Goal: Task Accomplishment & Management: Manage account settings

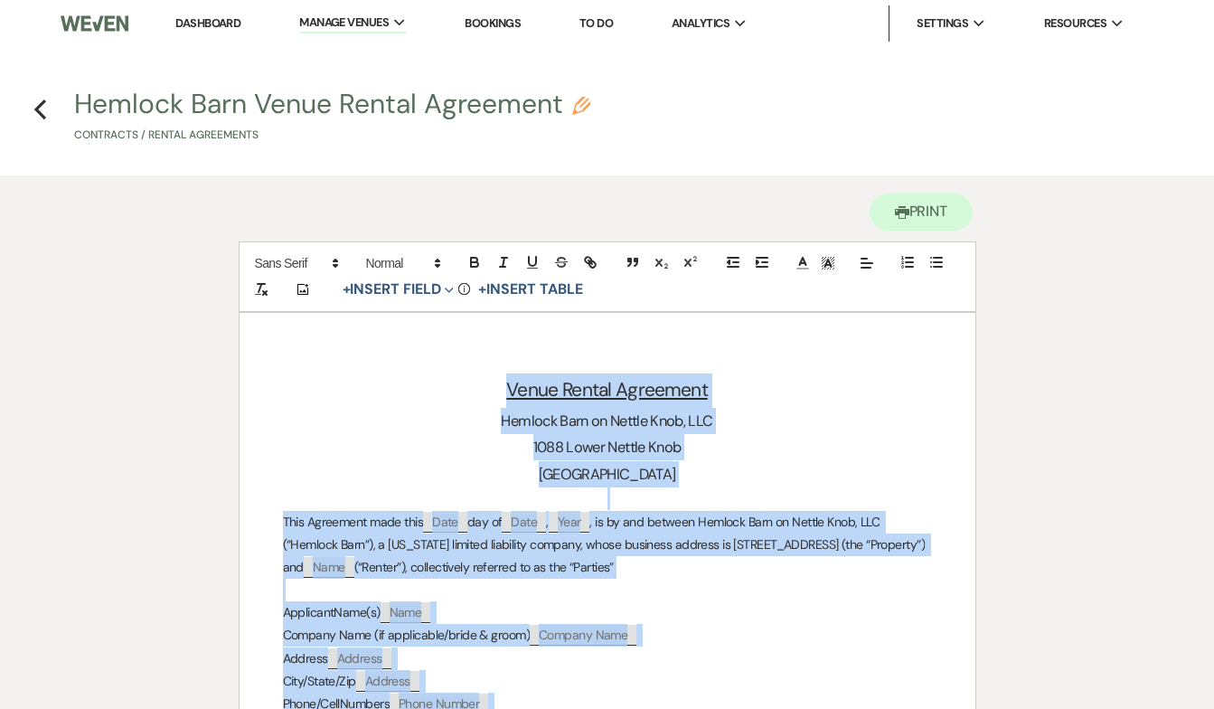
click at [198, 24] on link "Dashboard" at bounding box center [207, 22] width 65 height 15
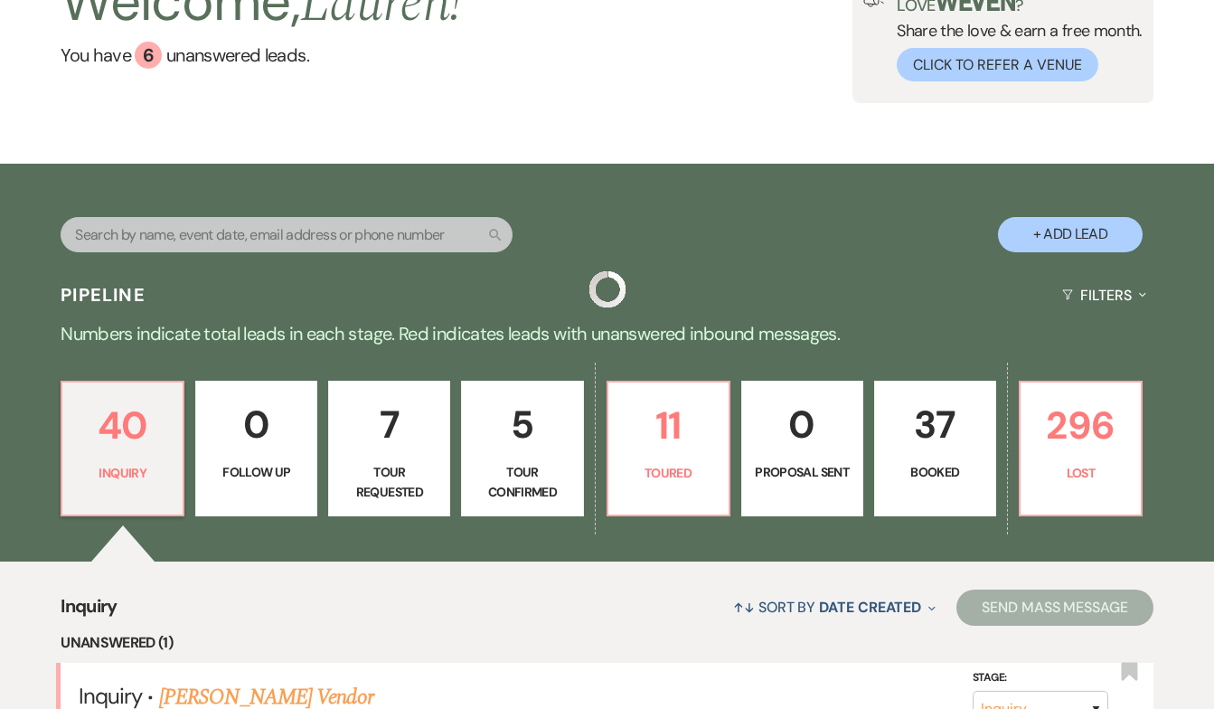
scroll to position [146, 0]
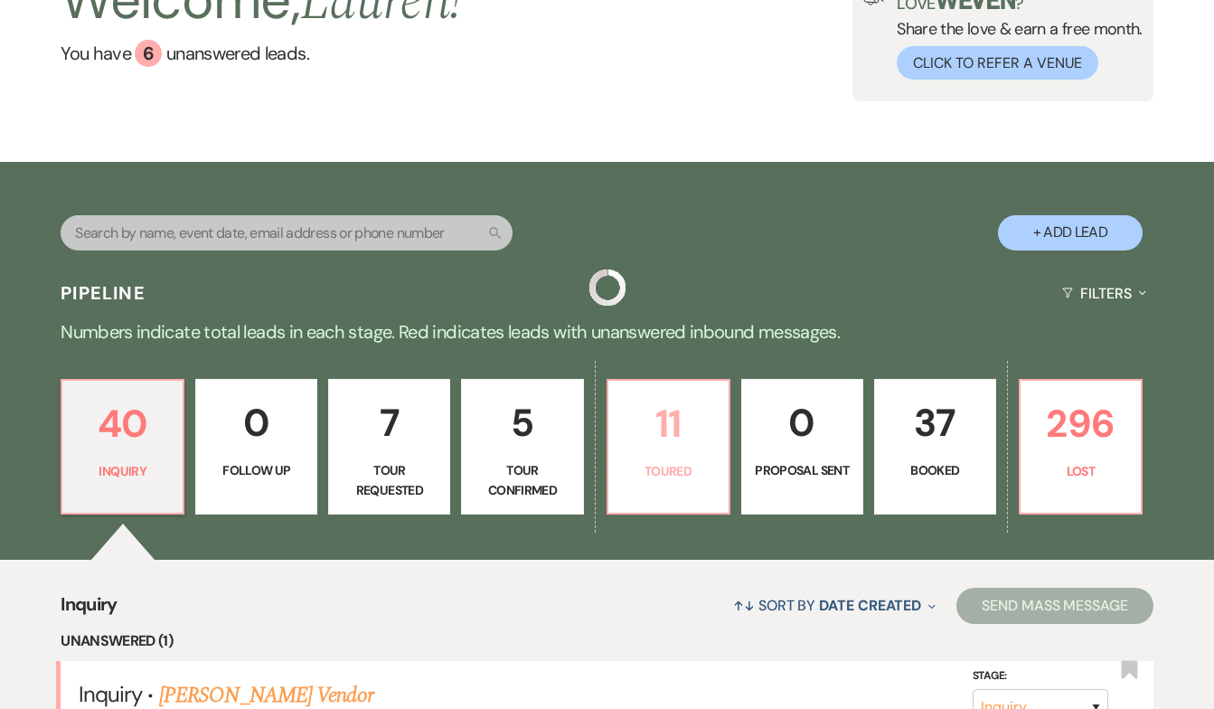
click at [635, 477] on p "Toured" at bounding box center [668, 471] width 99 height 20
select select "5"
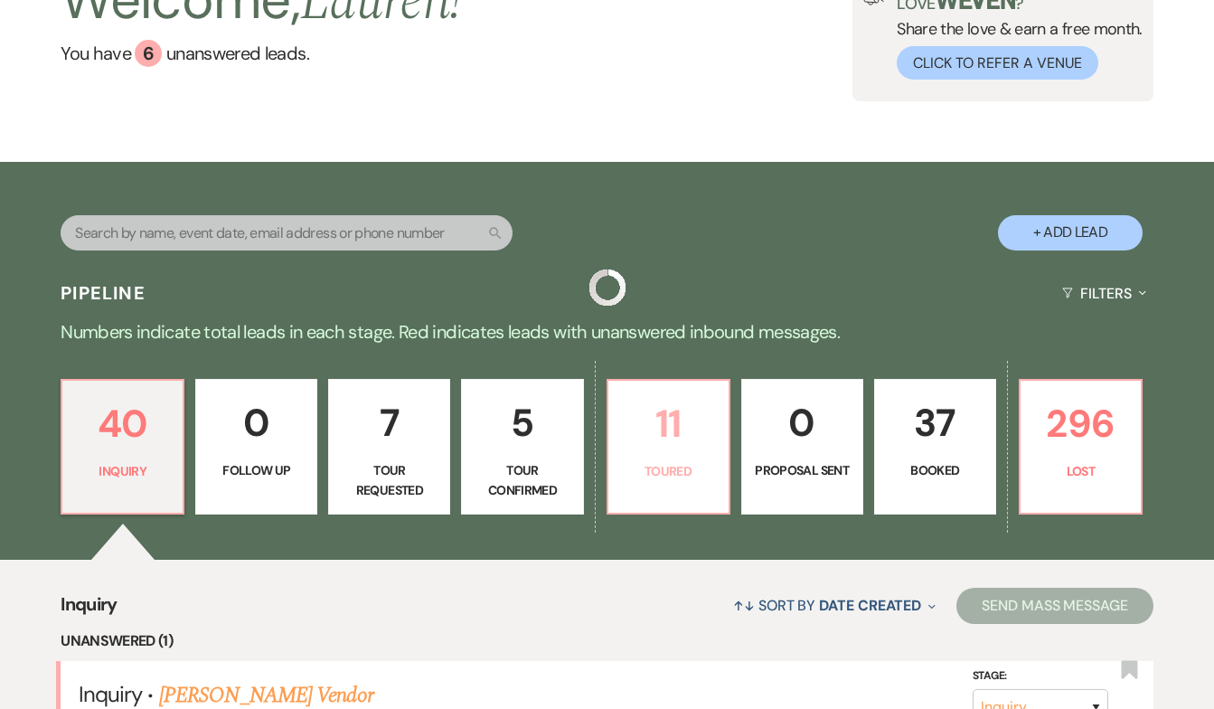
select select "5"
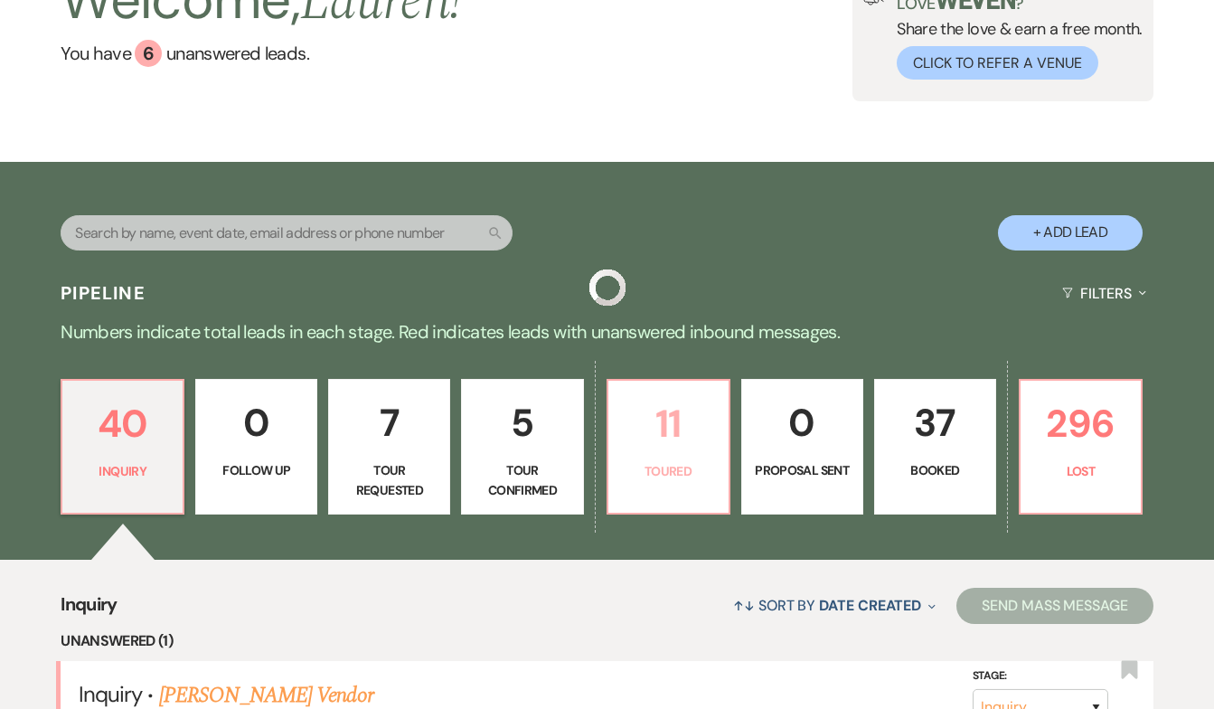
select select "5"
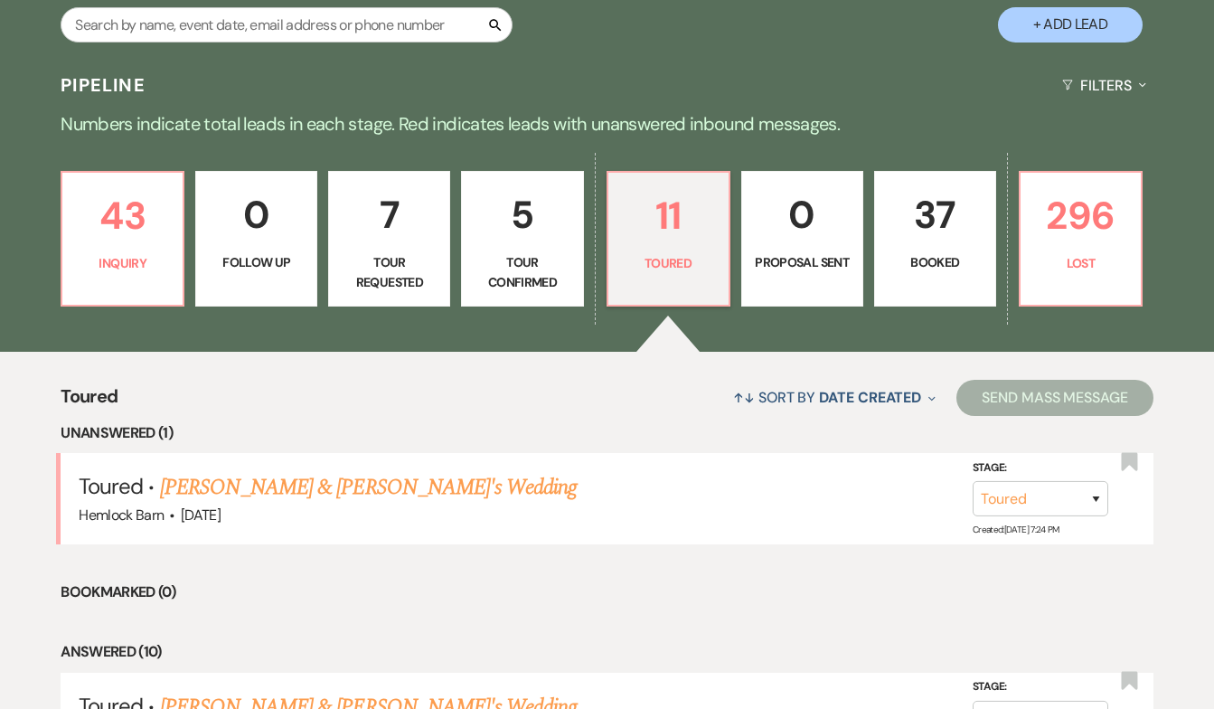
scroll to position [401, 0]
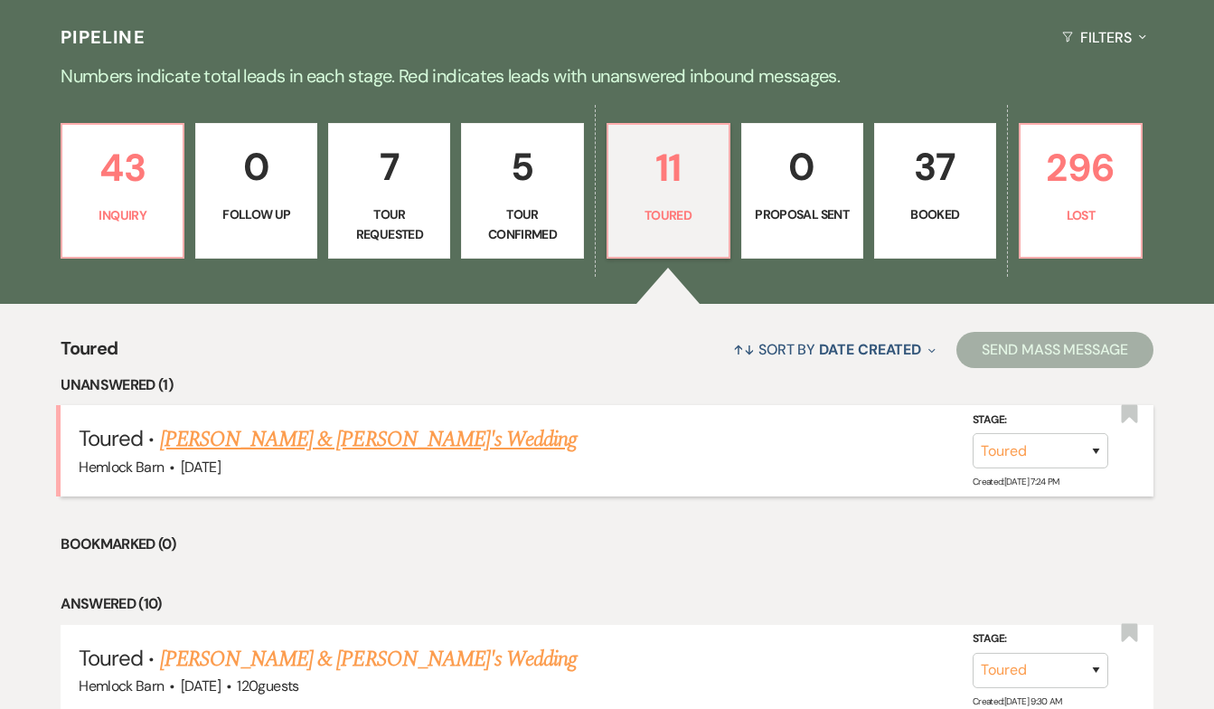
click at [270, 438] on link "[PERSON_NAME] & [PERSON_NAME]'s Wedding" at bounding box center [369, 439] width 418 height 33
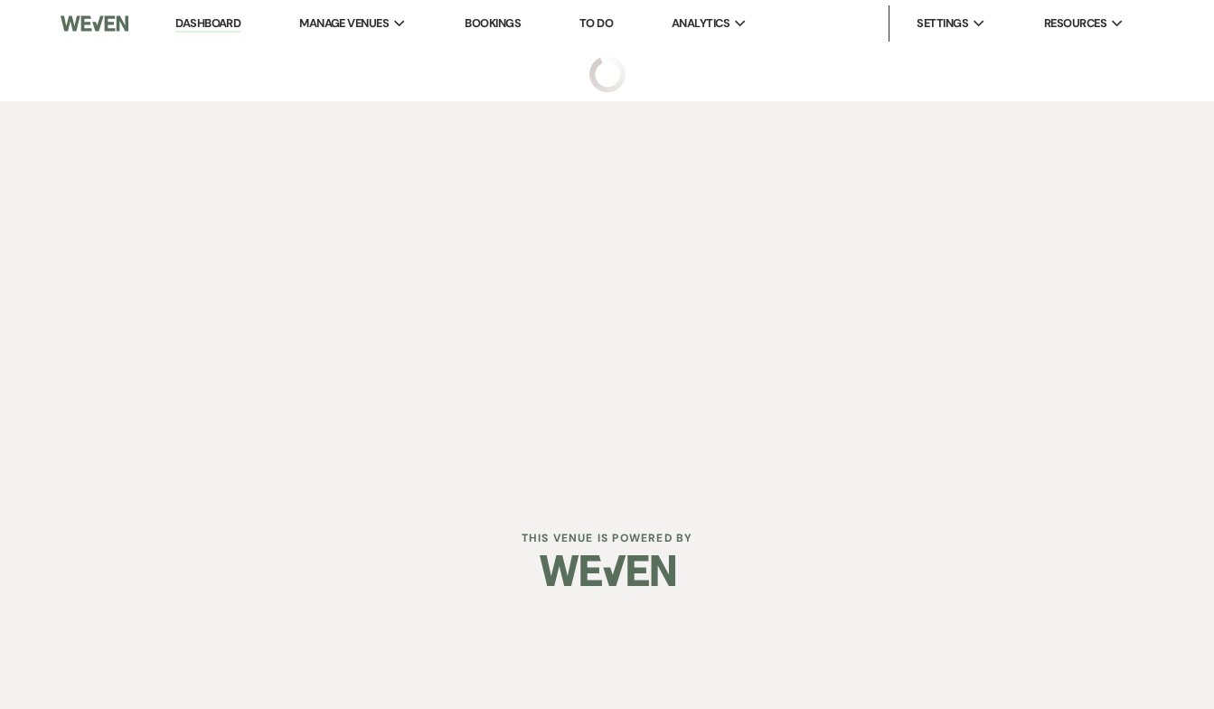
select select "5"
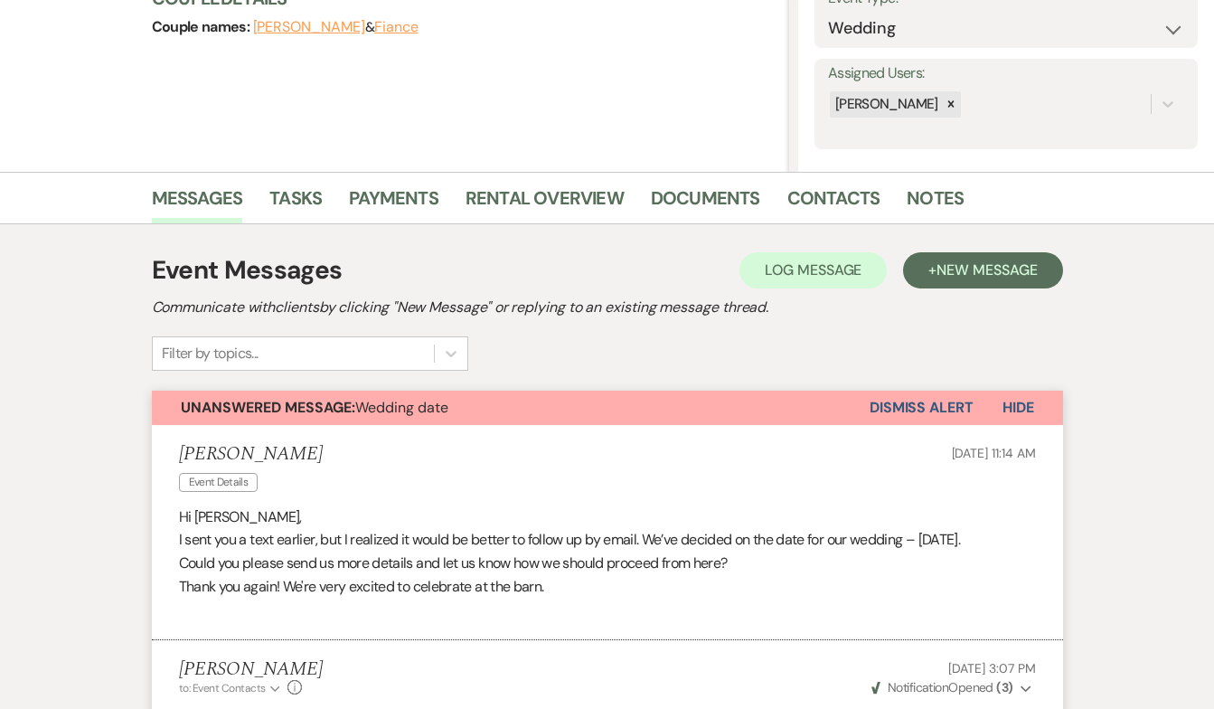
scroll to position [279, 0]
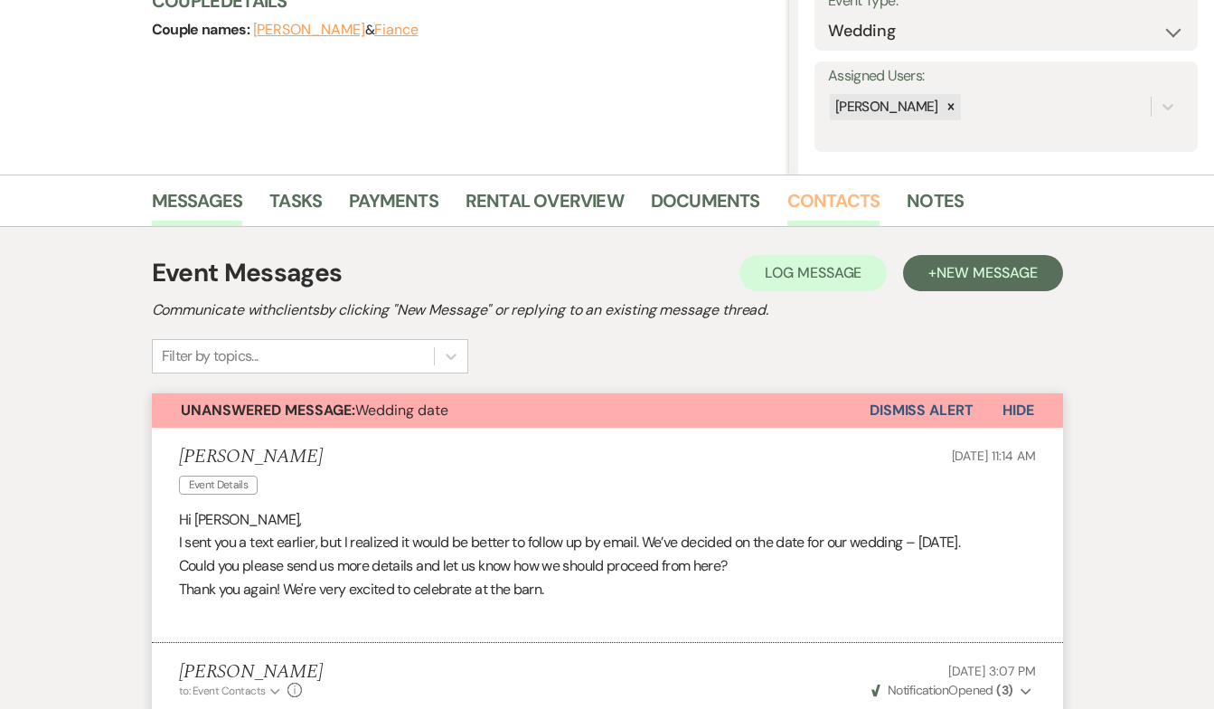
click at [837, 217] on link "Contacts" at bounding box center [833, 206] width 93 height 40
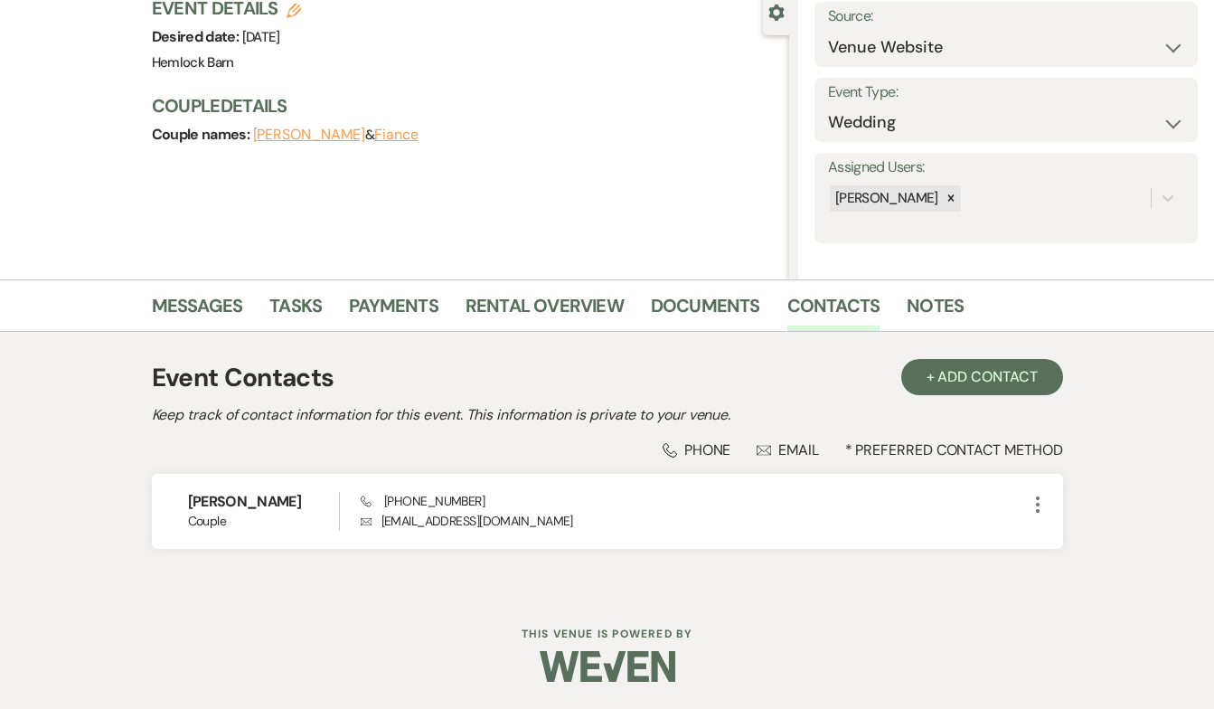
scroll to position [174, 0]
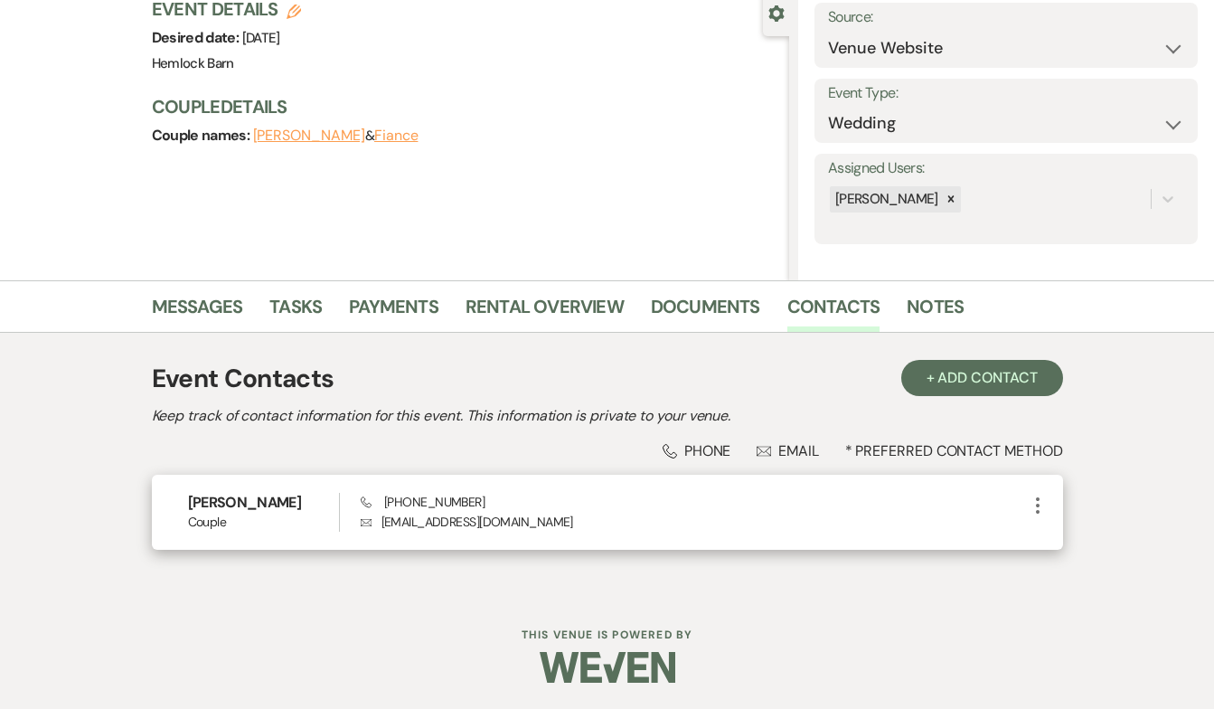
click at [1040, 503] on icon "More" at bounding box center [1038, 505] width 22 height 22
click at [1087, 579] on button "Archive Archive" at bounding box center [1081, 571] width 108 height 31
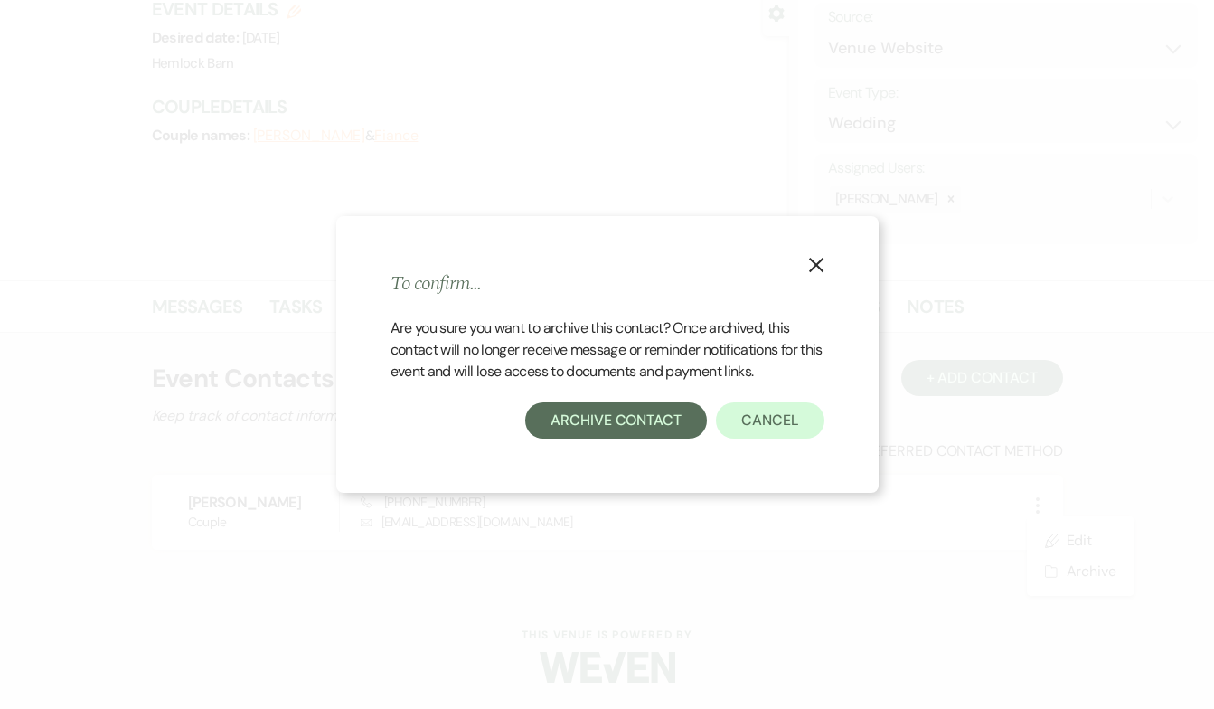
click at [814, 263] on use "button" at bounding box center [815, 265] width 14 height 14
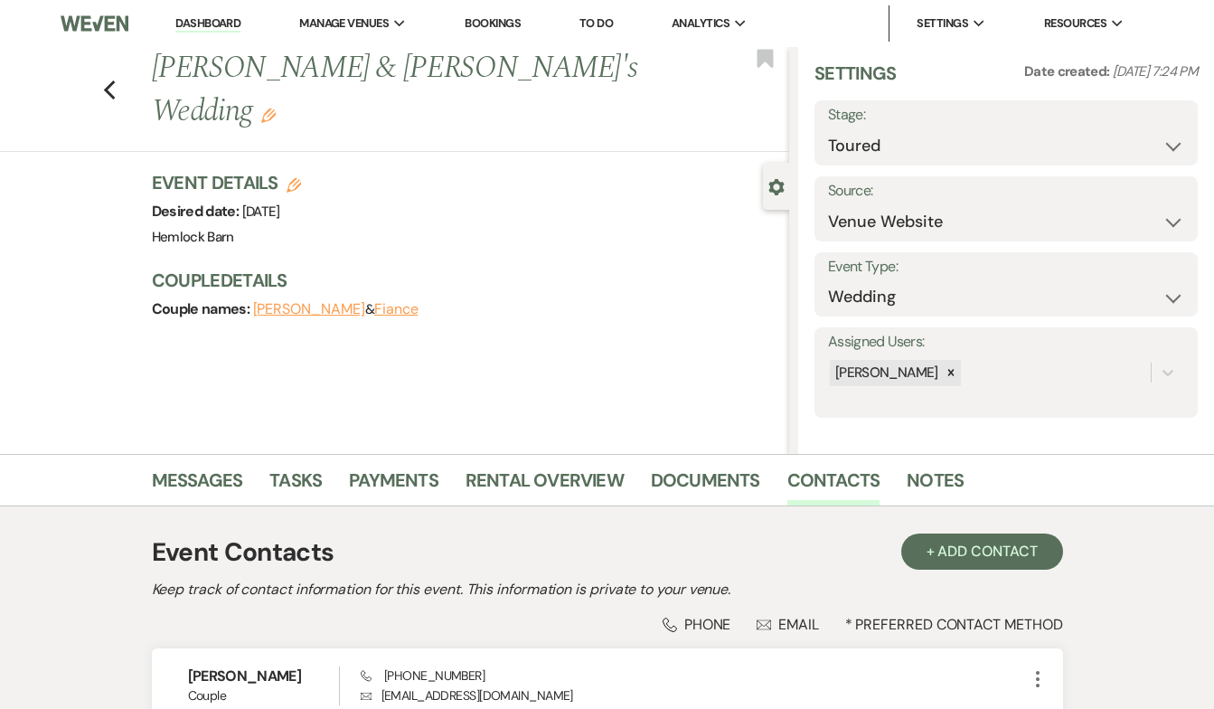
scroll to position [0, 0]
click at [664, 268] on h3 "Couple Details" at bounding box center [461, 280] width 619 height 25
click at [727, 478] on link "Documents" at bounding box center [705, 486] width 109 height 40
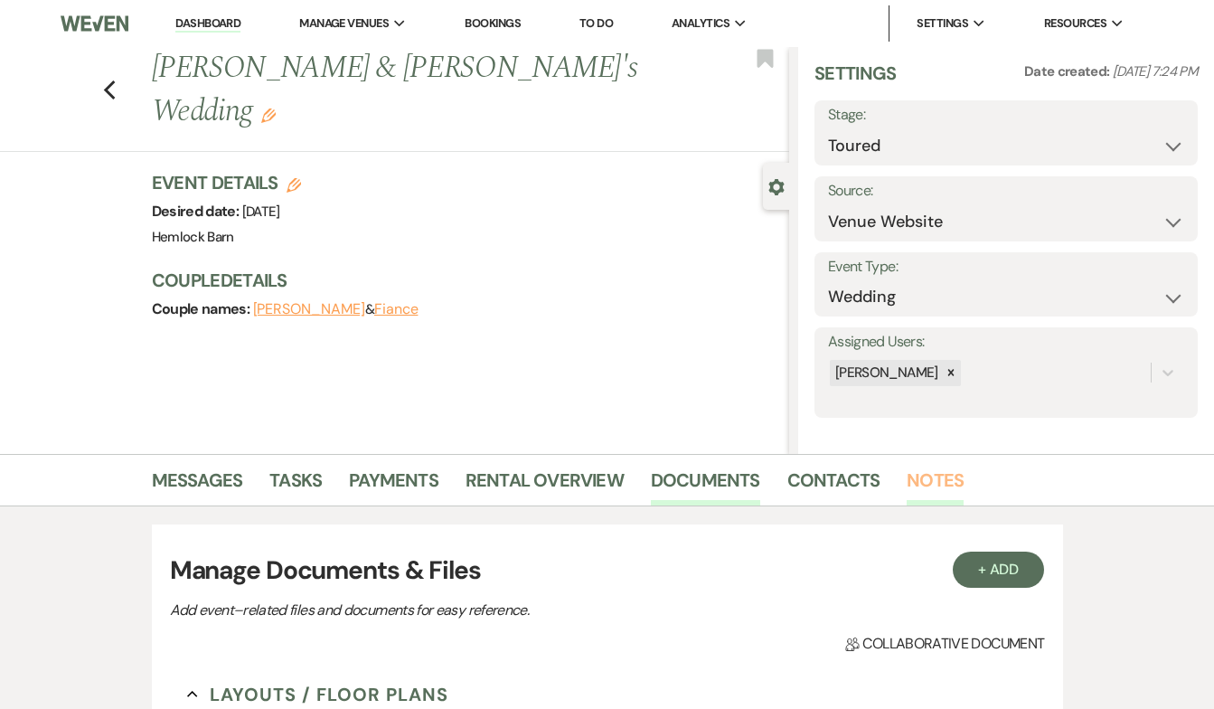
click at [932, 482] on link "Notes" at bounding box center [935, 486] width 57 height 40
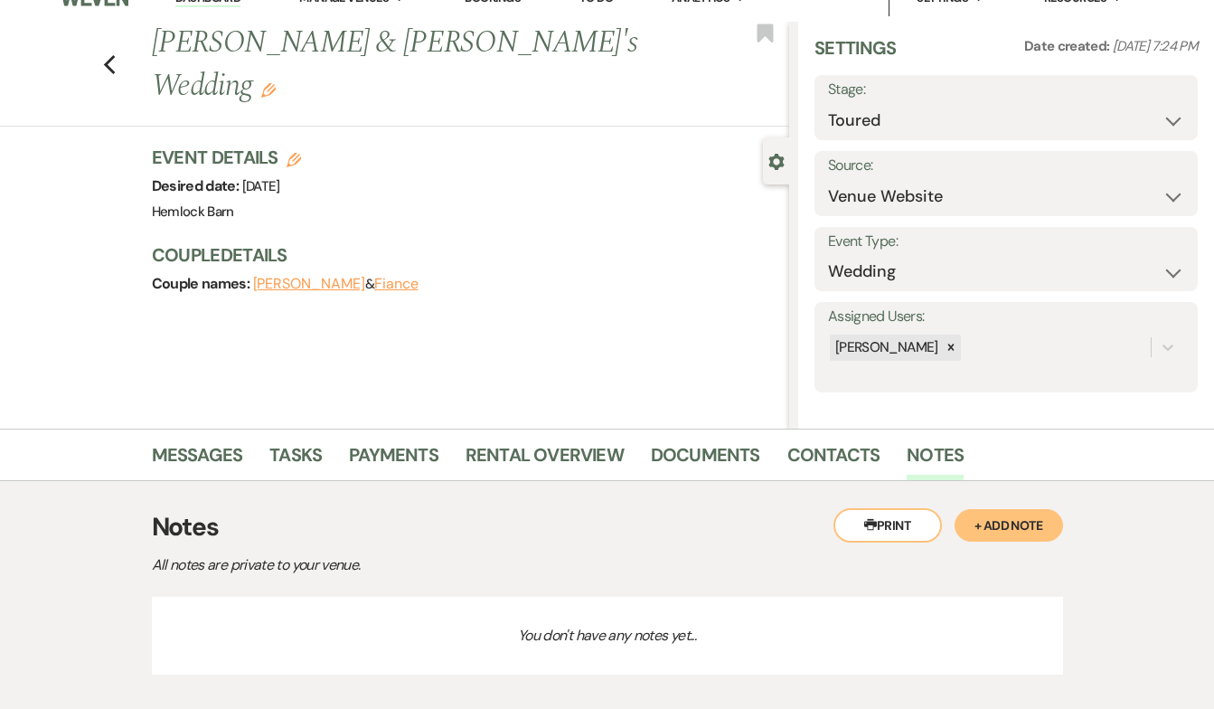
scroll to position [28, 0]
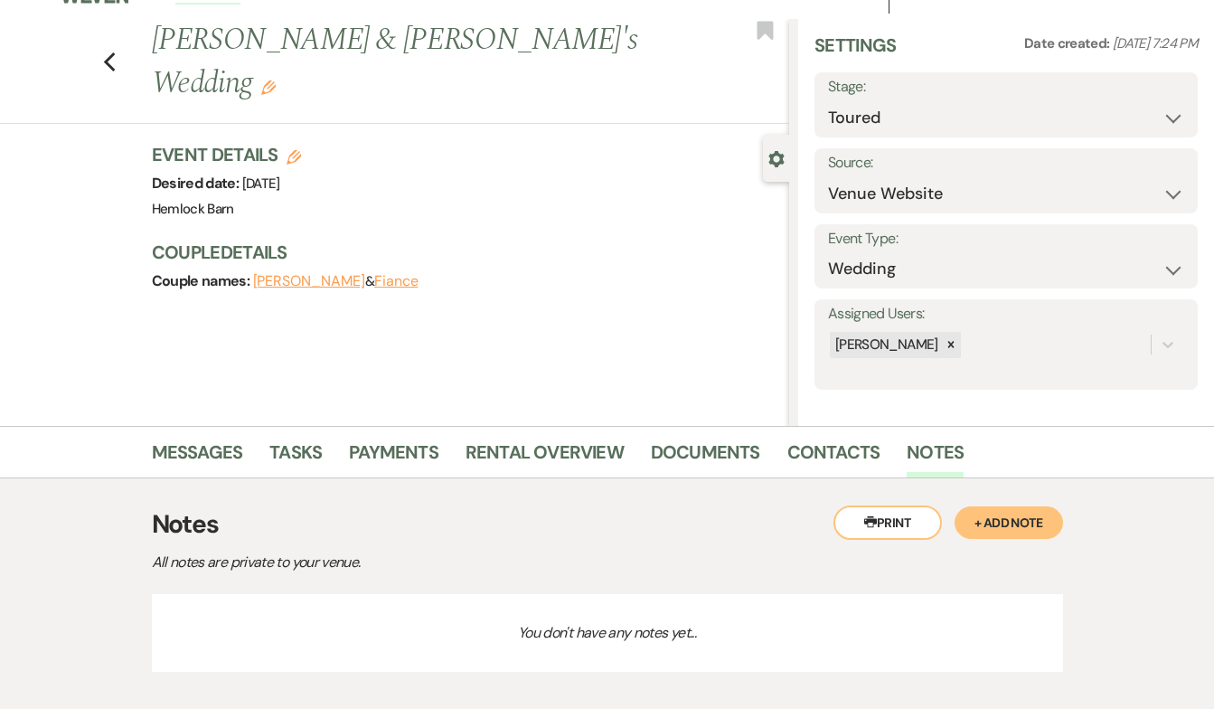
click at [178, 437] on li "Messages" at bounding box center [211, 455] width 118 height 43
click at [188, 451] on link "Messages" at bounding box center [197, 458] width 91 height 40
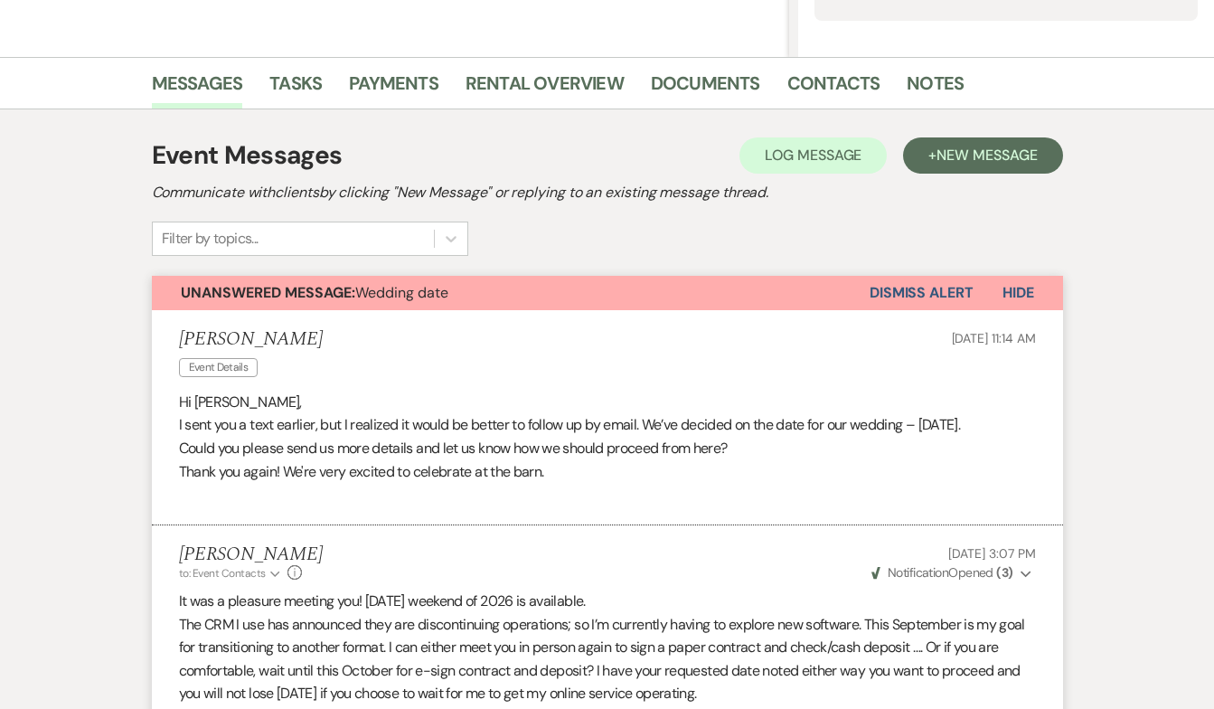
scroll to position [399, 0]
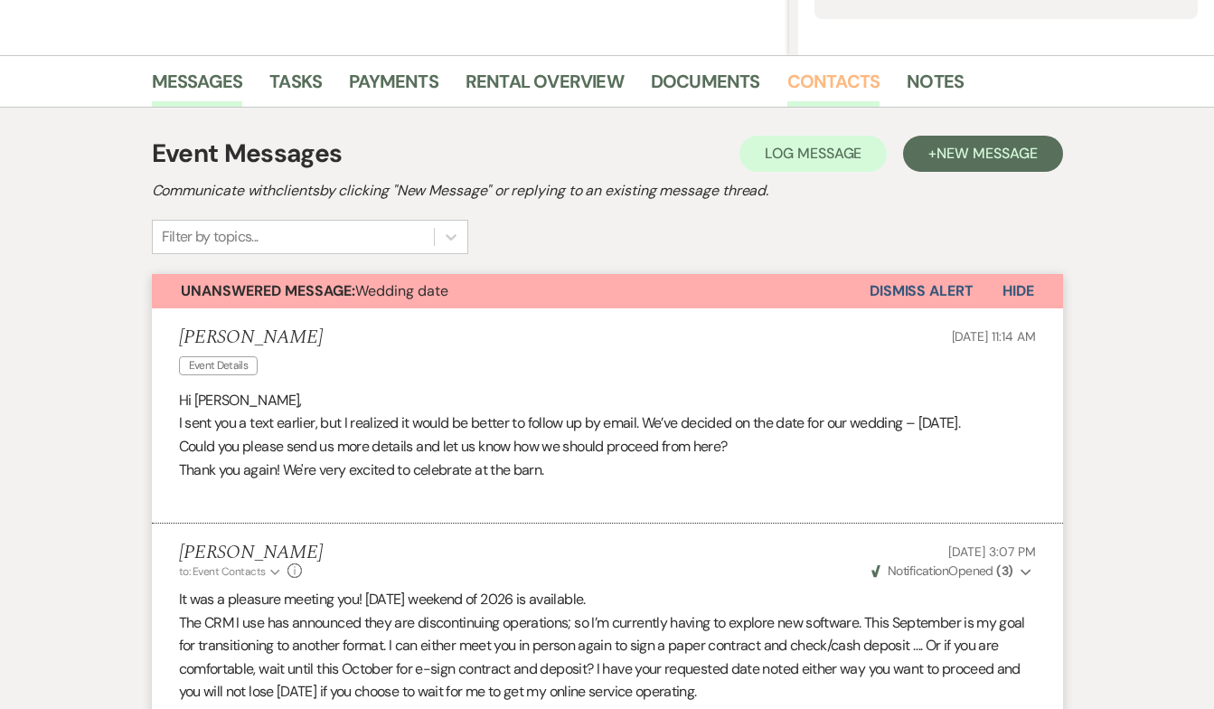
click at [809, 79] on link "Contacts" at bounding box center [833, 87] width 93 height 40
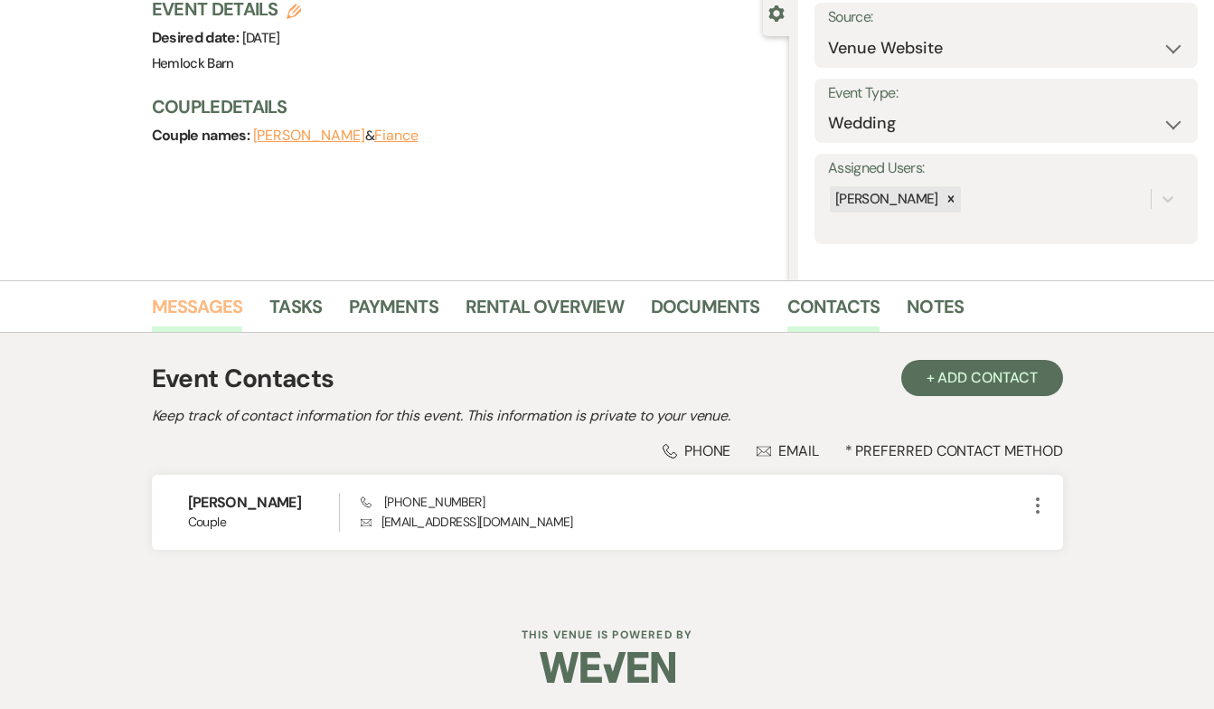
click at [193, 309] on link "Messages" at bounding box center [197, 312] width 91 height 40
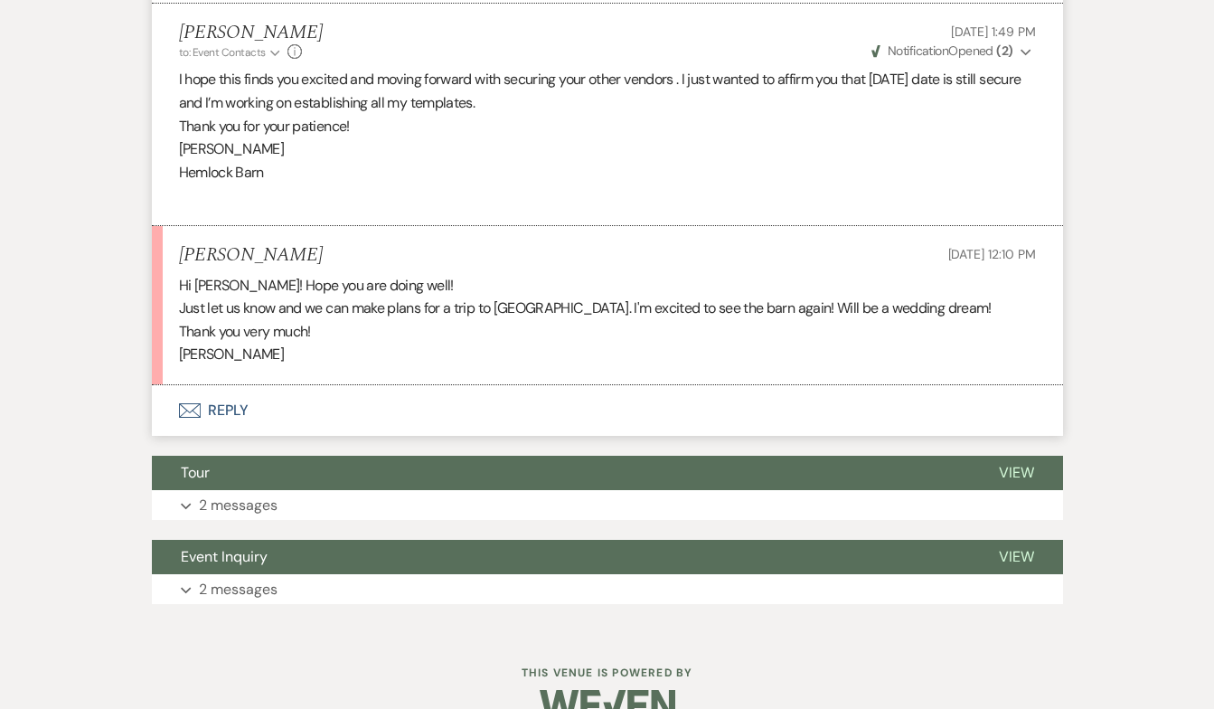
scroll to position [1714, 0]
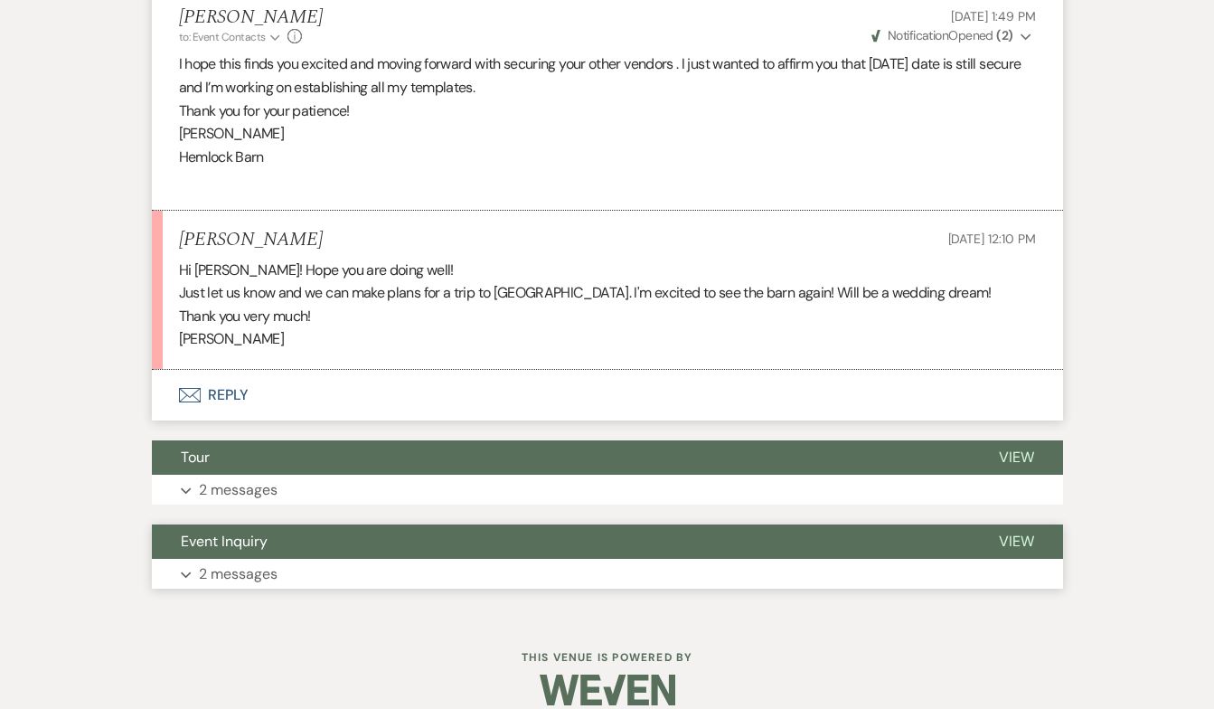
click at [235, 551] on span "Event Inquiry" at bounding box center [224, 541] width 87 height 19
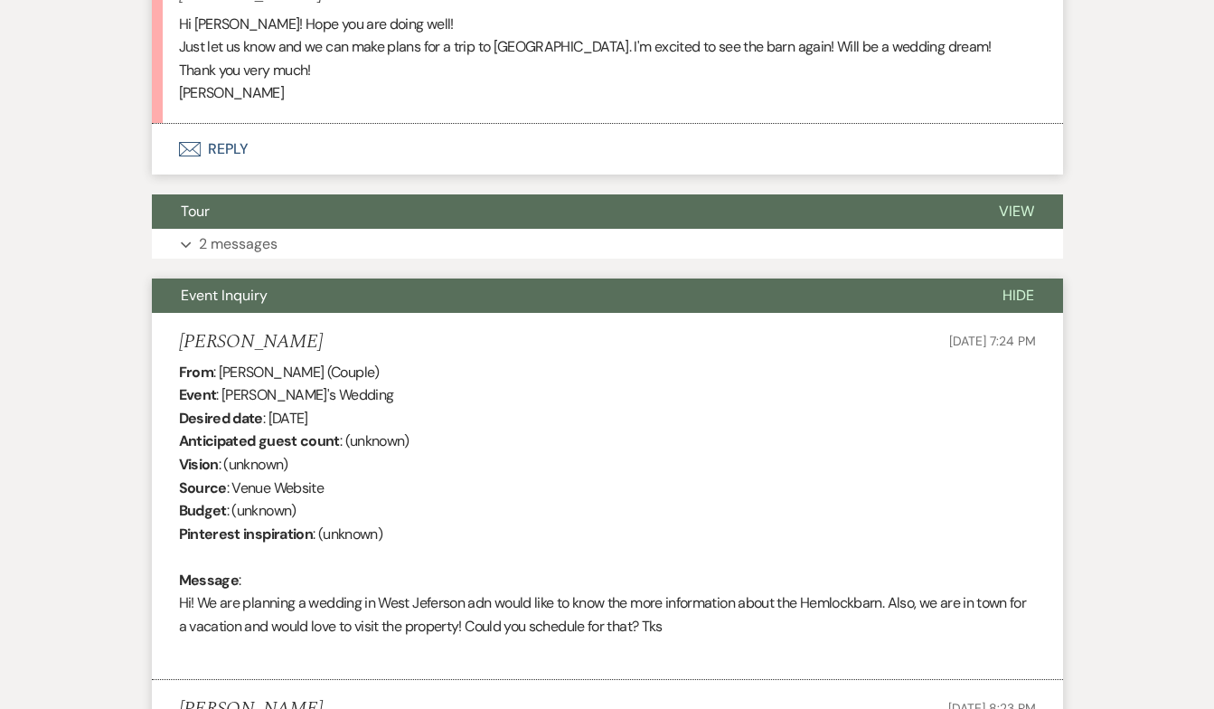
scroll to position [1960, 0]
click at [267, 233] on p "2 messages" at bounding box center [238, 244] width 79 height 24
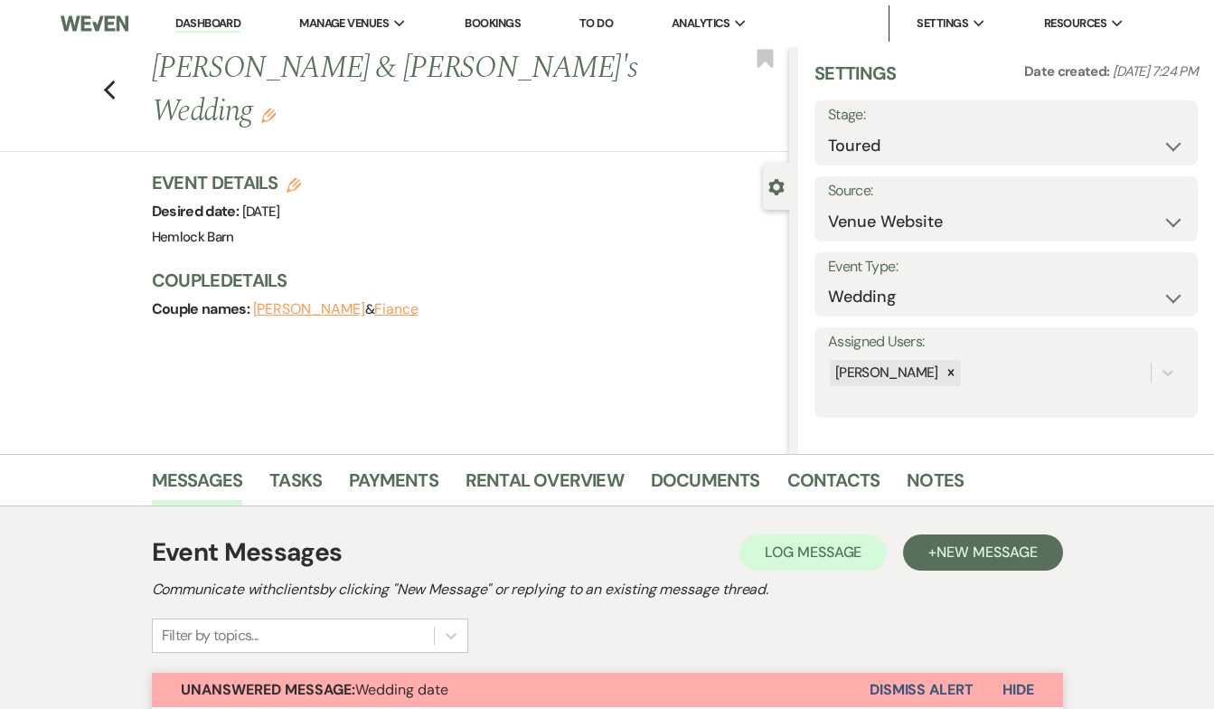
scroll to position [0, 0]
click at [108, 80] on use "button" at bounding box center [109, 90] width 12 height 20
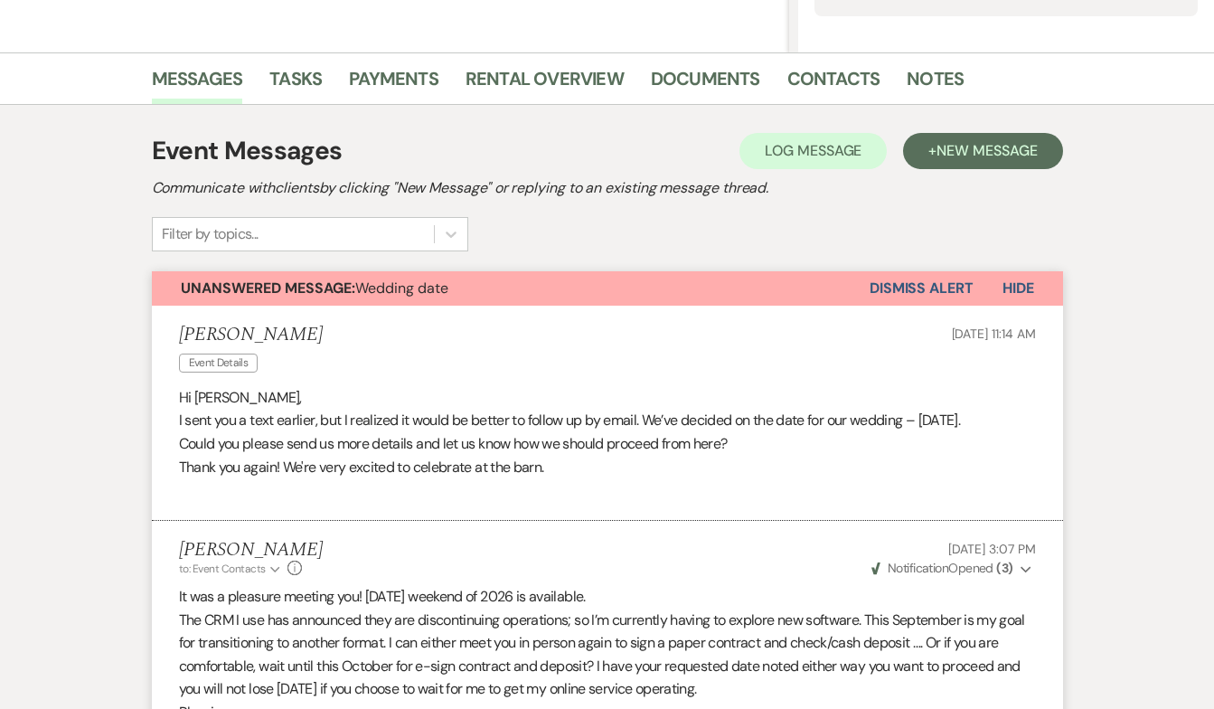
select select "5"
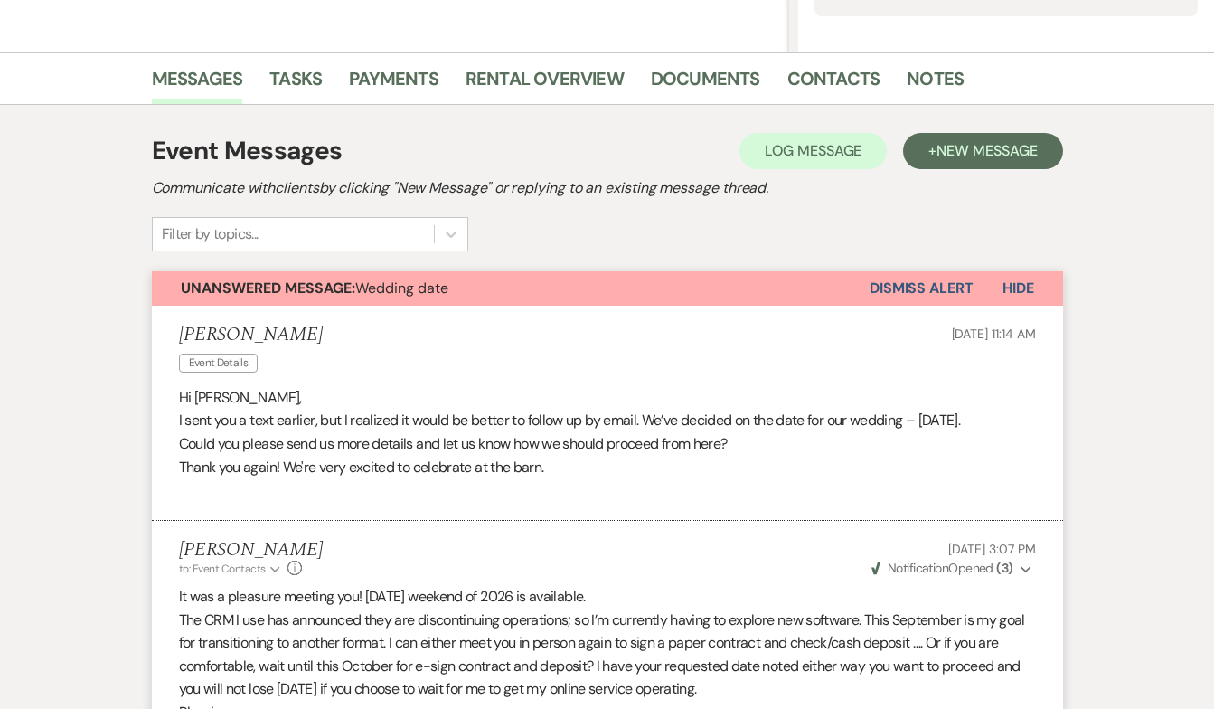
select select "5"
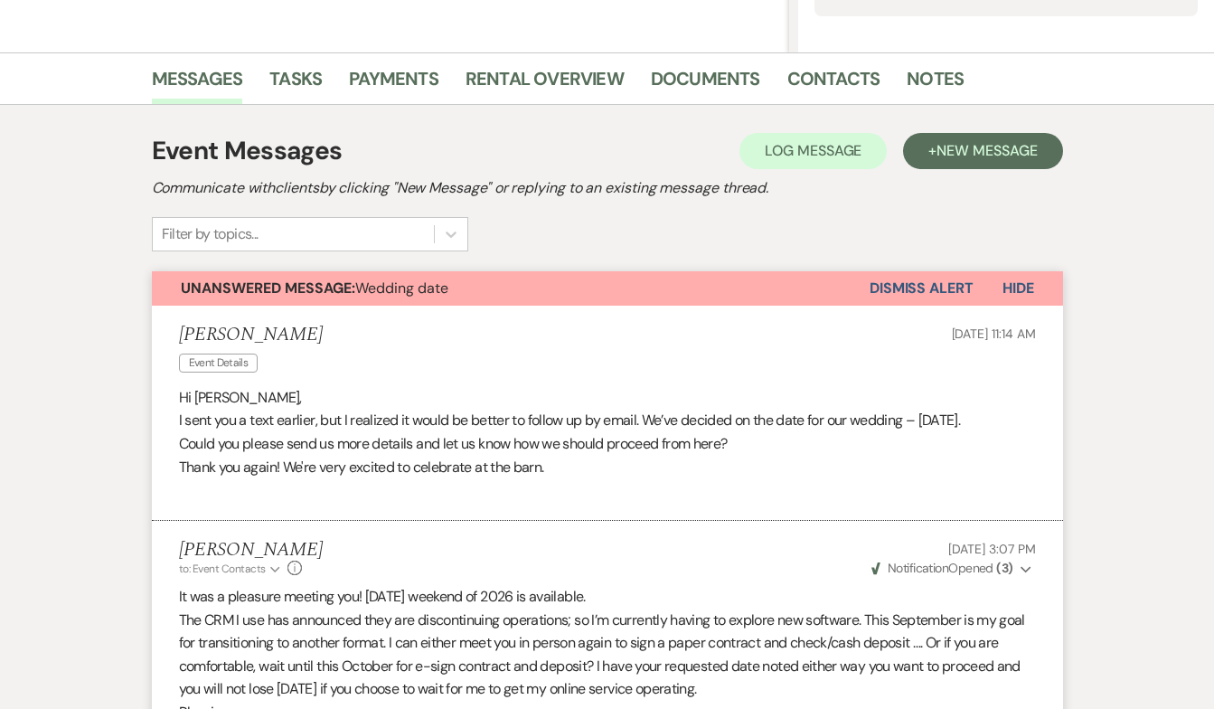
select select "5"
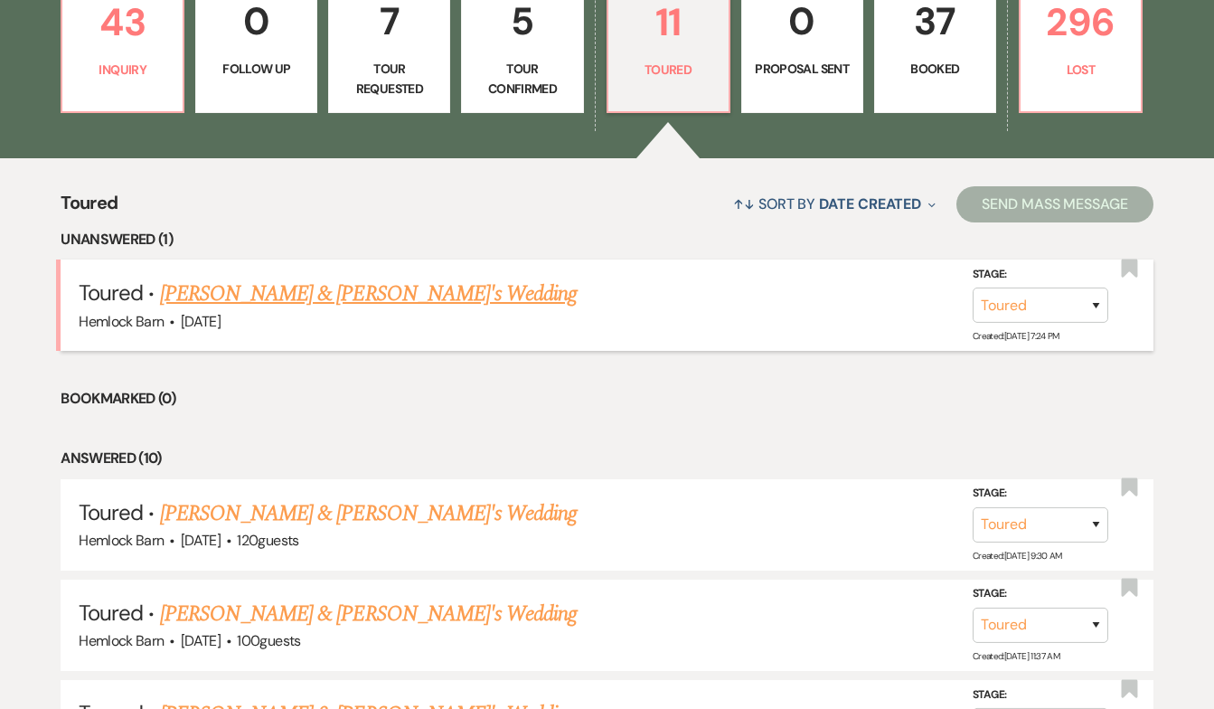
scroll to position [584, 0]
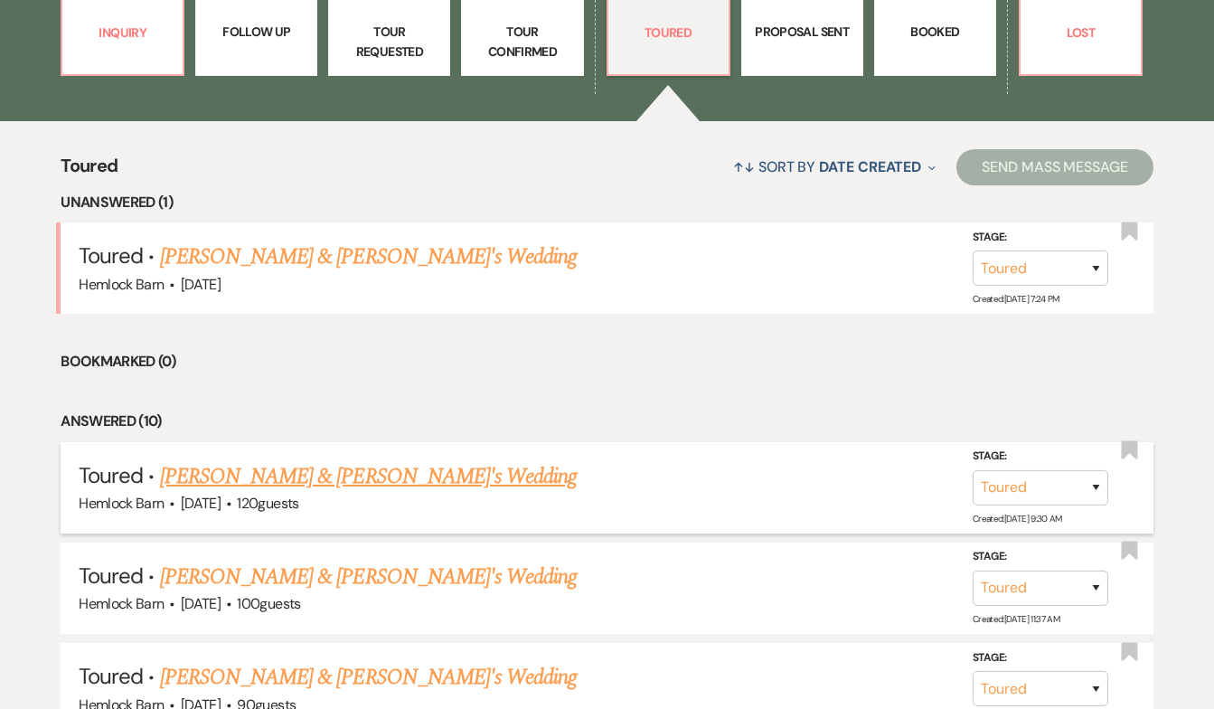
click at [212, 485] on h5 "Toured · [PERSON_NAME] & [PERSON_NAME]'s Wedding" at bounding box center [607, 476] width 1057 height 33
click at [228, 475] on link "[PERSON_NAME] & [PERSON_NAME]'s Wedding" at bounding box center [369, 476] width 418 height 33
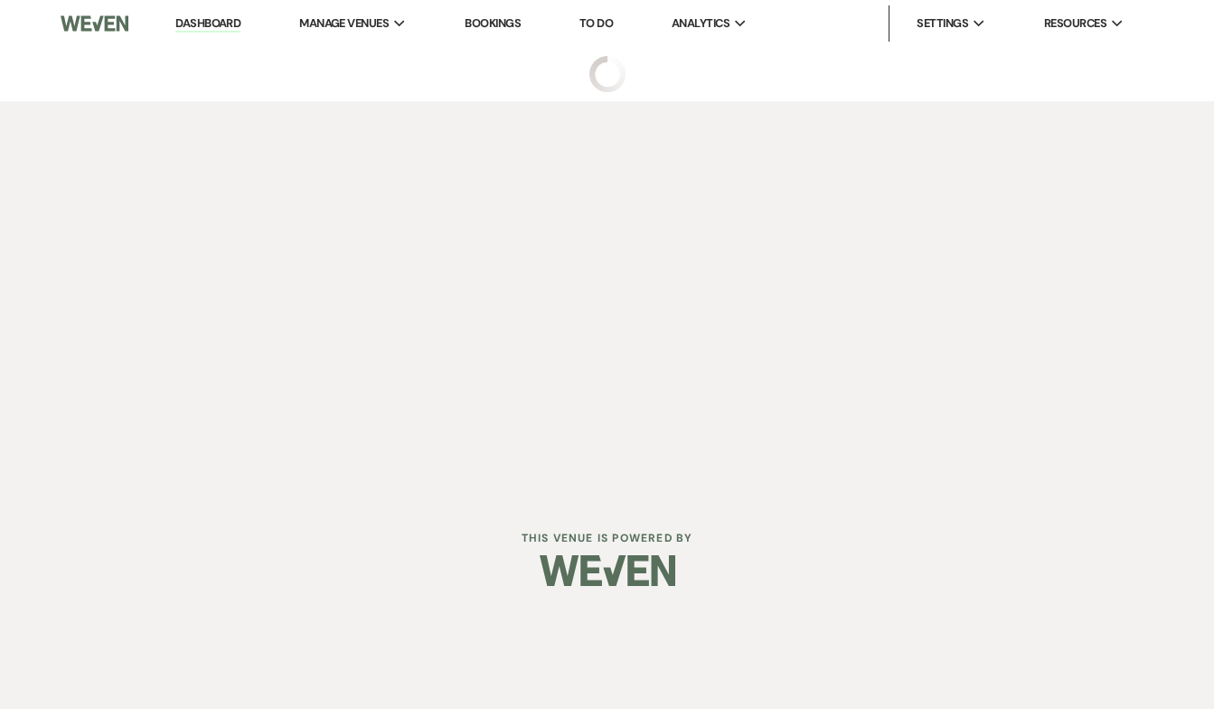
select select "5"
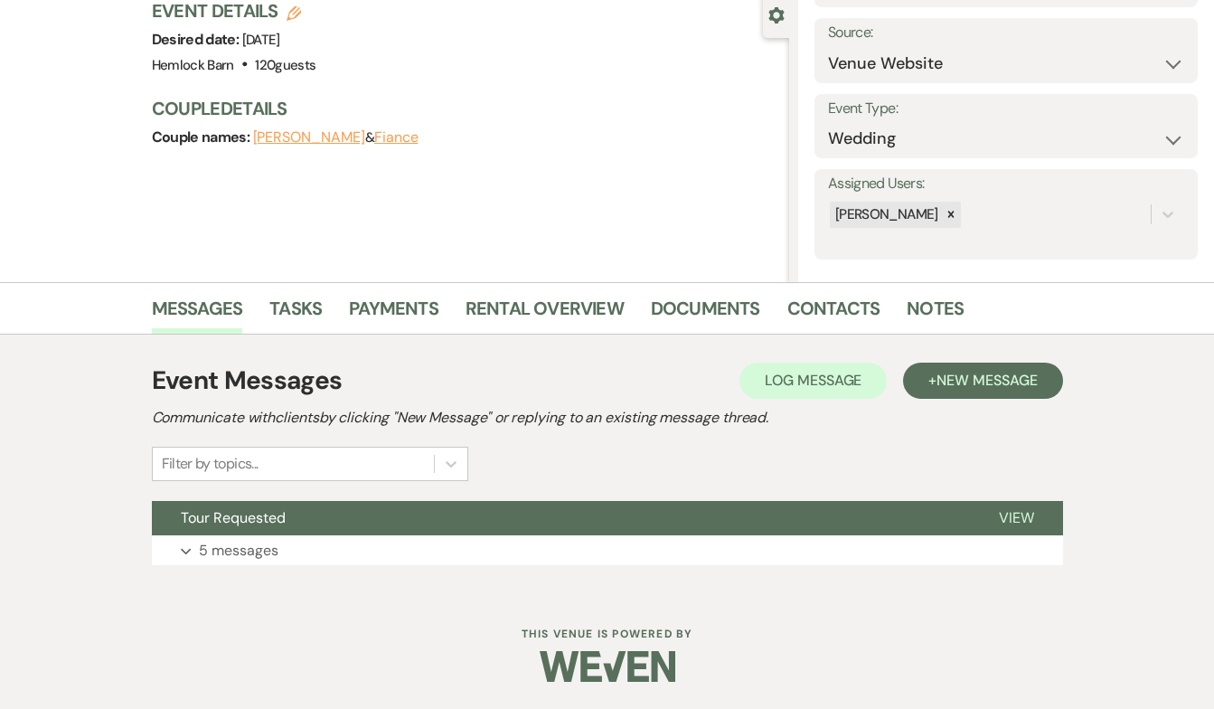
scroll to position [171, 0]
click at [240, 515] on span "Tour Requested" at bounding box center [233, 518] width 105 height 19
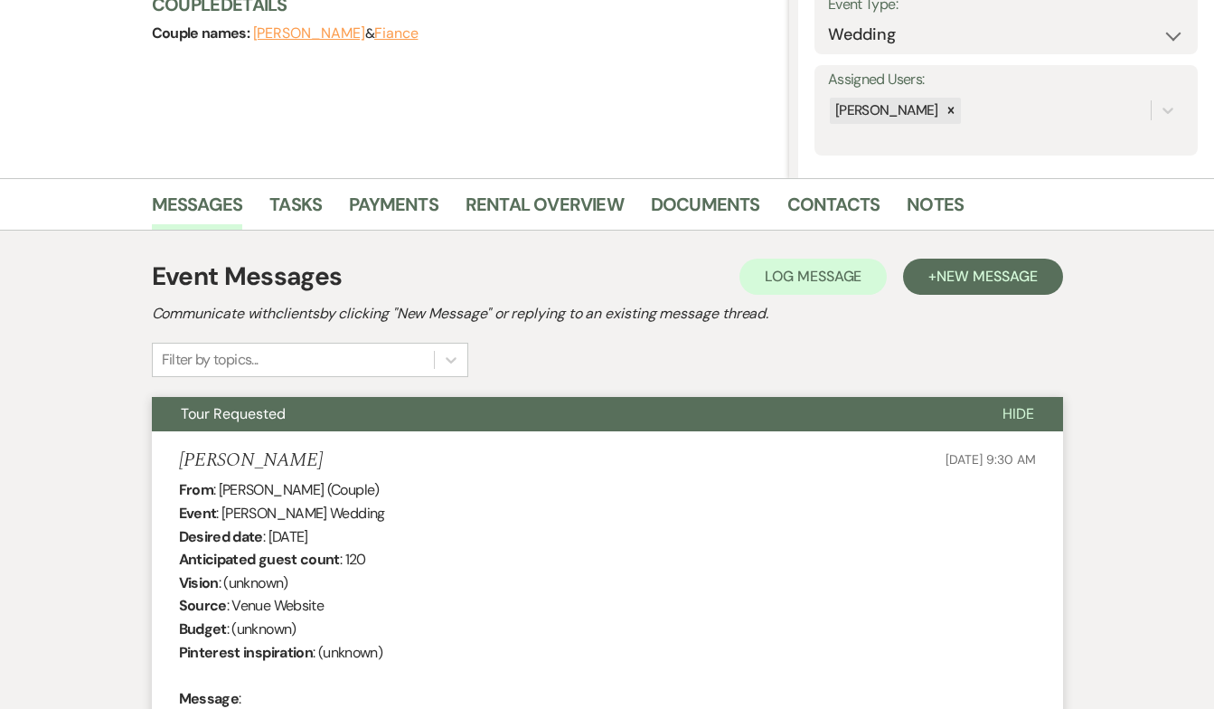
scroll to position [246, 0]
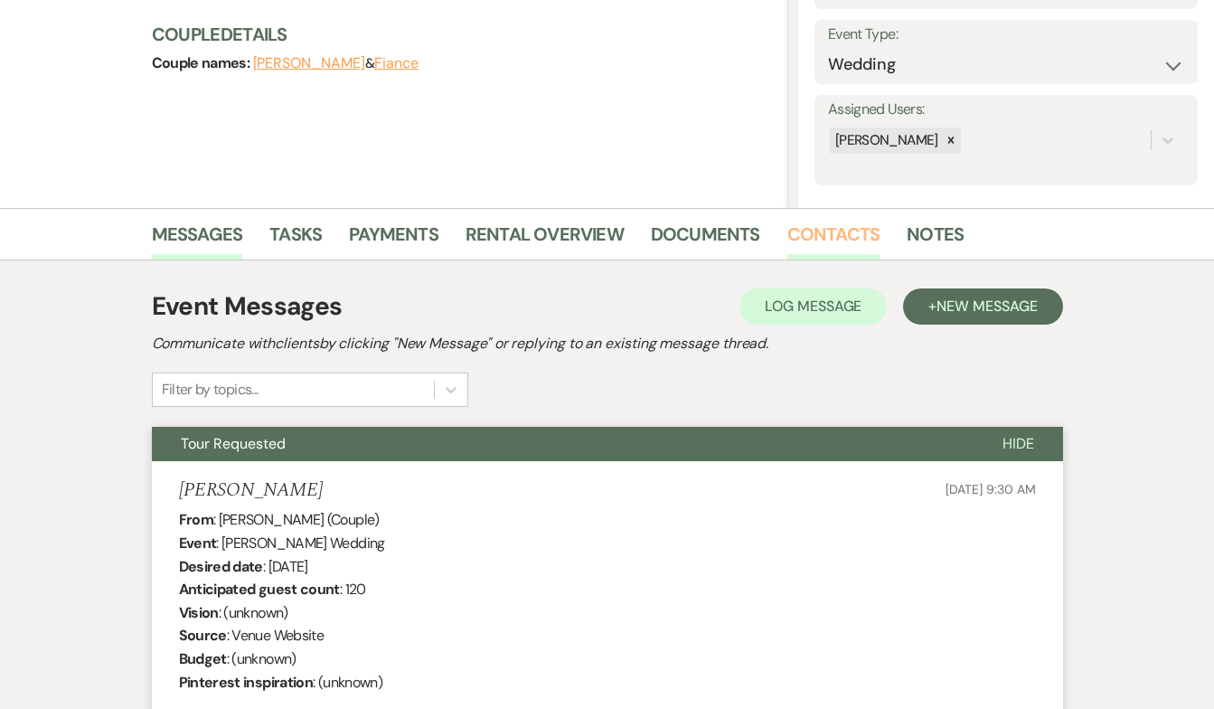
click at [822, 242] on link "Contacts" at bounding box center [833, 240] width 93 height 40
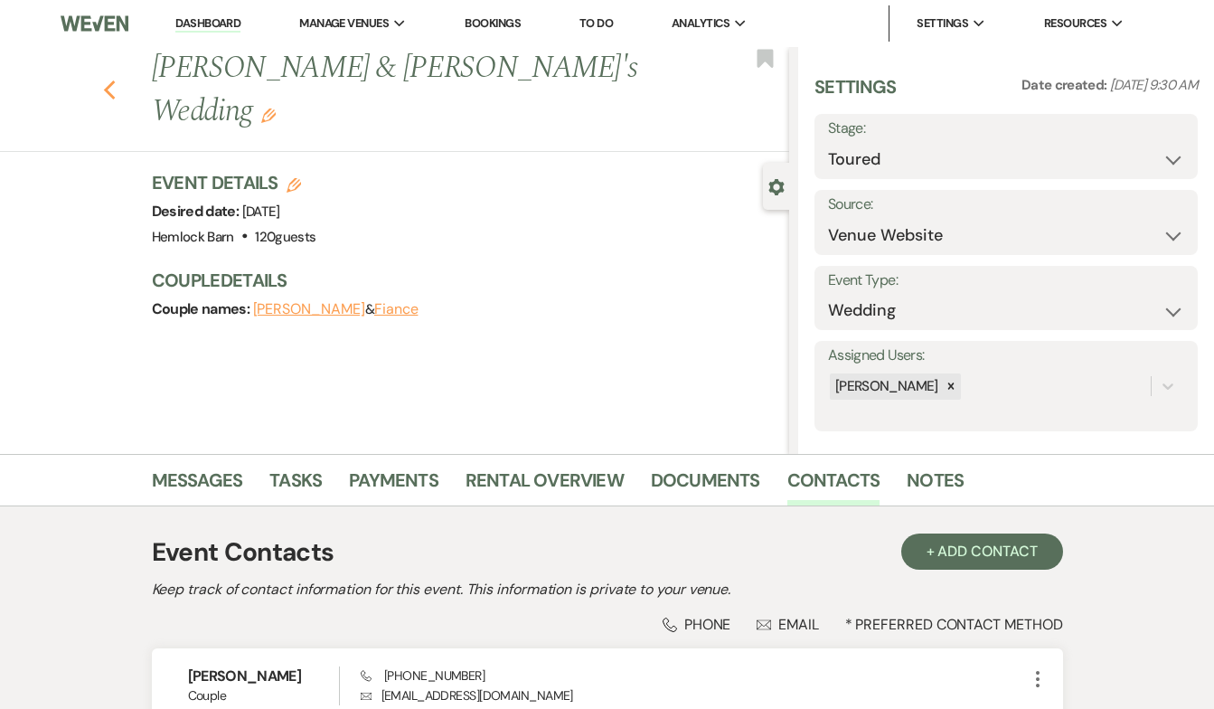
click at [112, 80] on use "button" at bounding box center [109, 90] width 12 height 20
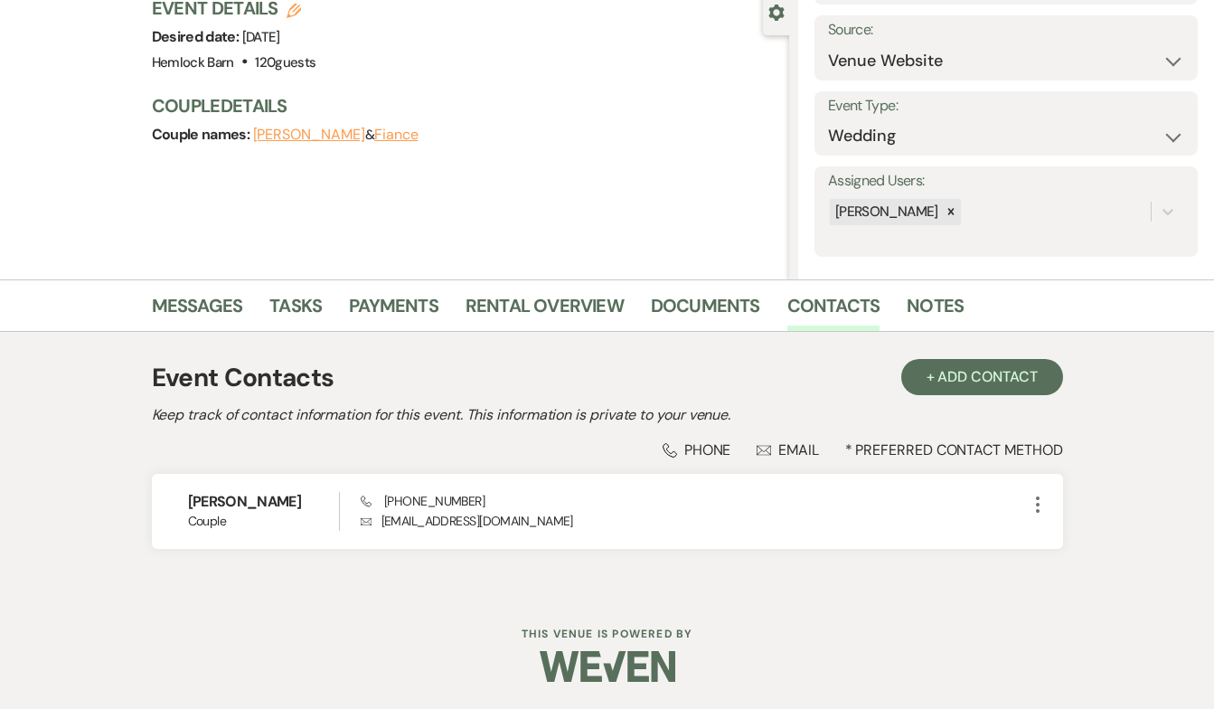
select select "5"
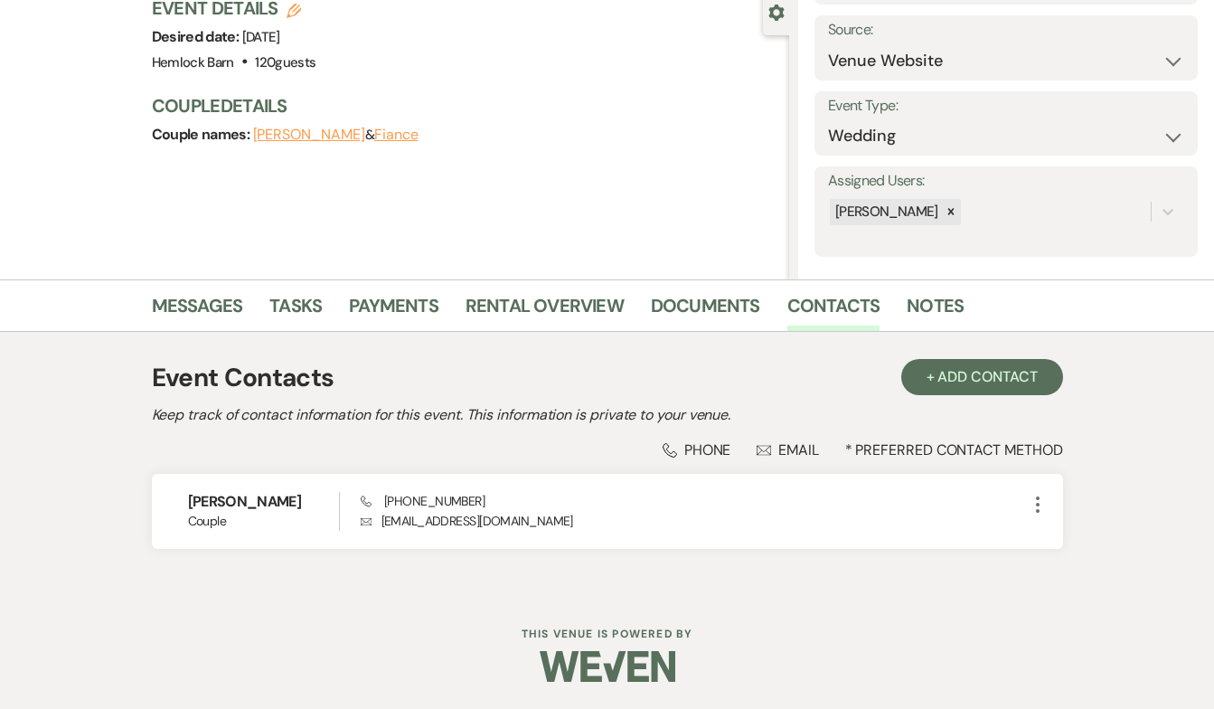
select select "5"
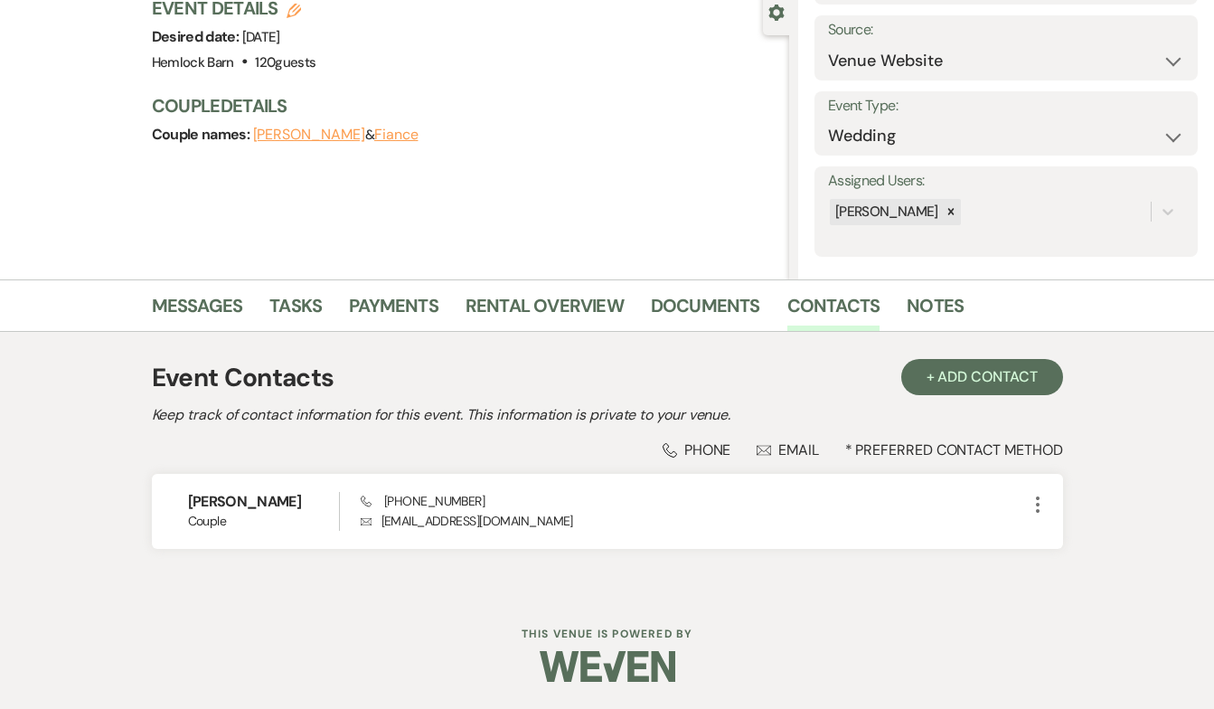
select select "5"
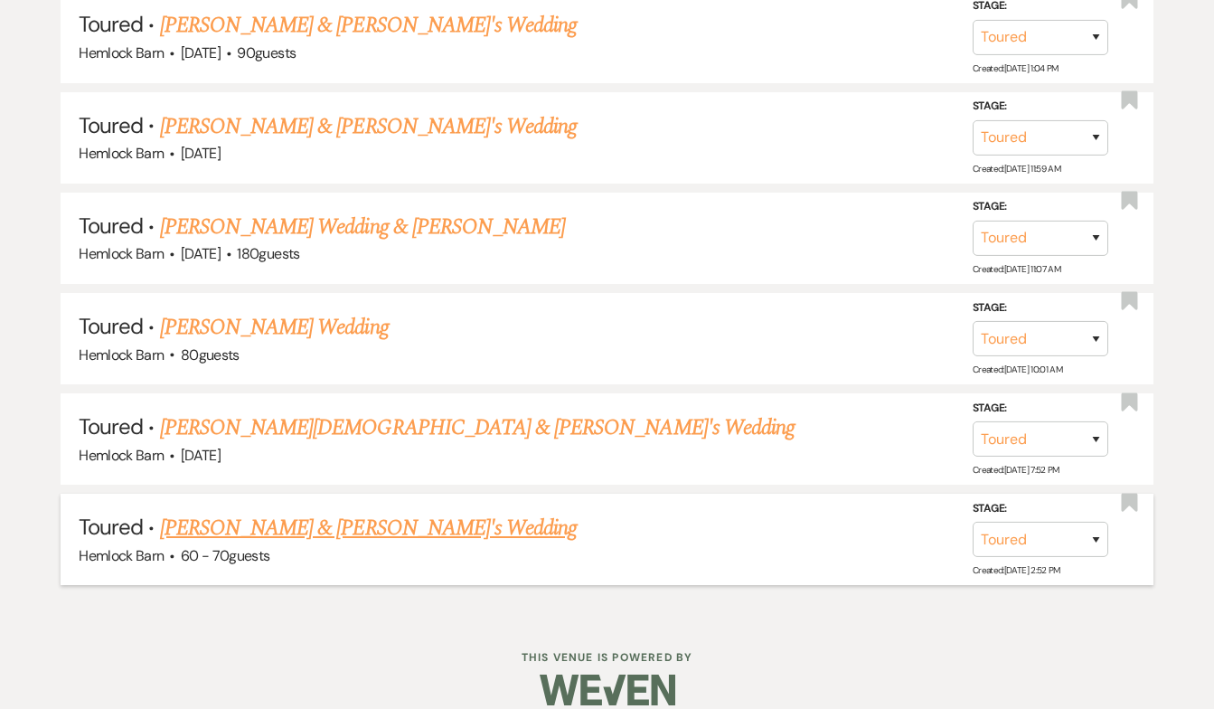
scroll to position [1436, 0]
click at [332, 513] on link "[PERSON_NAME] & [PERSON_NAME]'s Wedding" at bounding box center [369, 529] width 418 height 33
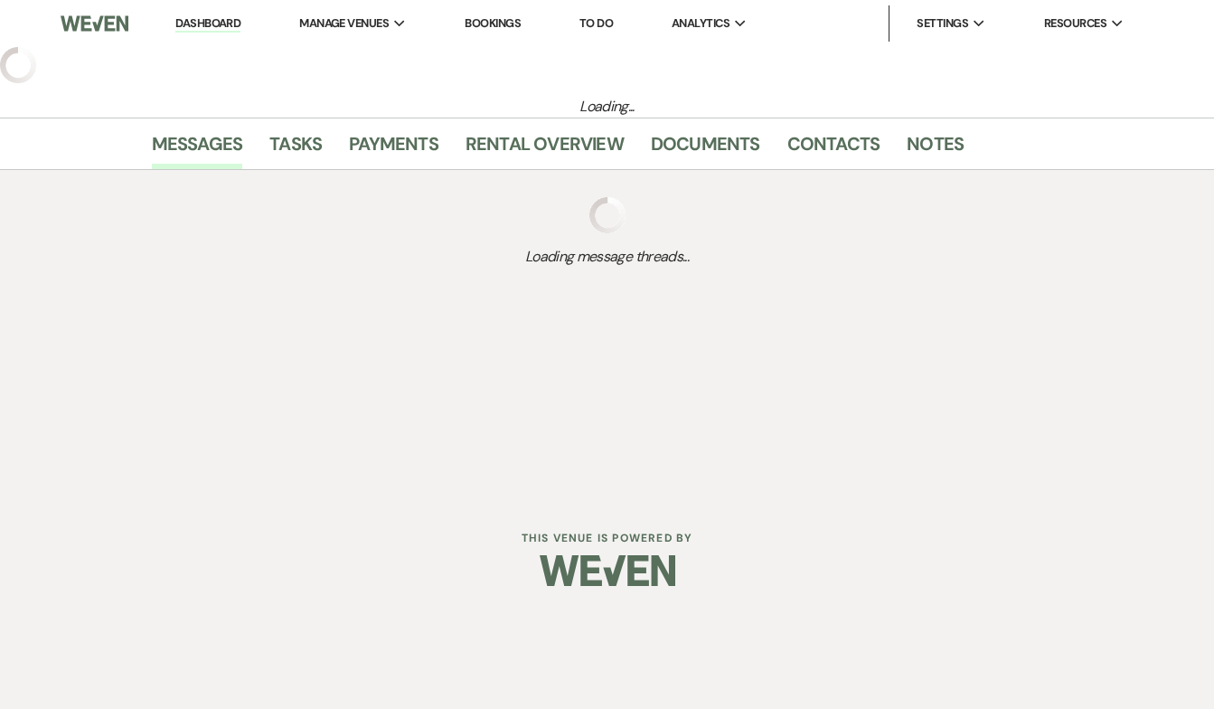
select select "5"
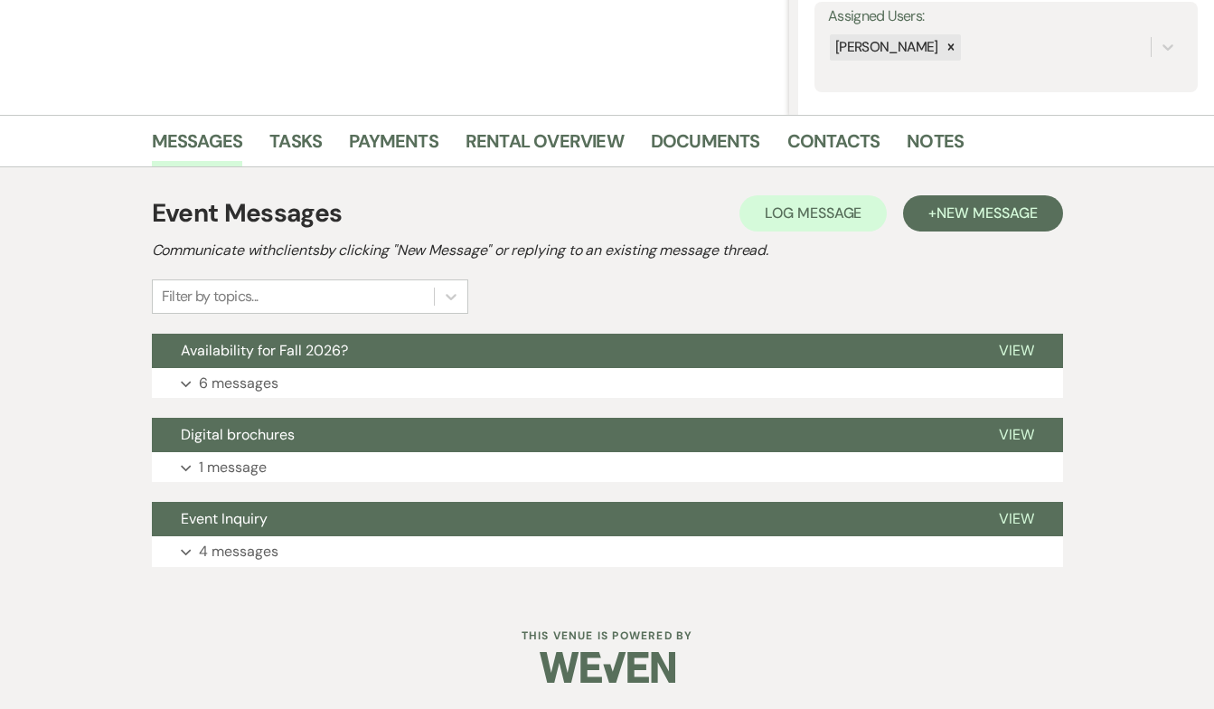
scroll to position [338, 0]
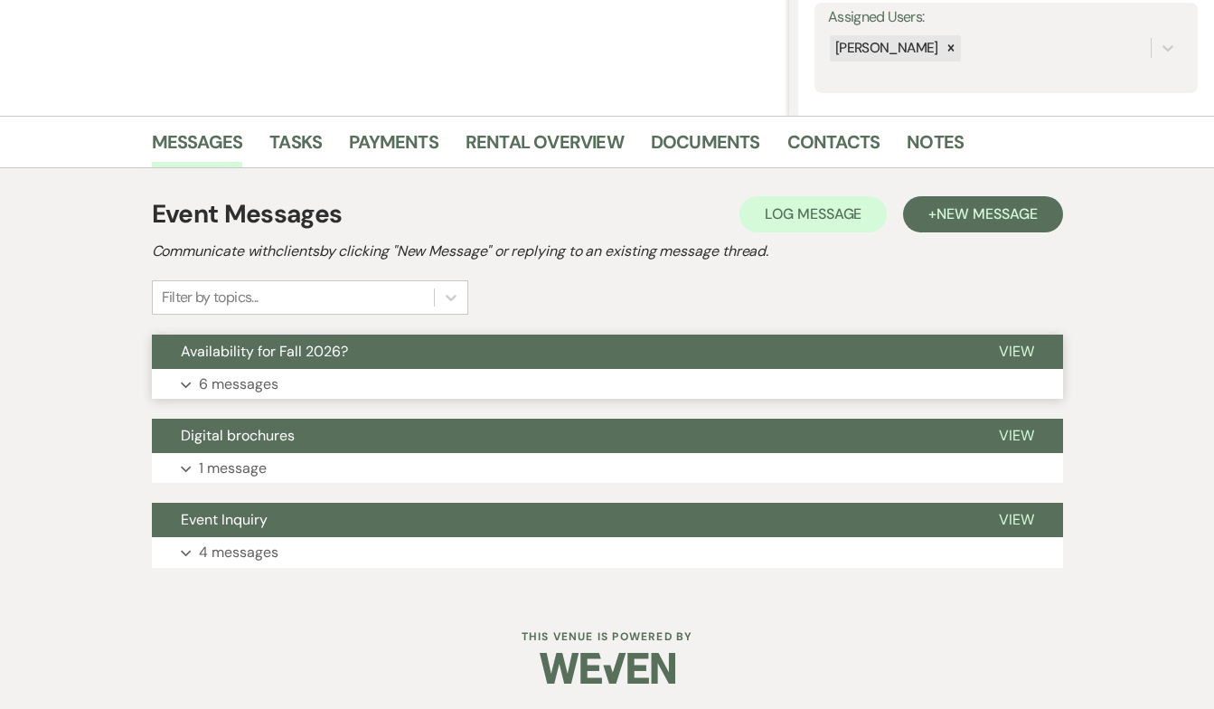
click at [307, 345] on span "Availability for Fall 2026?" at bounding box center [264, 351] width 167 height 19
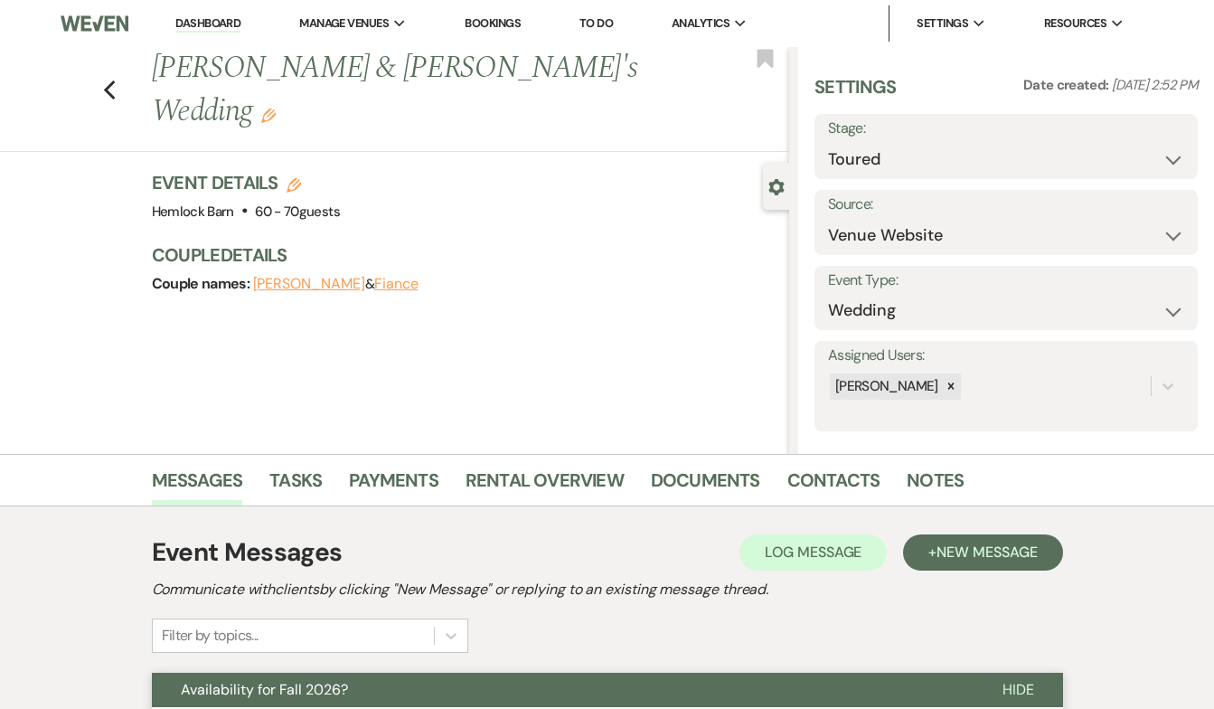
scroll to position [0, 0]
click at [831, 477] on link "Contacts" at bounding box center [833, 486] width 93 height 40
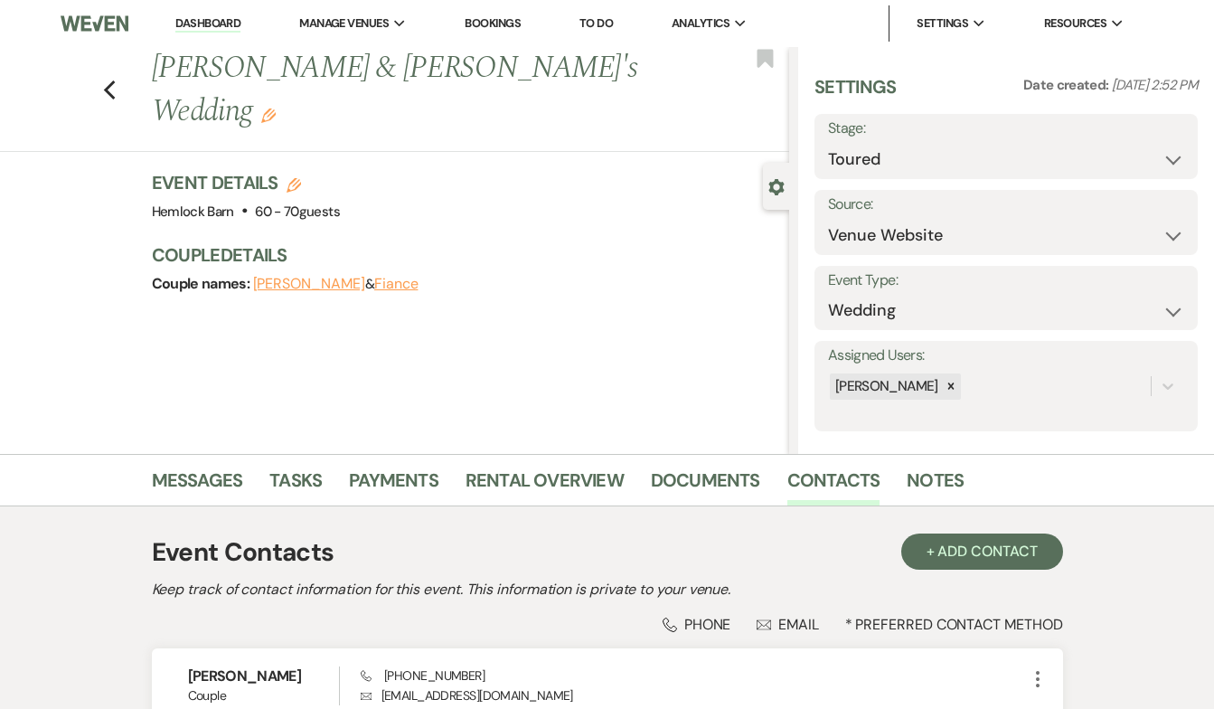
click at [212, 31] on link "Dashboard" at bounding box center [207, 23] width 65 height 17
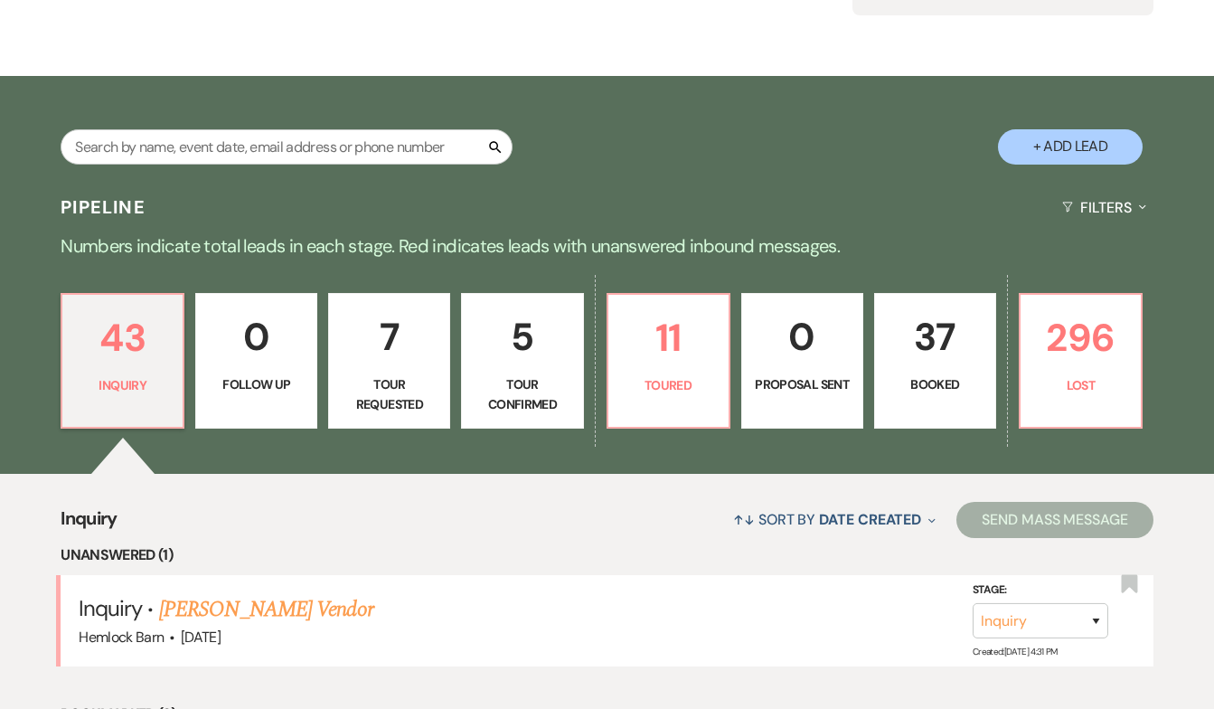
scroll to position [254, 0]
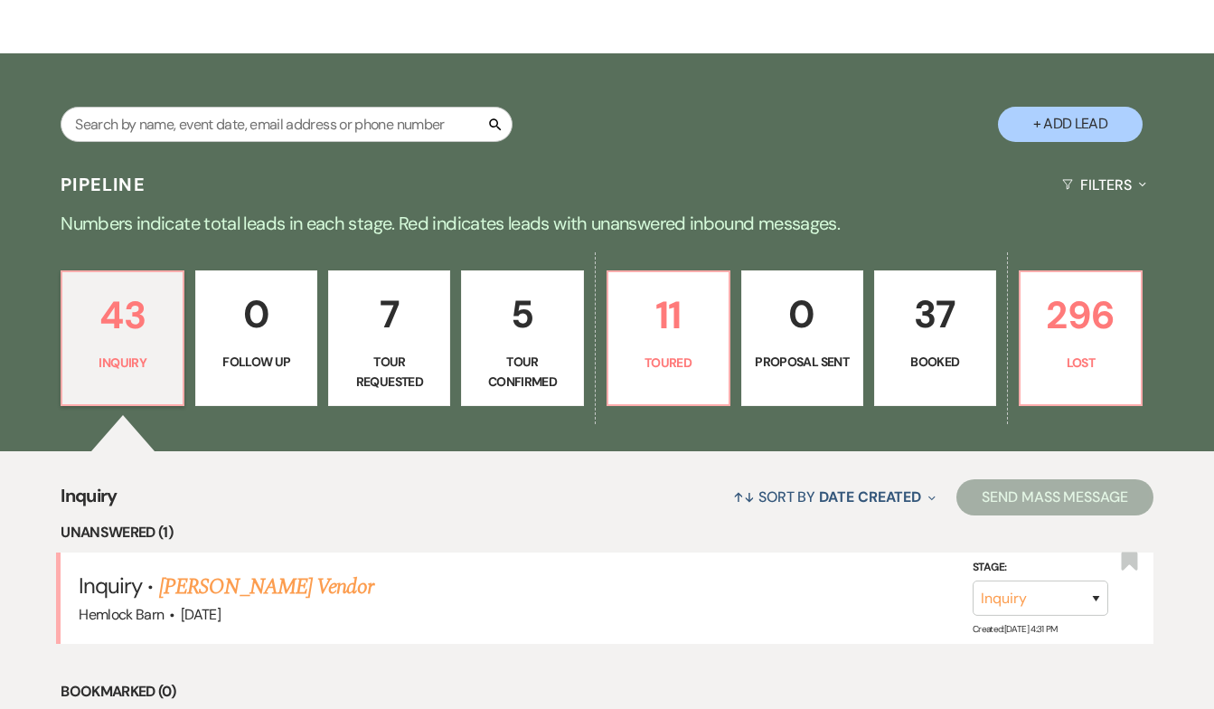
click at [414, 379] on p "Tour Requested" at bounding box center [389, 372] width 99 height 41
select select "2"
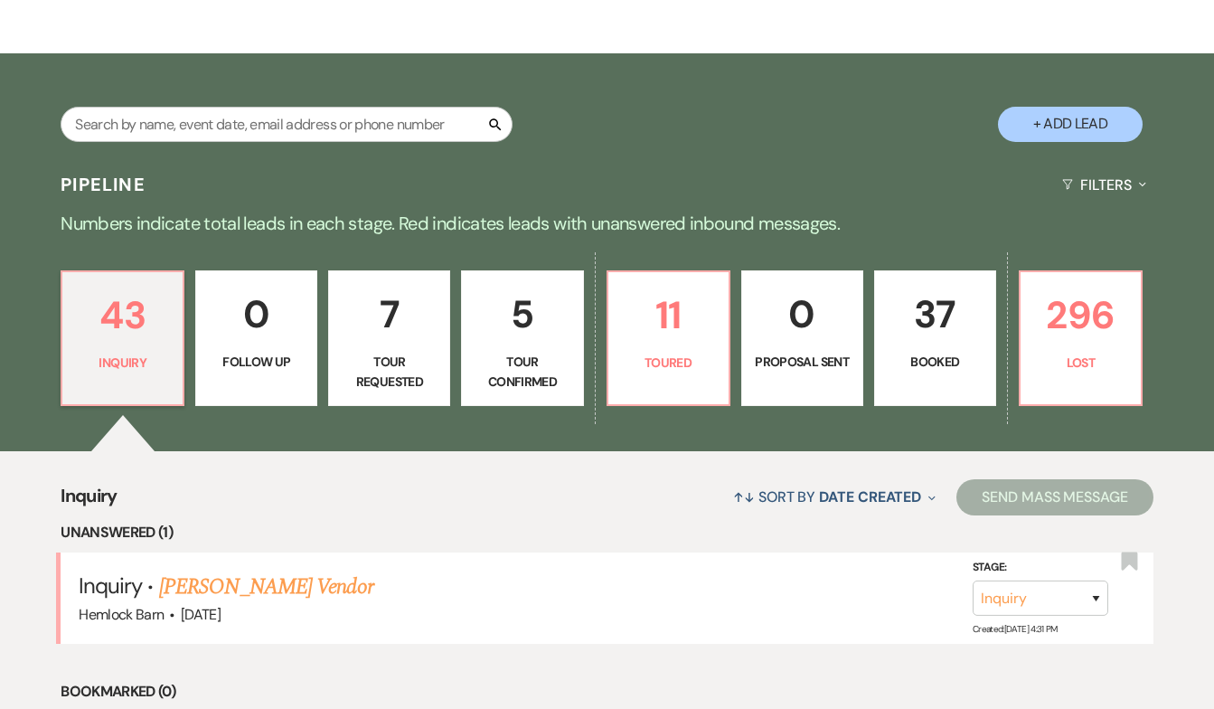
select select "2"
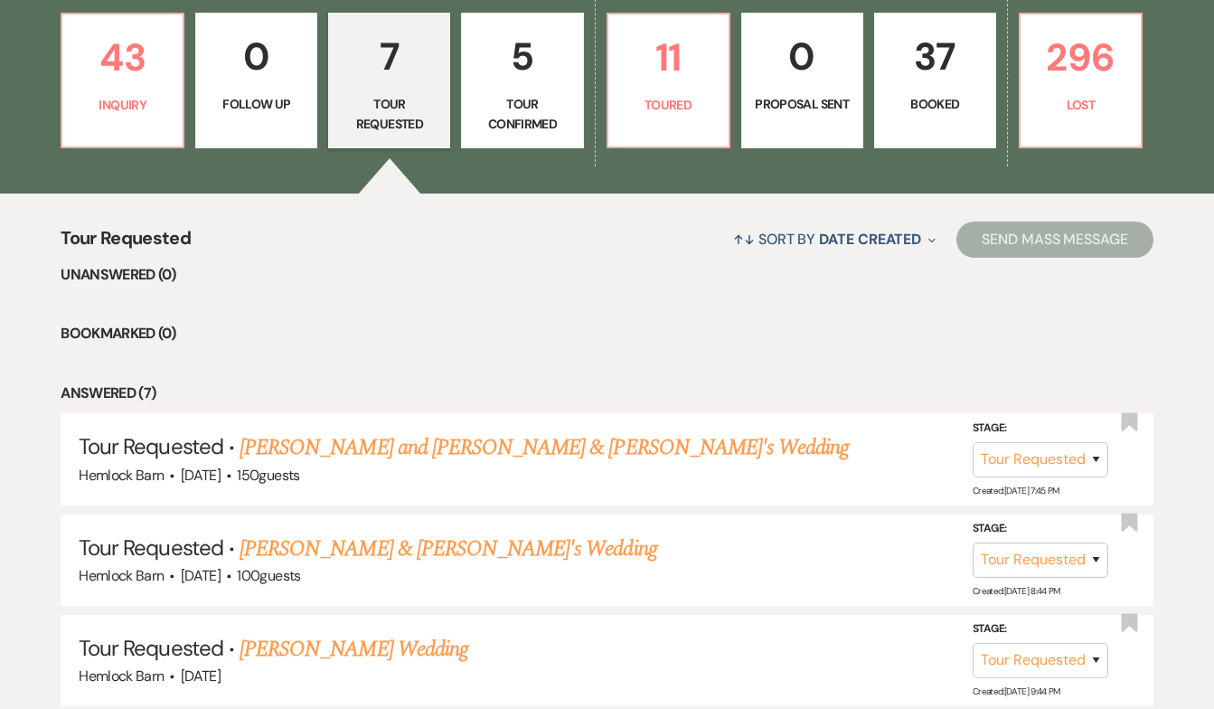
scroll to position [513, 0]
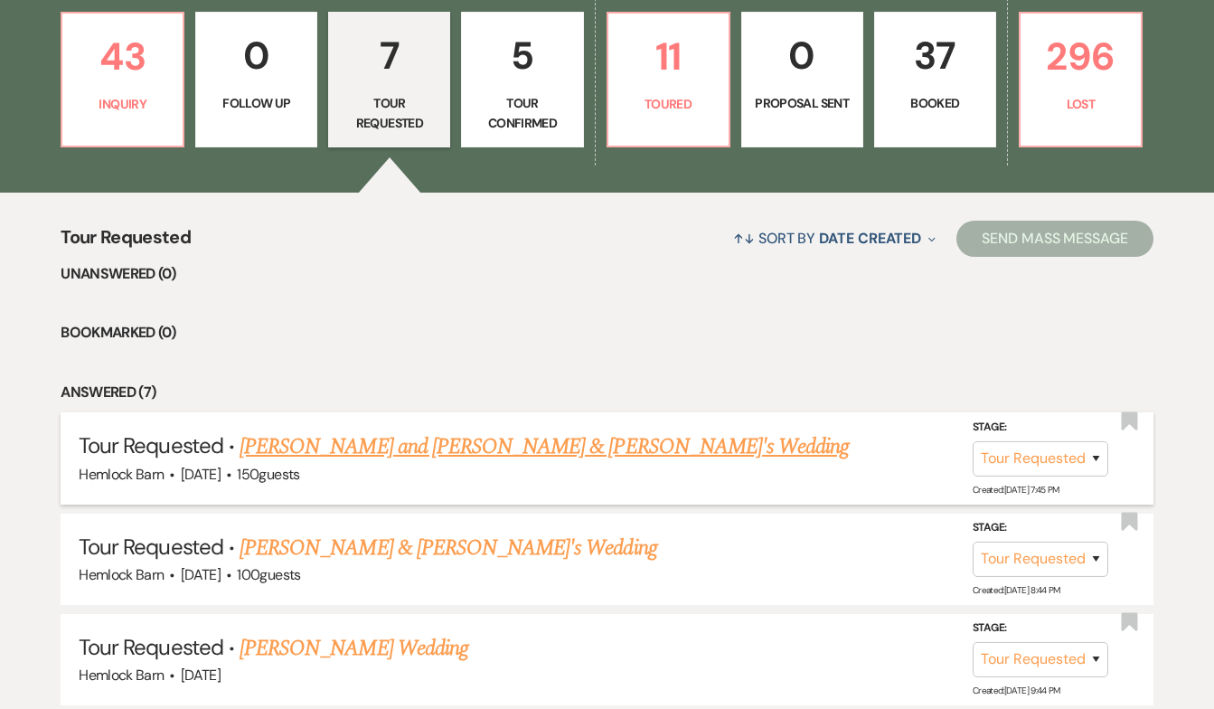
click at [409, 446] on link "[PERSON_NAME] and [PERSON_NAME] & [PERSON_NAME]'s Wedding" at bounding box center [544, 446] width 609 height 33
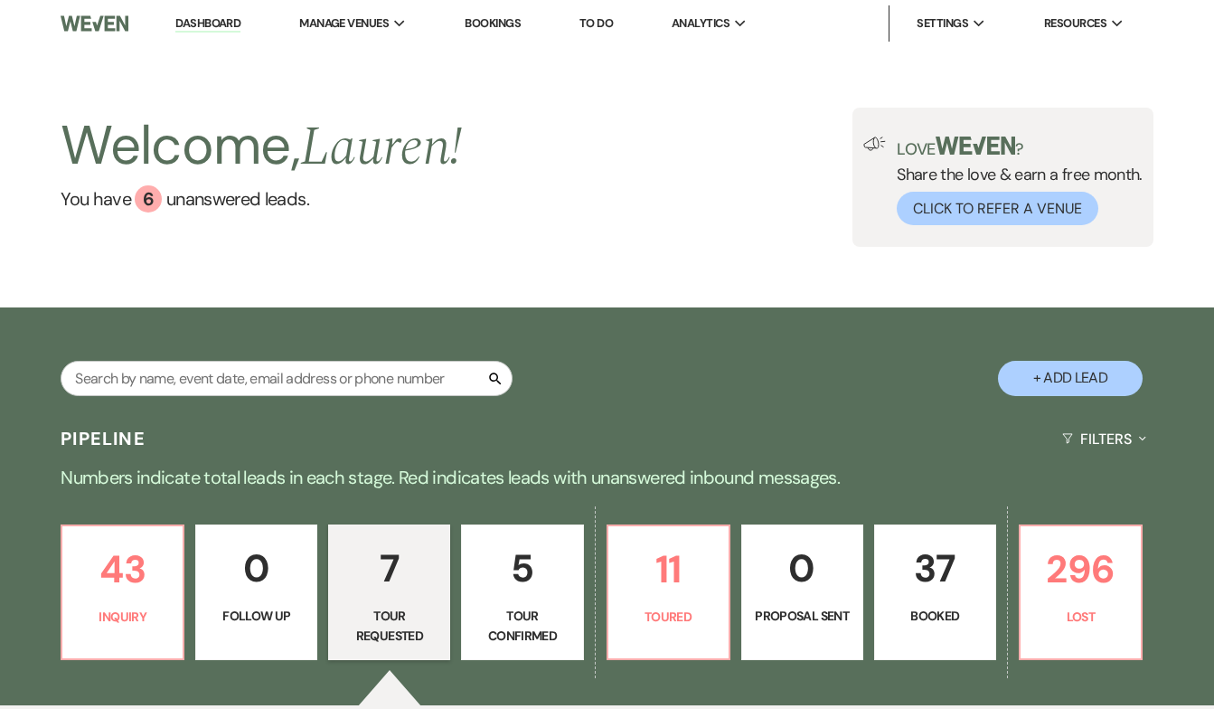
select select "2"
select select "5"
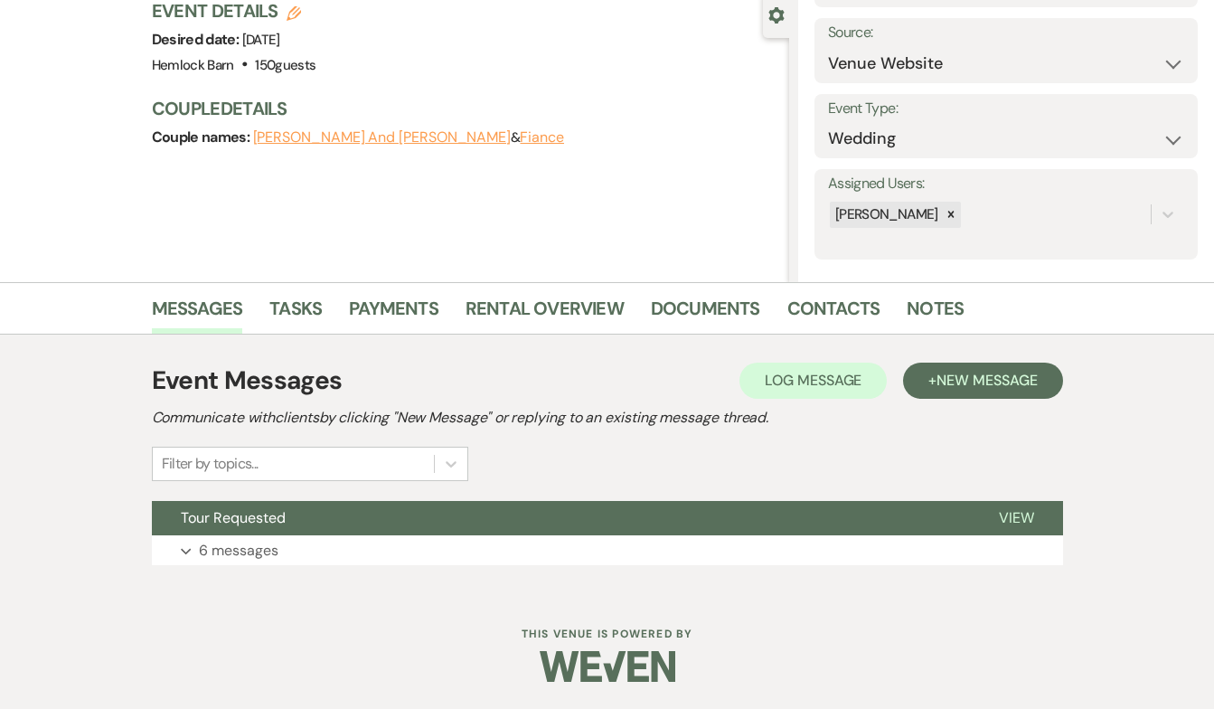
scroll to position [171, 0]
click at [260, 540] on p "6 messages" at bounding box center [239, 552] width 80 height 24
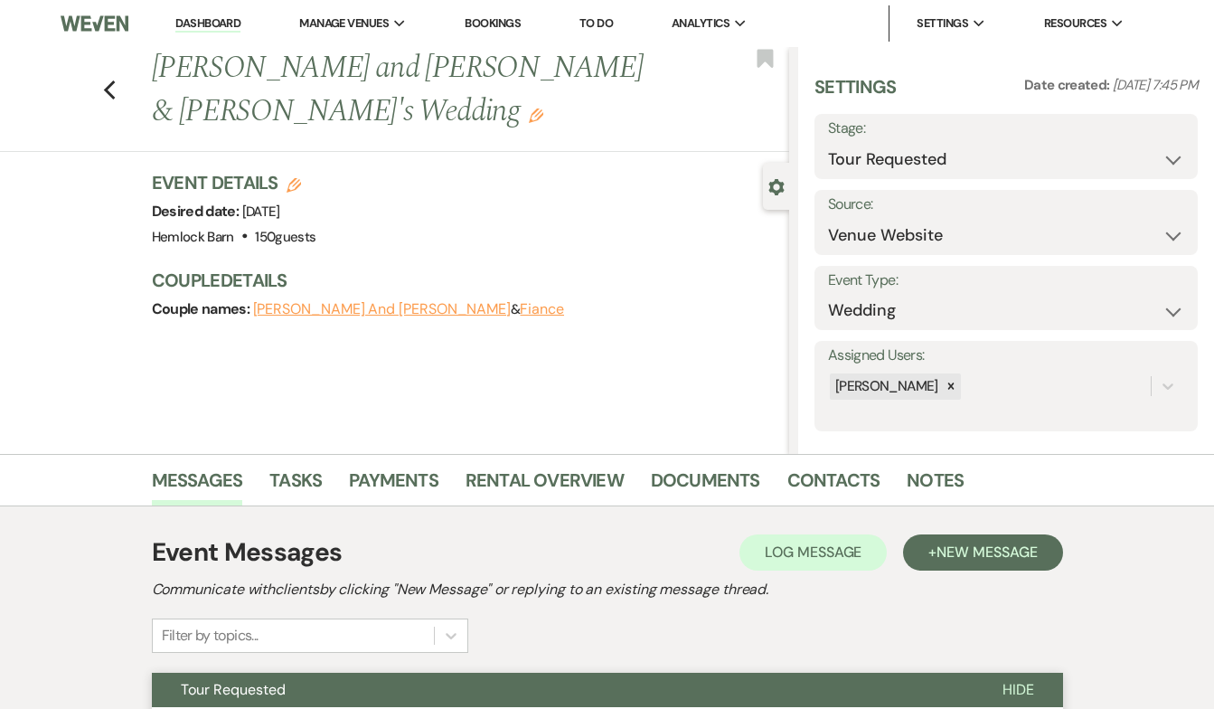
scroll to position [0, 0]
click at [818, 486] on link "Contacts" at bounding box center [833, 486] width 93 height 40
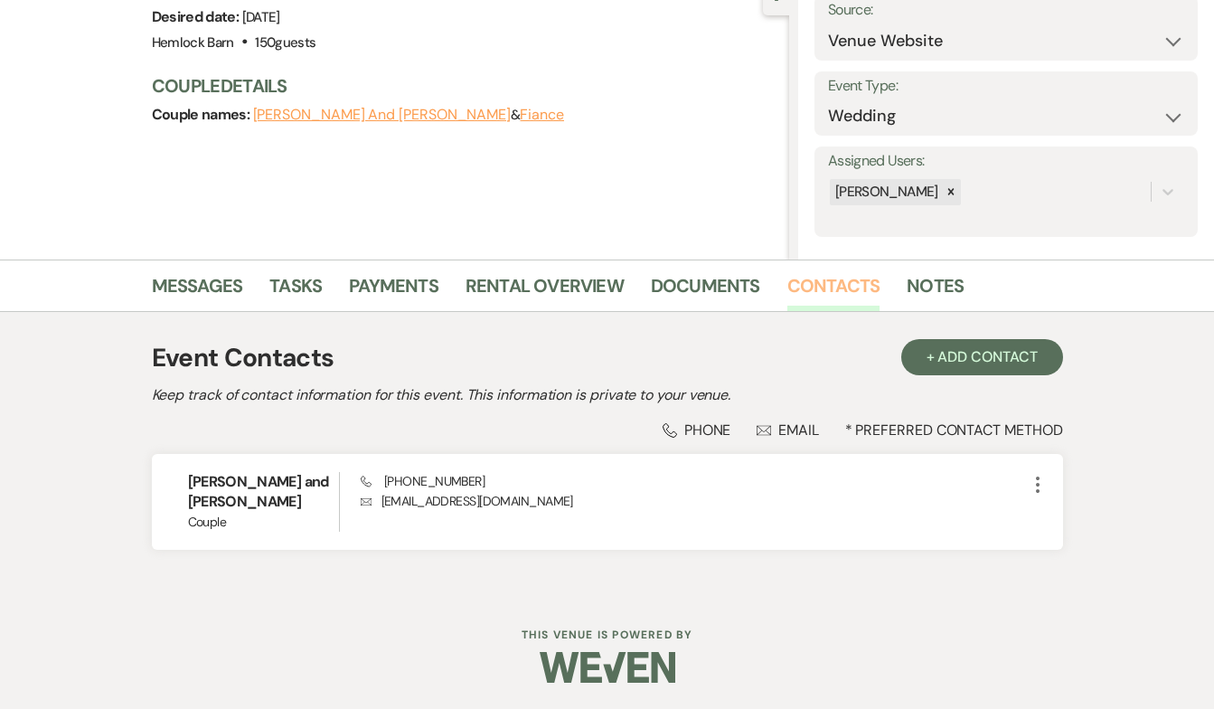
scroll to position [193, 0]
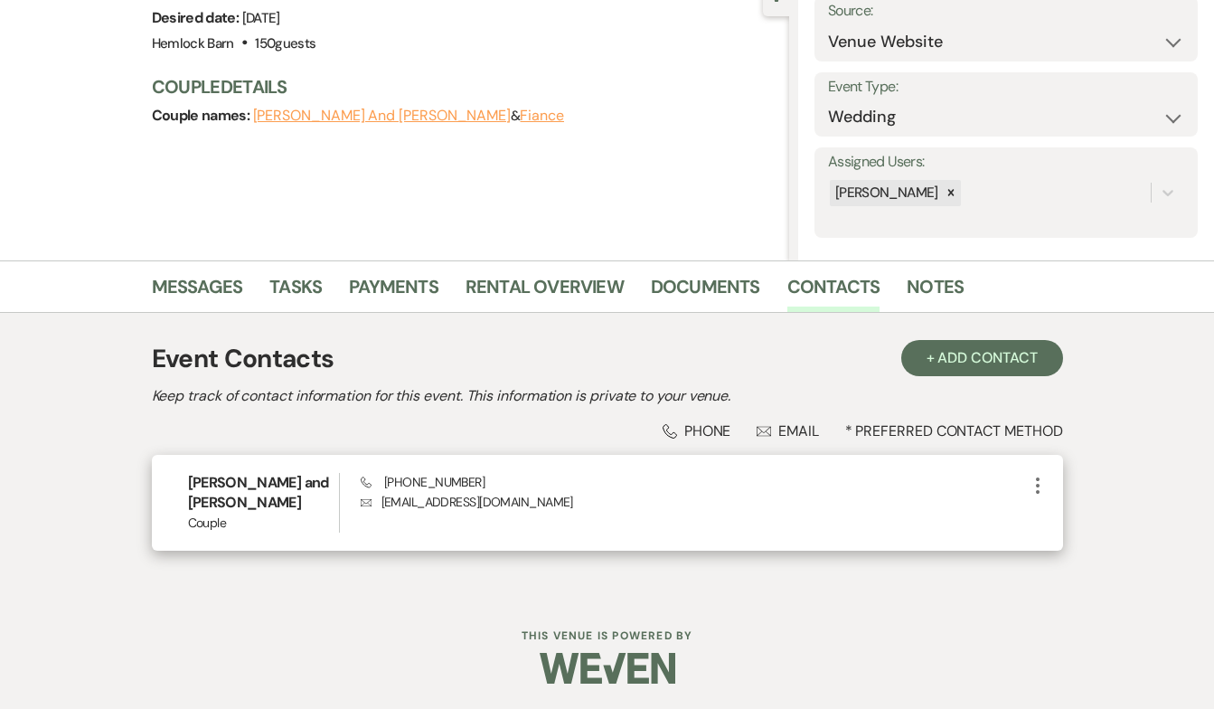
click at [812, 508] on p "Envelope [EMAIL_ADDRESS][DOMAIN_NAME]" at bounding box center [694, 502] width 666 height 20
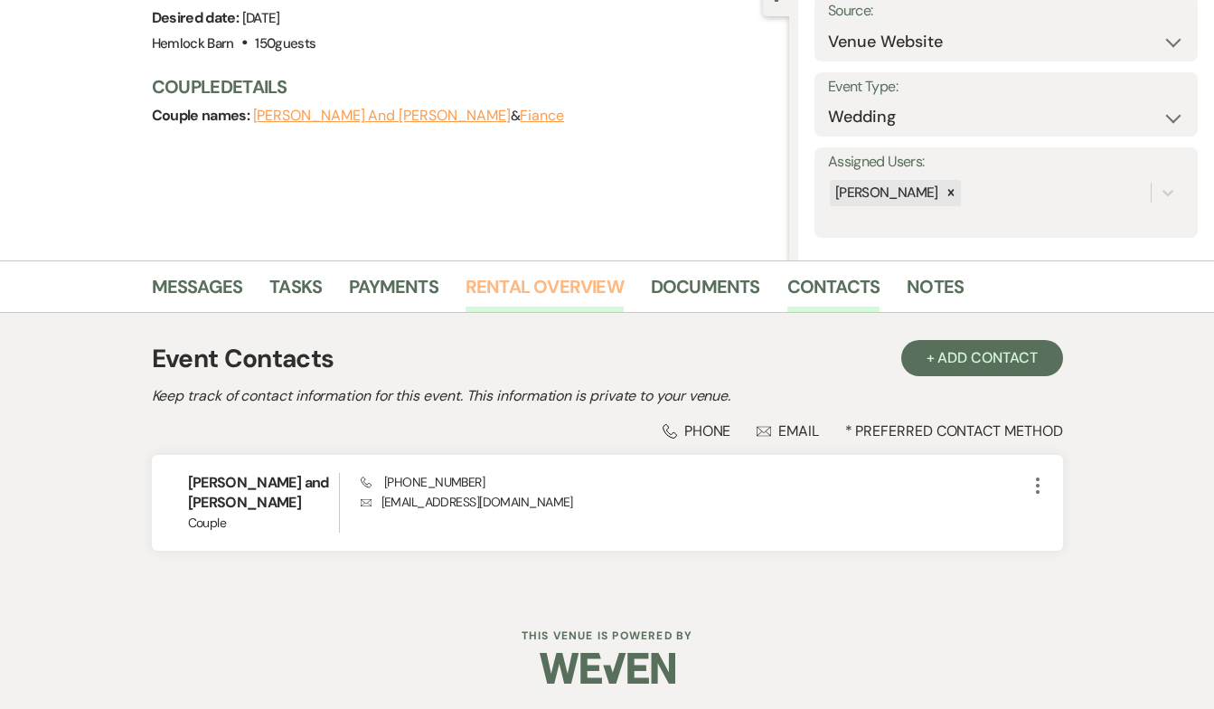
click at [565, 287] on link "Rental Overview" at bounding box center [545, 292] width 158 height 40
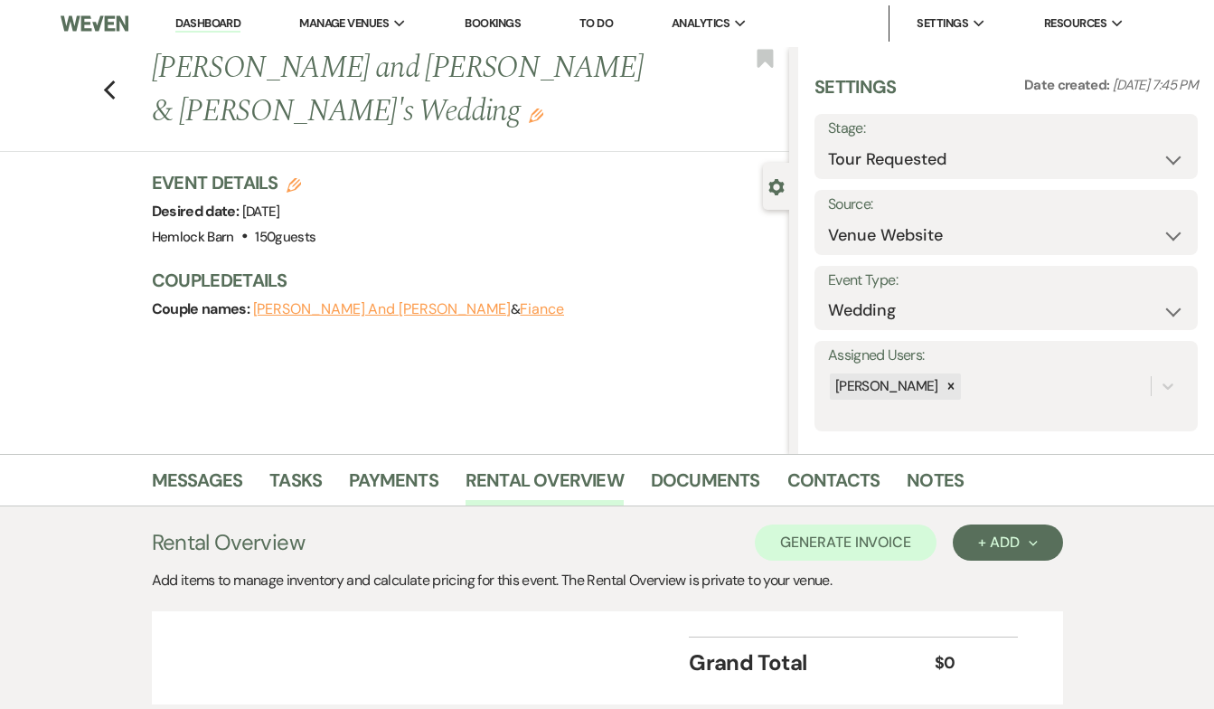
click at [195, 26] on link "Dashboard" at bounding box center [207, 23] width 65 height 17
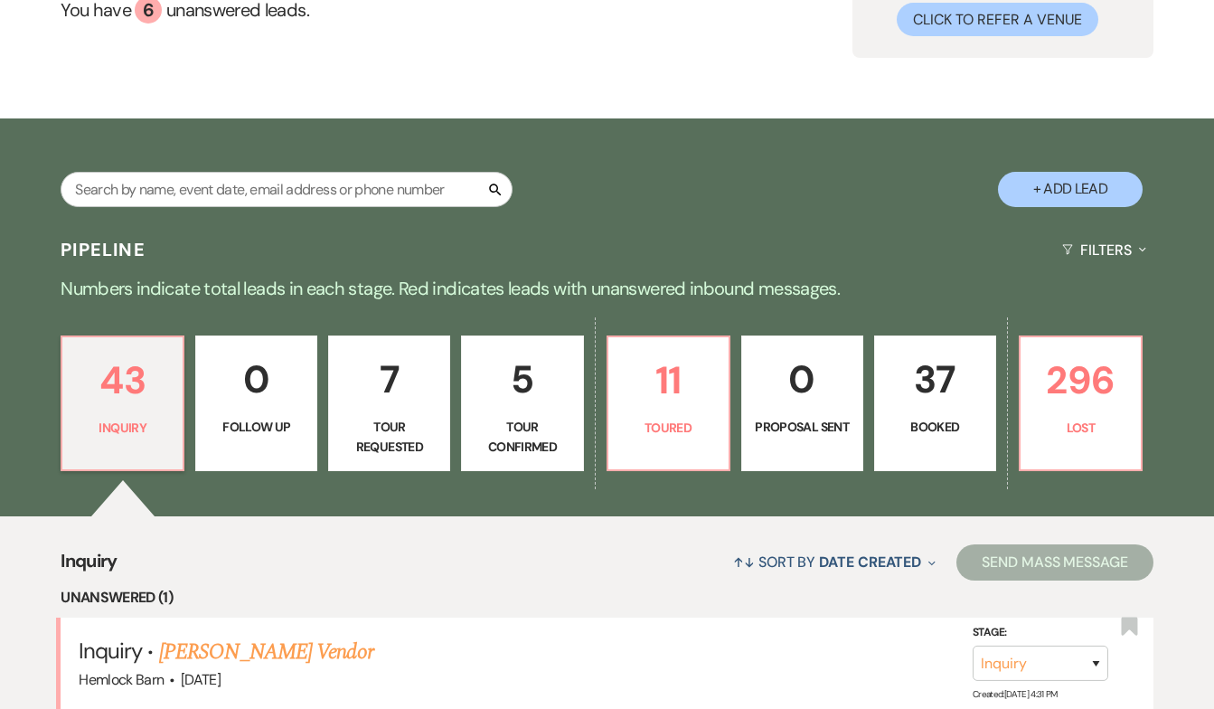
scroll to position [254, 0]
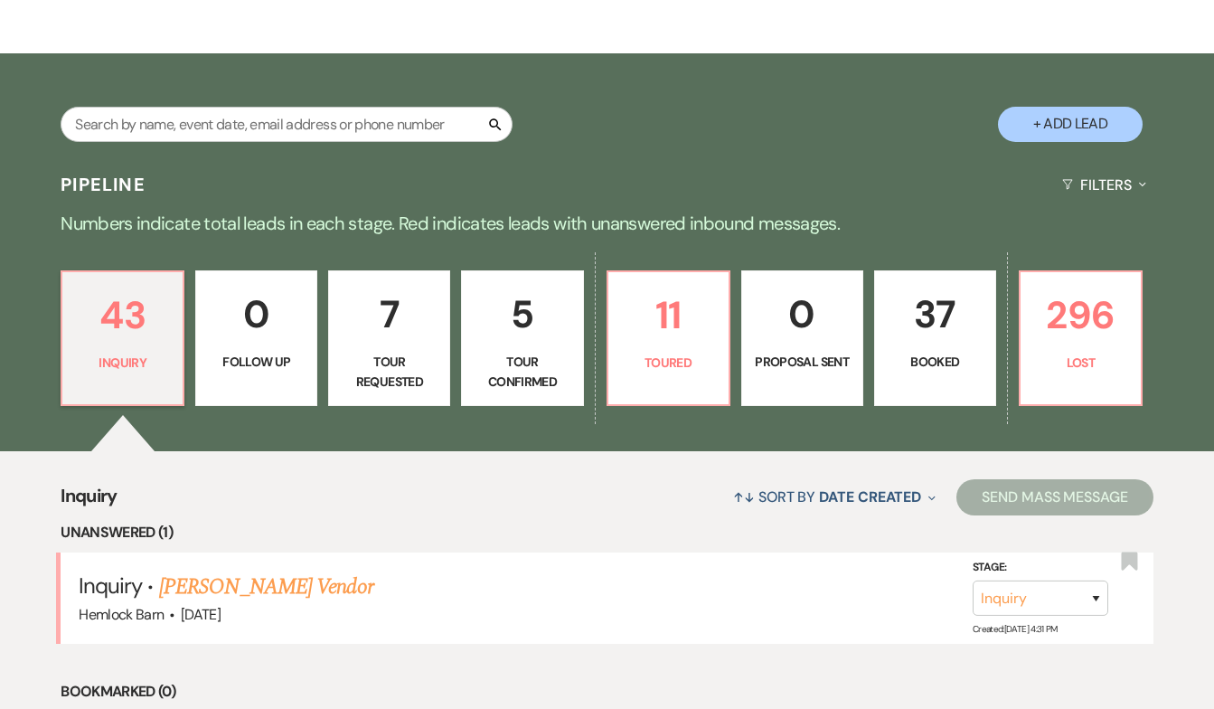
click at [419, 365] on p "Tour Requested" at bounding box center [389, 372] width 99 height 41
select select "2"
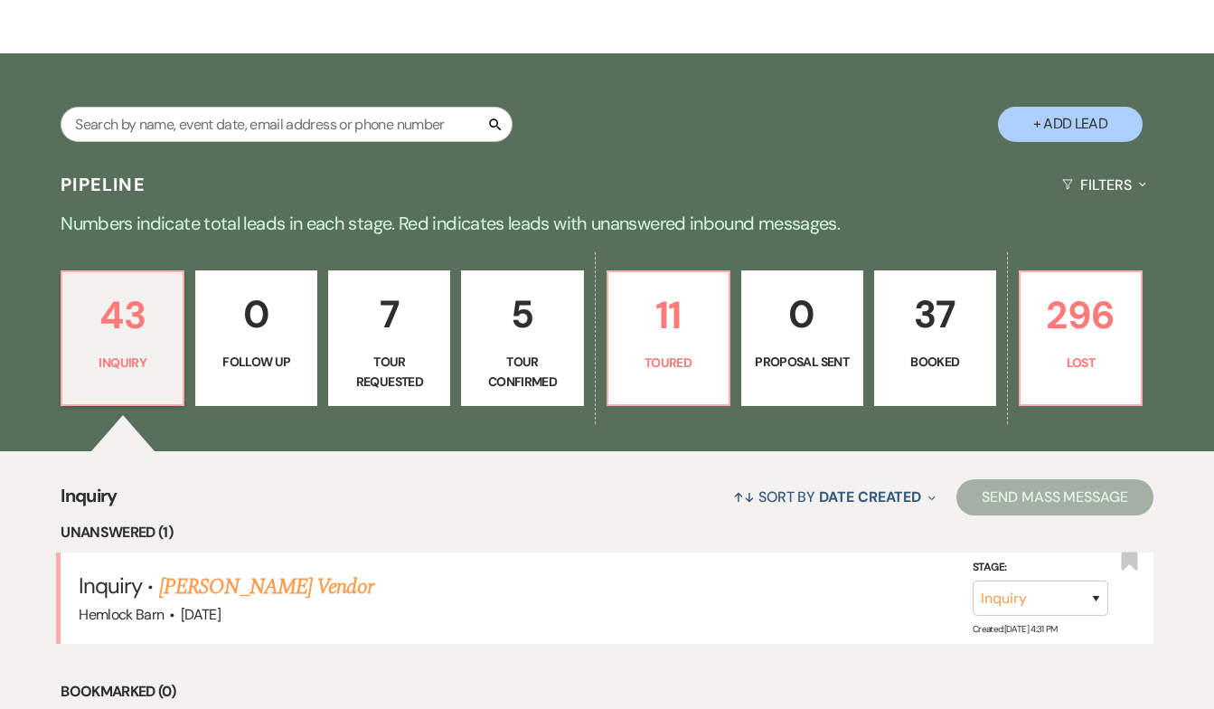
select select "2"
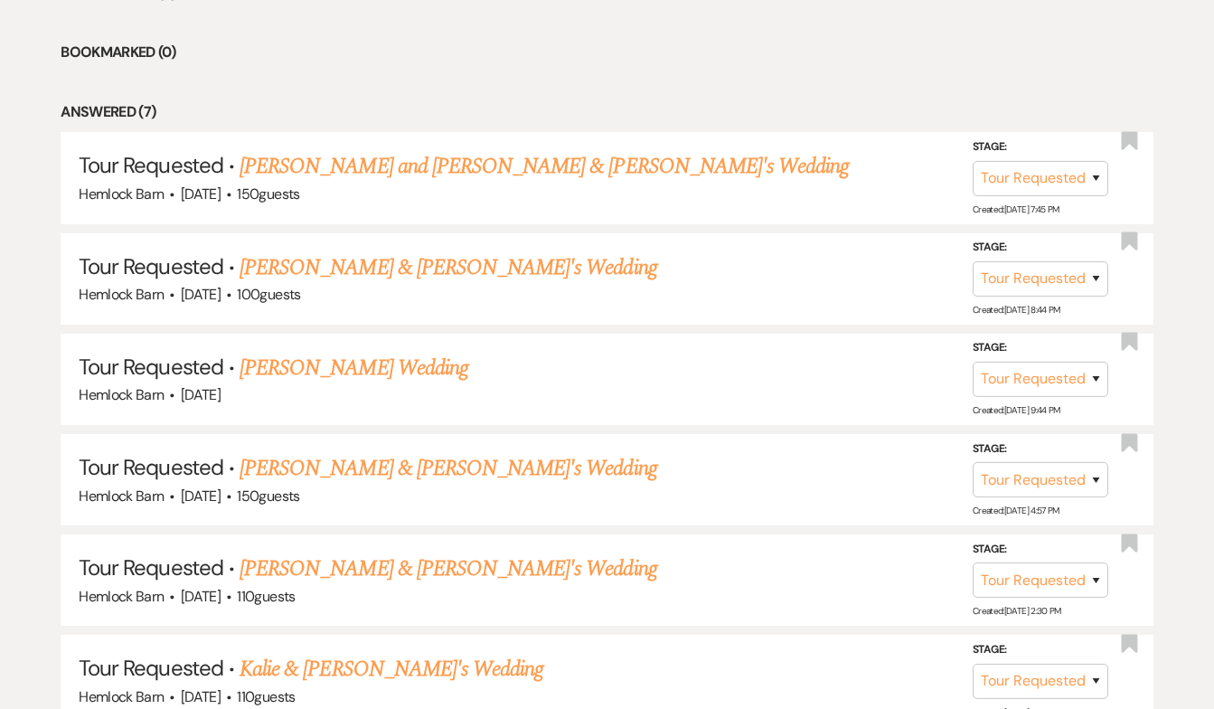
scroll to position [806, 0]
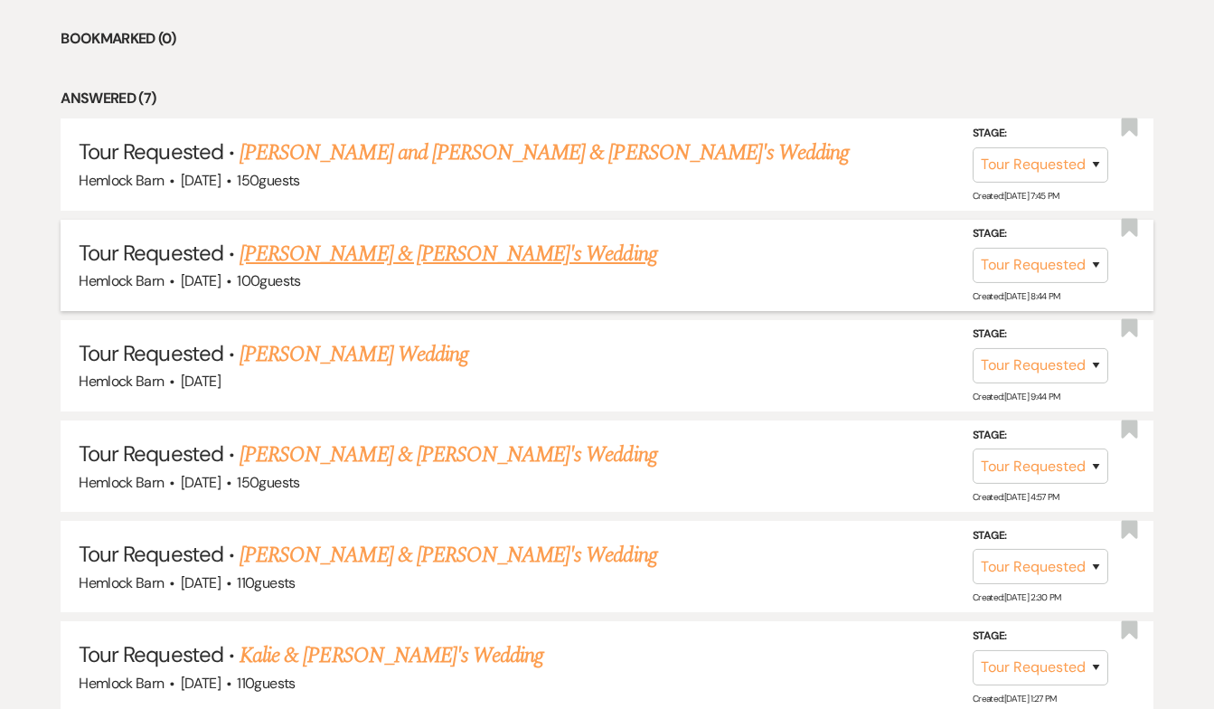
click at [394, 257] on link "[PERSON_NAME] & [PERSON_NAME]'s Wedding" at bounding box center [449, 254] width 418 height 33
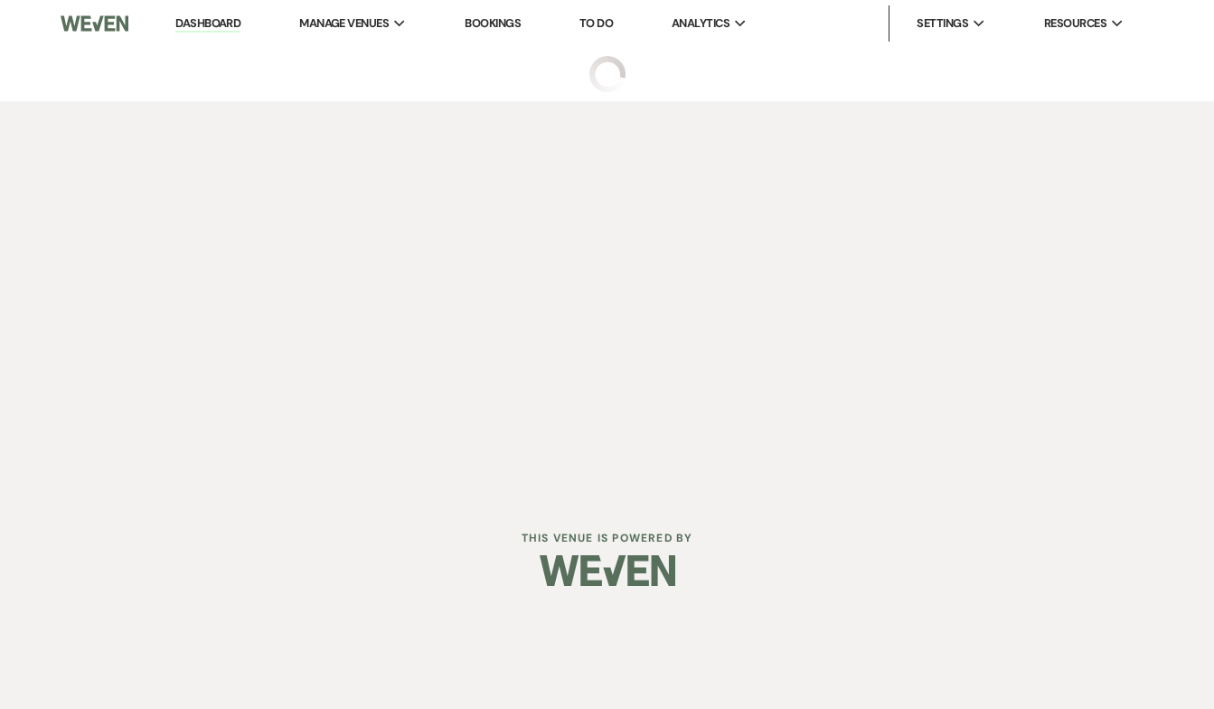
select select "2"
select select "5"
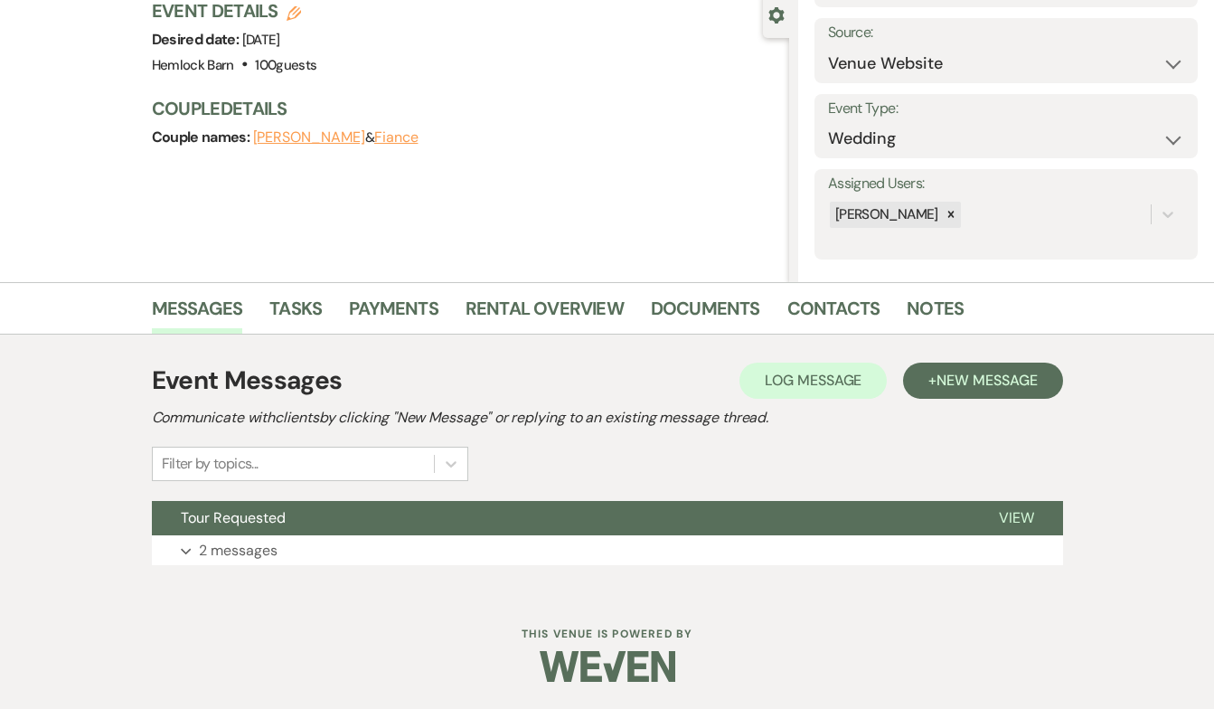
scroll to position [171, 0]
click at [254, 541] on p "2 messages" at bounding box center [238, 552] width 79 height 24
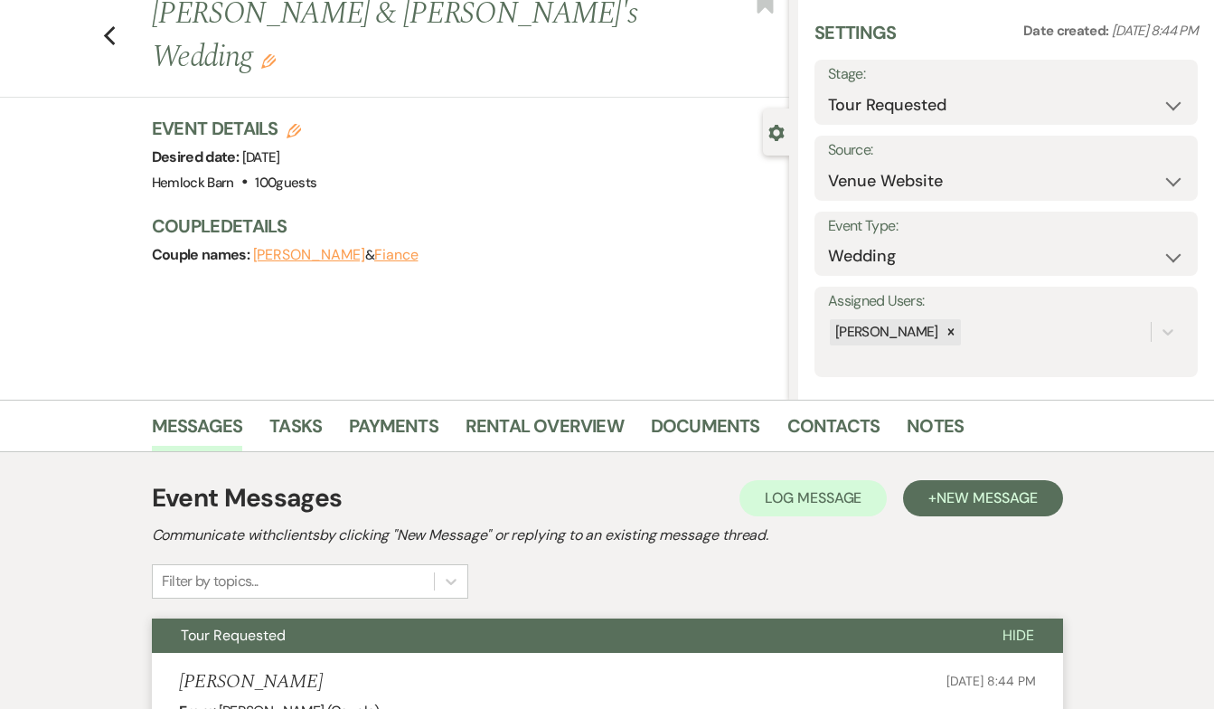
scroll to position [15, 0]
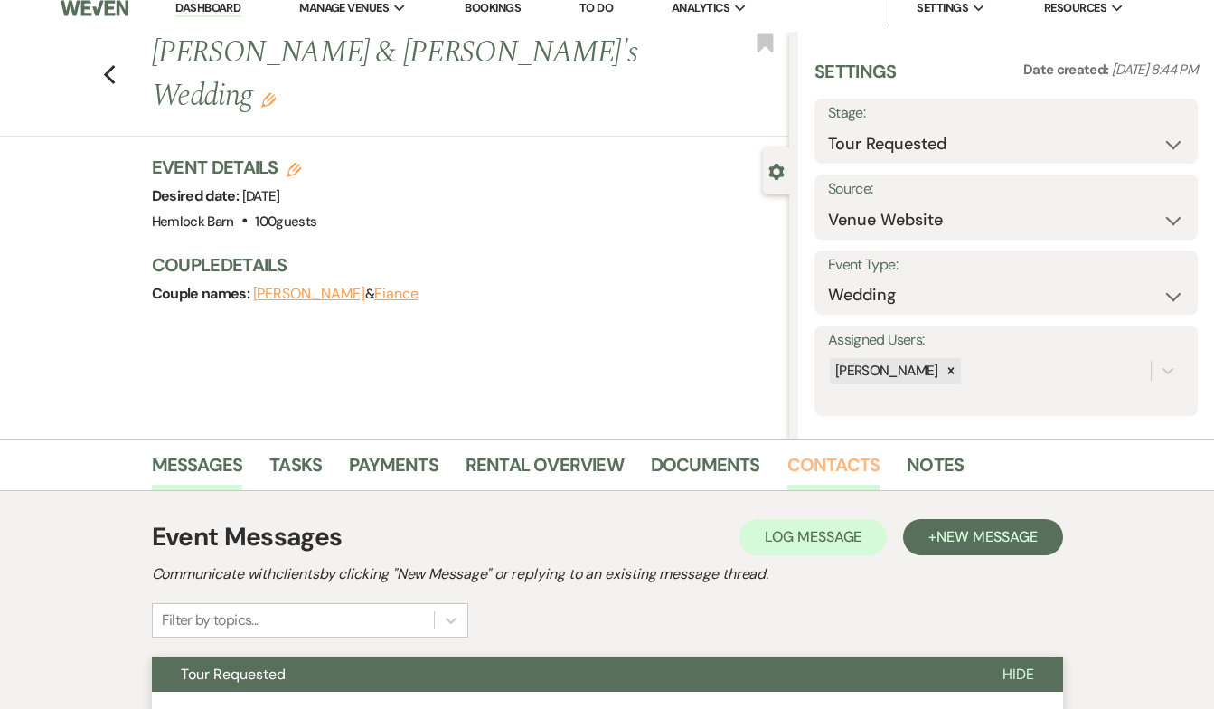
click at [808, 466] on link "Contacts" at bounding box center [833, 470] width 93 height 40
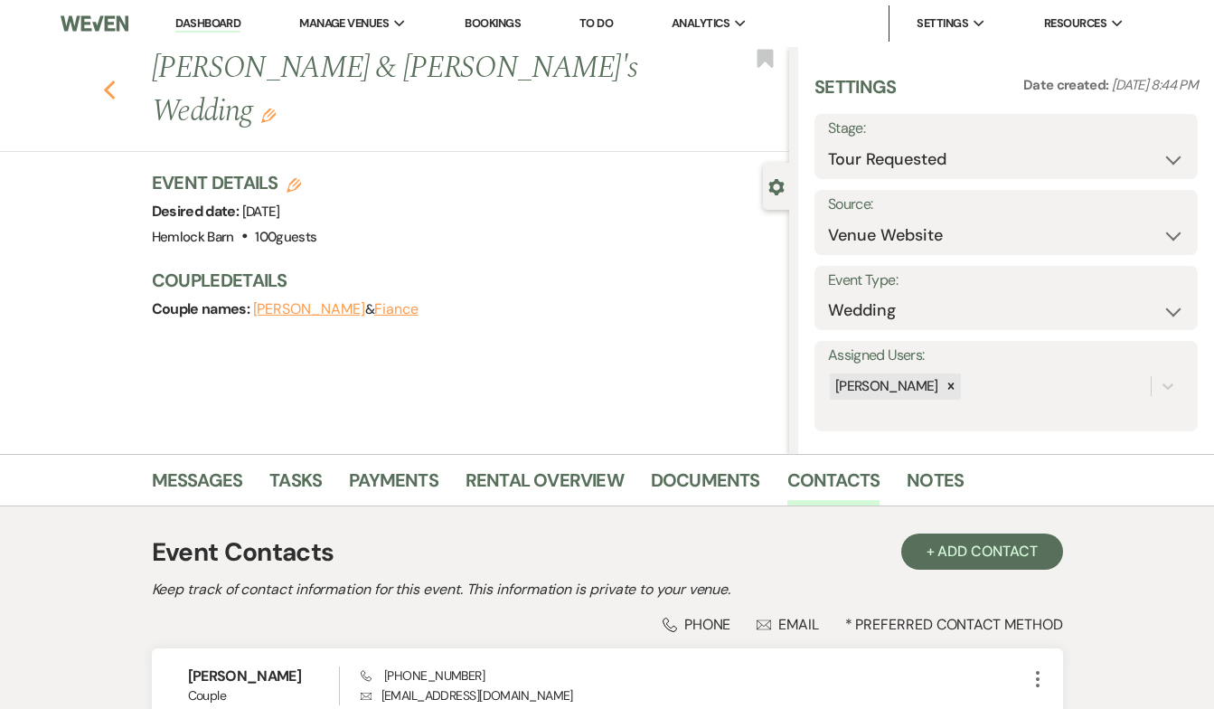
click at [115, 80] on icon "Previous" at bounding box center [110, 91] width 14 height 22
select select "2"
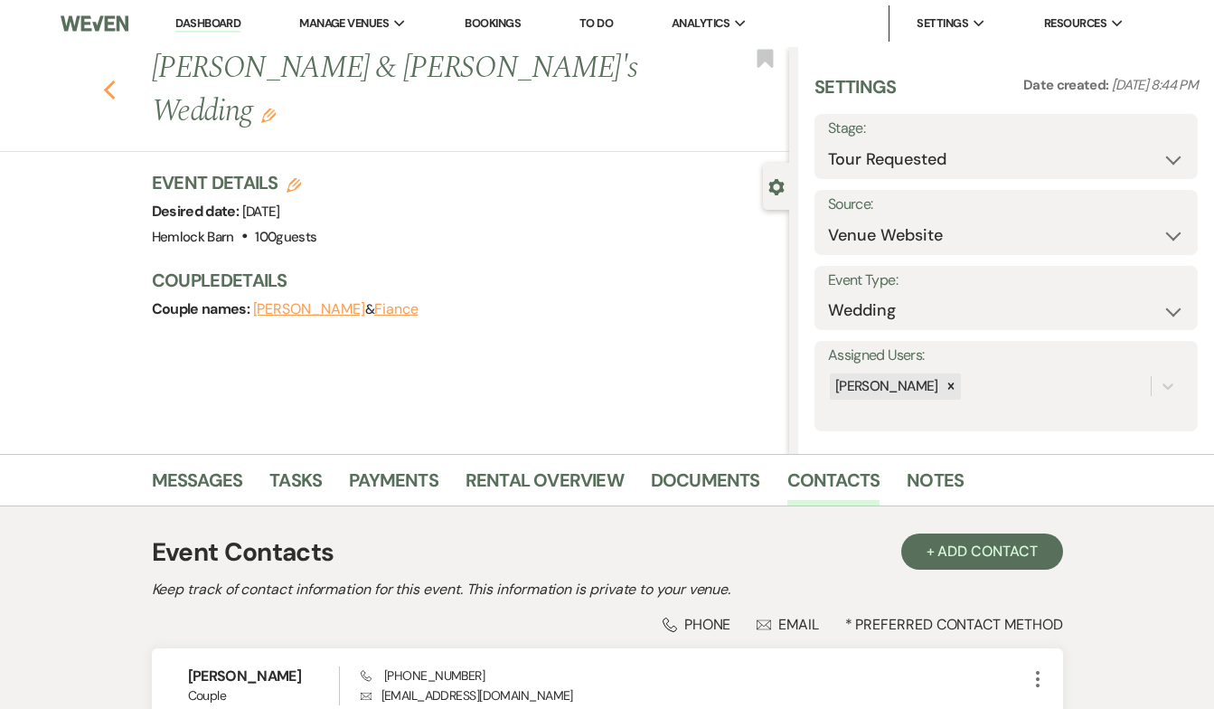
select select "2"
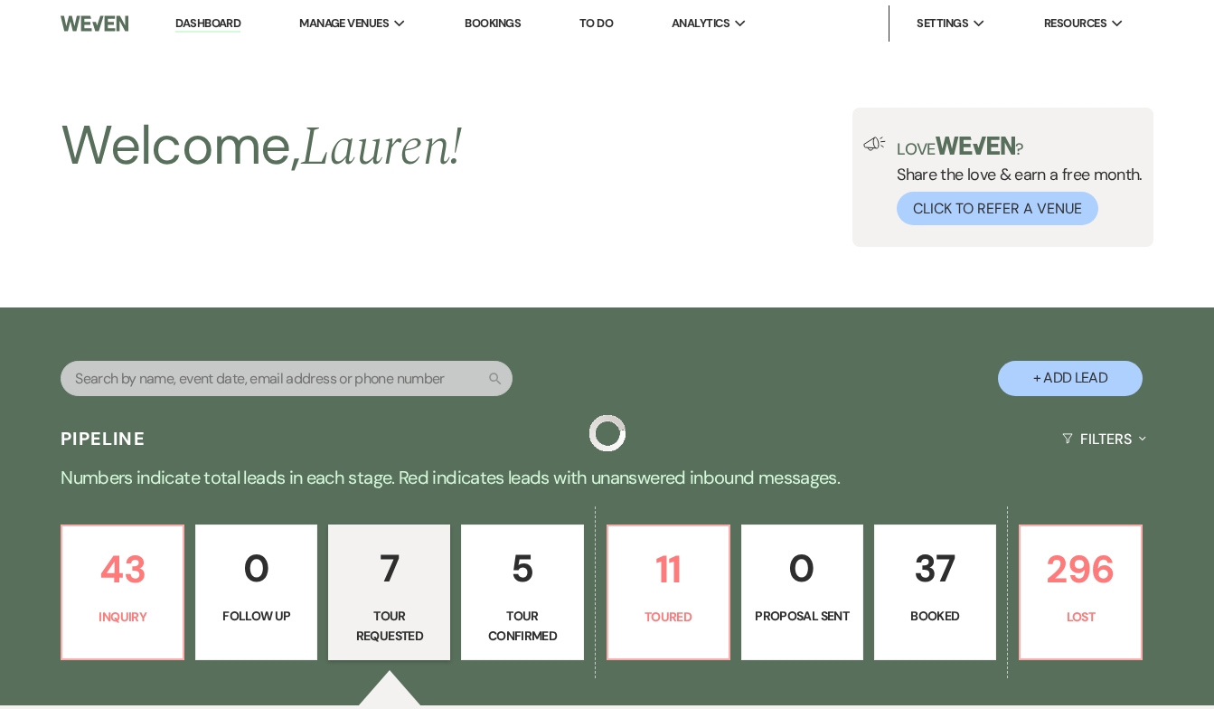
scroll to position [806, 0]
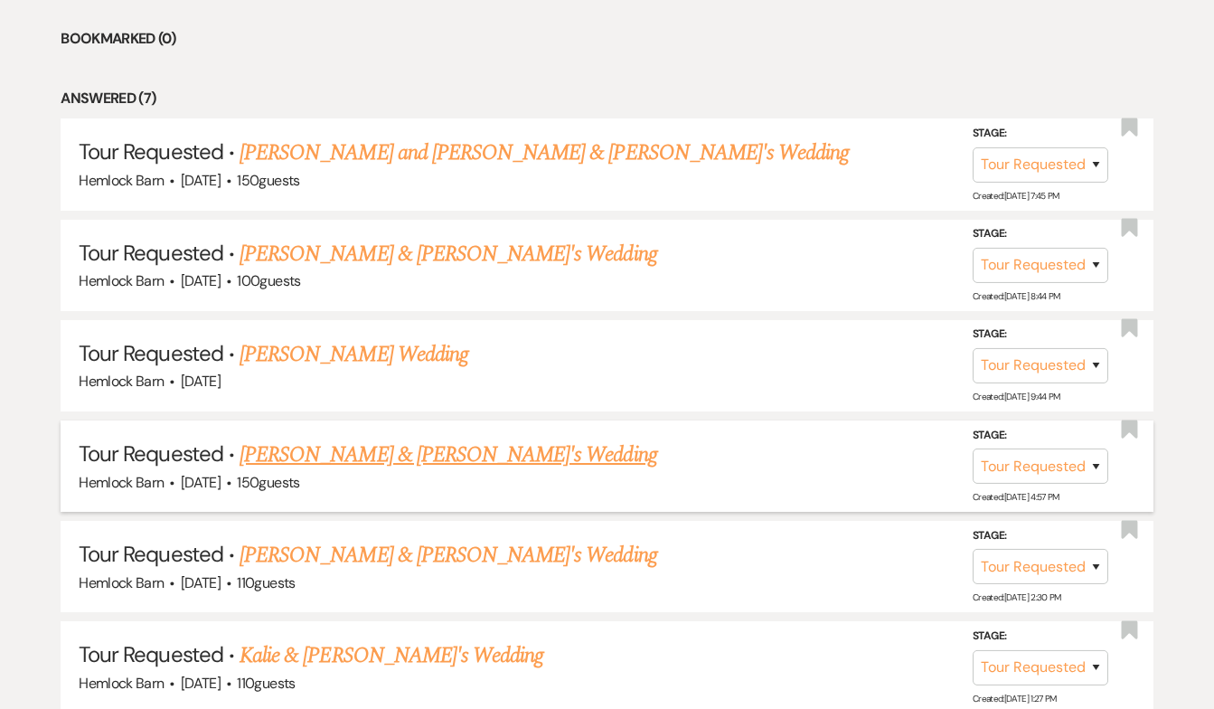
click at [378, 455] on link "[PERSON_NAME] & [PERSON_NAME]'s Wedding" at bounding box center [449, 454] width 418 height 33
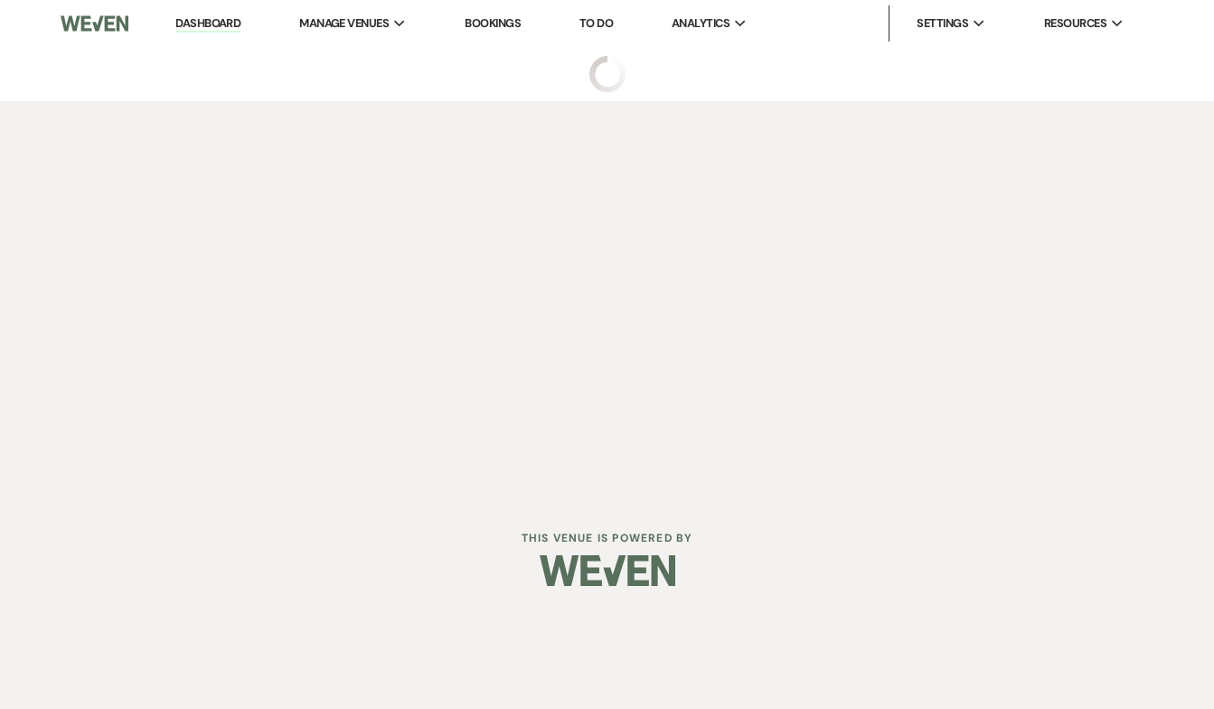
select select "2"
select select "5"
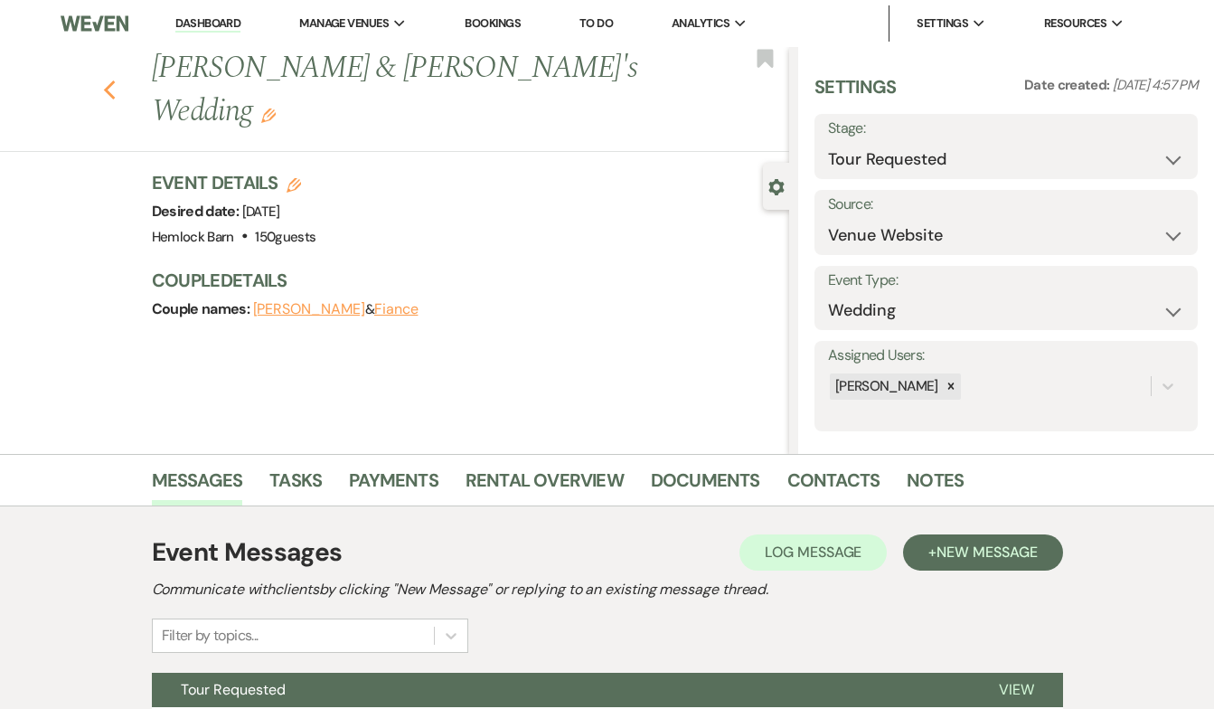
click at [111, 80] on icon "Previous" at bounding box center [110, 91] width 14 height 22
select select "2"
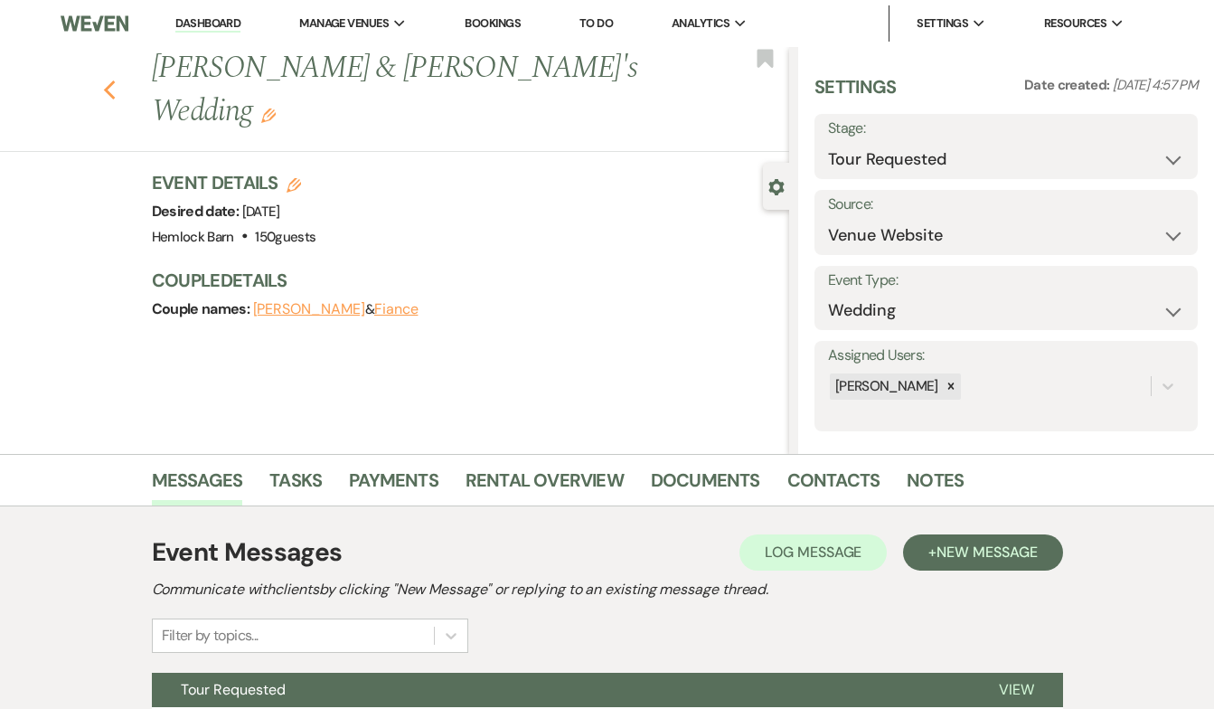
select select "2"
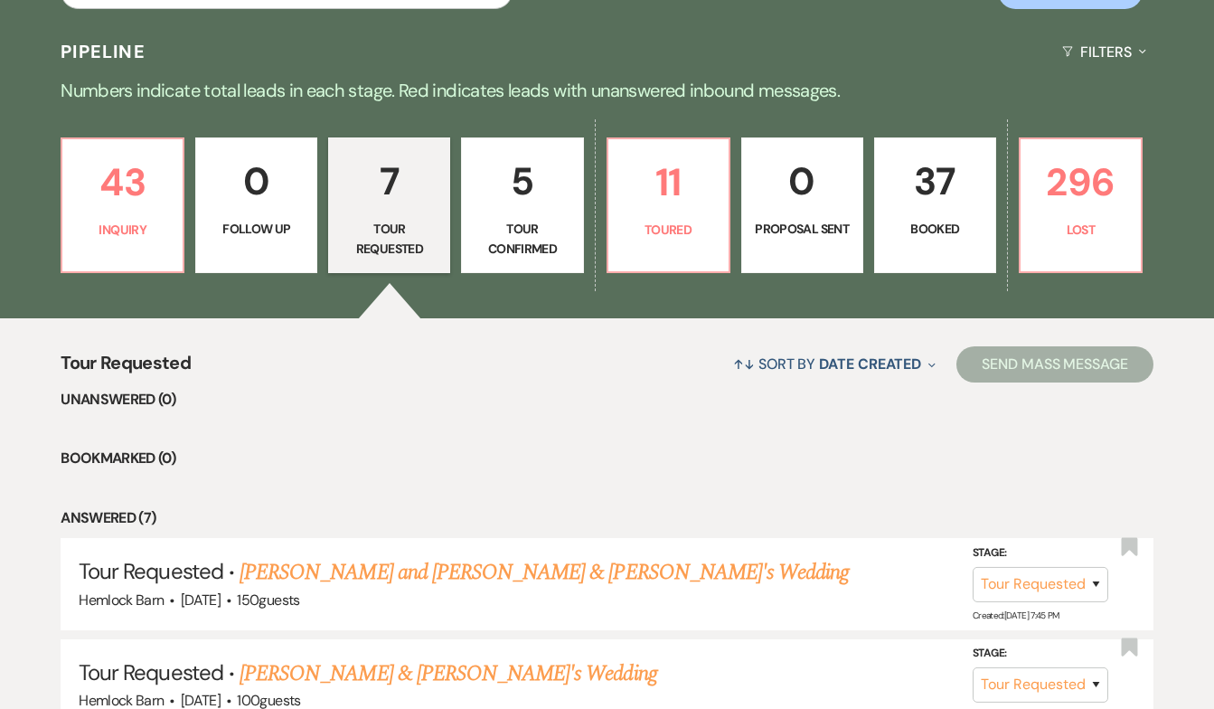
scroll to position [384, 0]
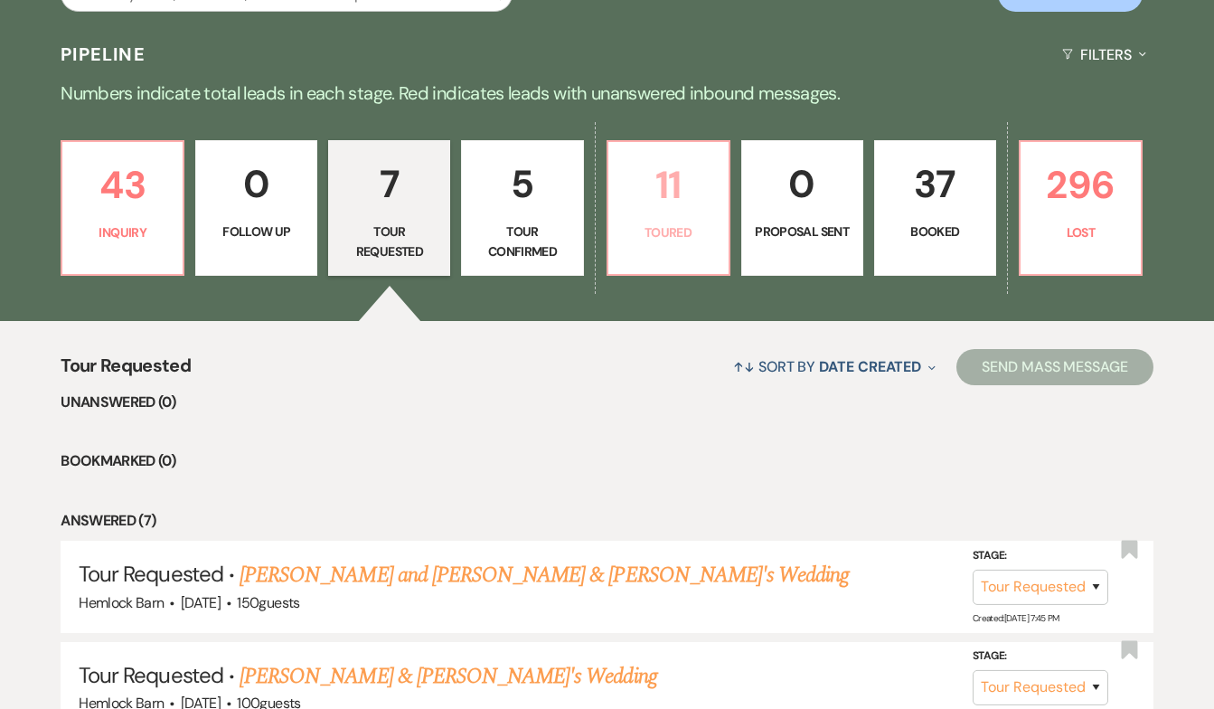
click at [683, 229] on p "Toured" at bounding box center [668, 232] width 99 height 20
select select "5"
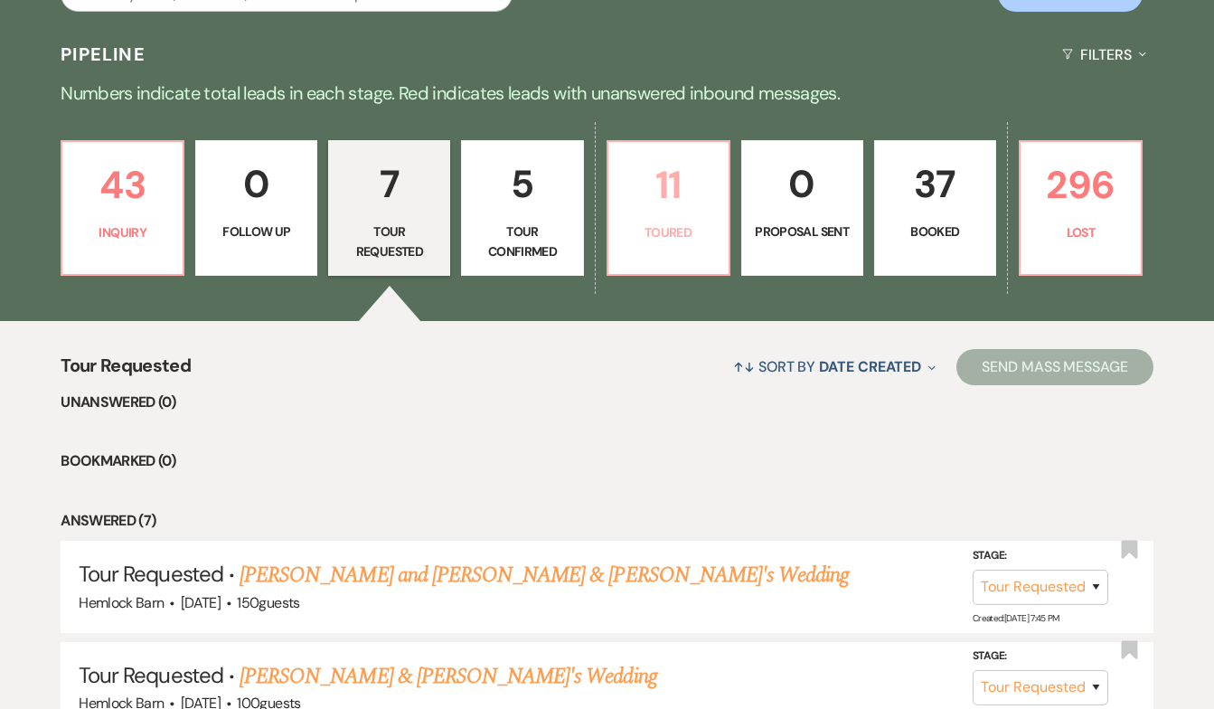
select select "5"
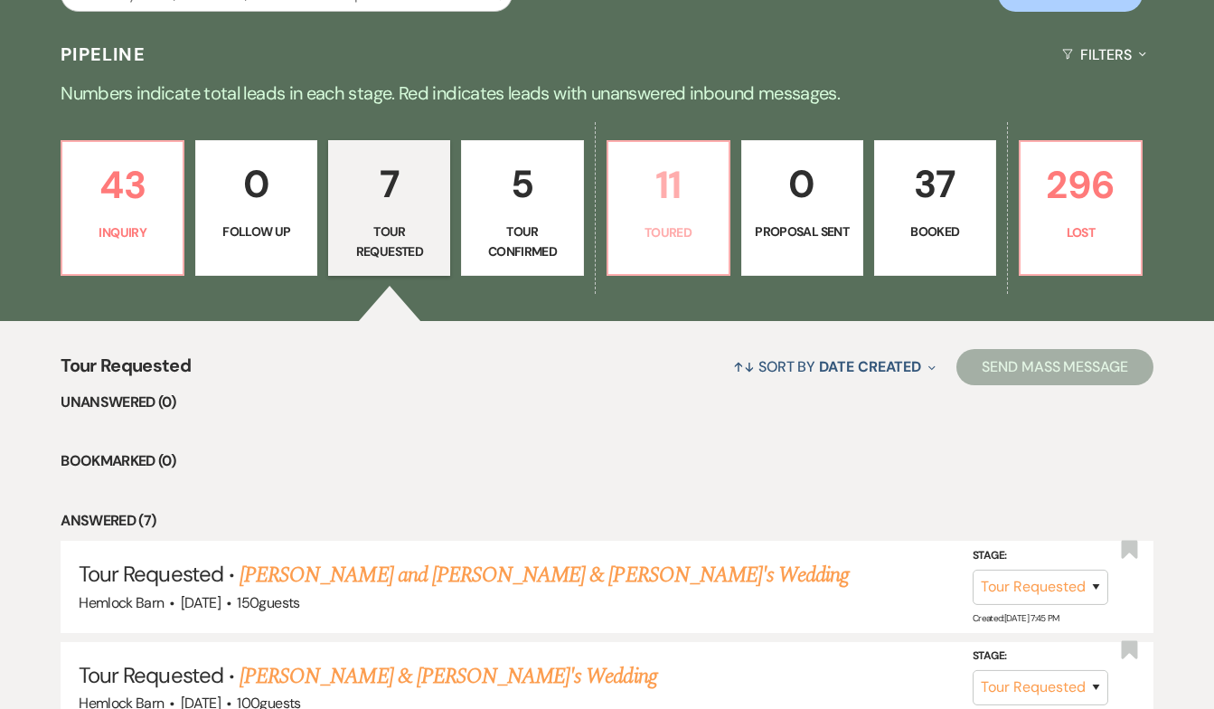
select select "5"
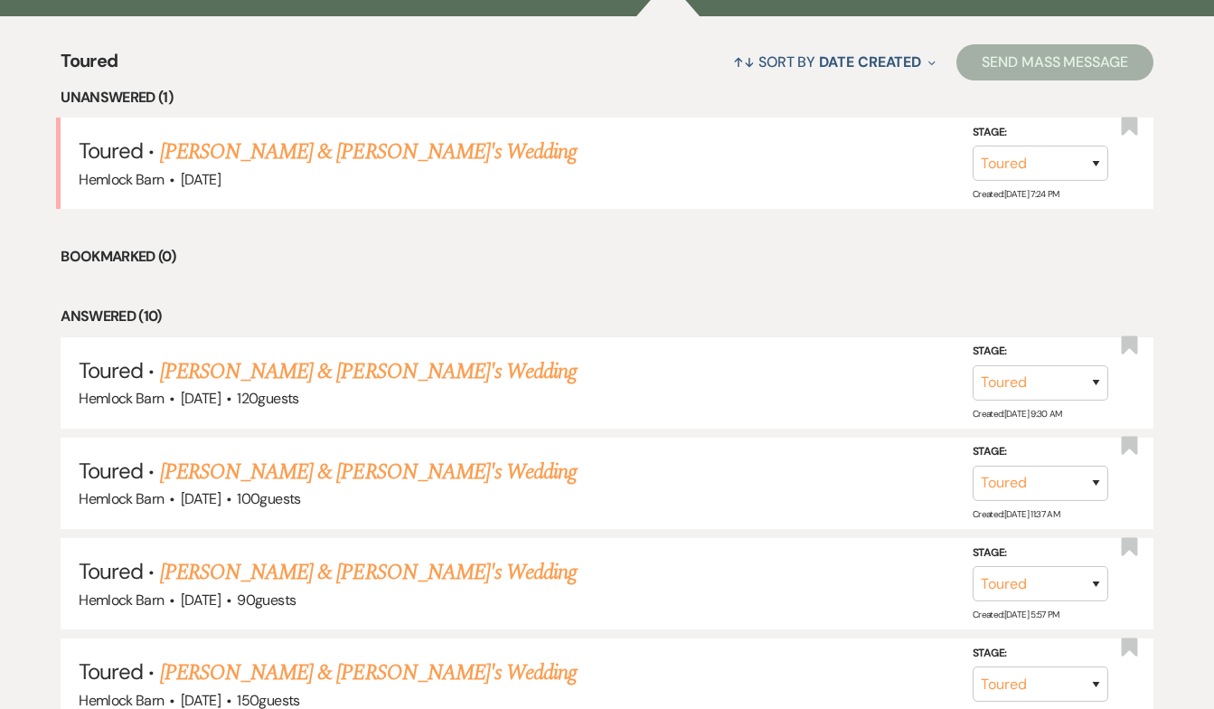
scroll to position [700, 0]
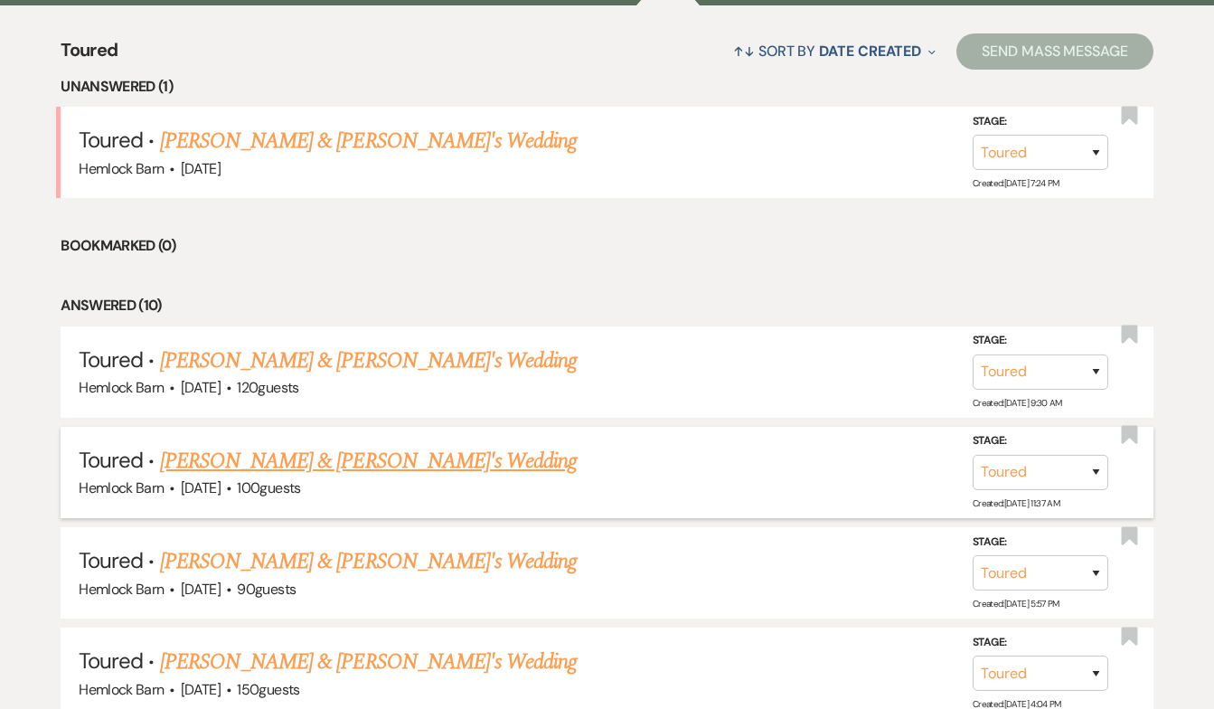
click at [284, 453] on link "[PERSON_NAME] & [PERSON_NAME]'s Wedding" at bounding box center [369, 461] width 418 height 33
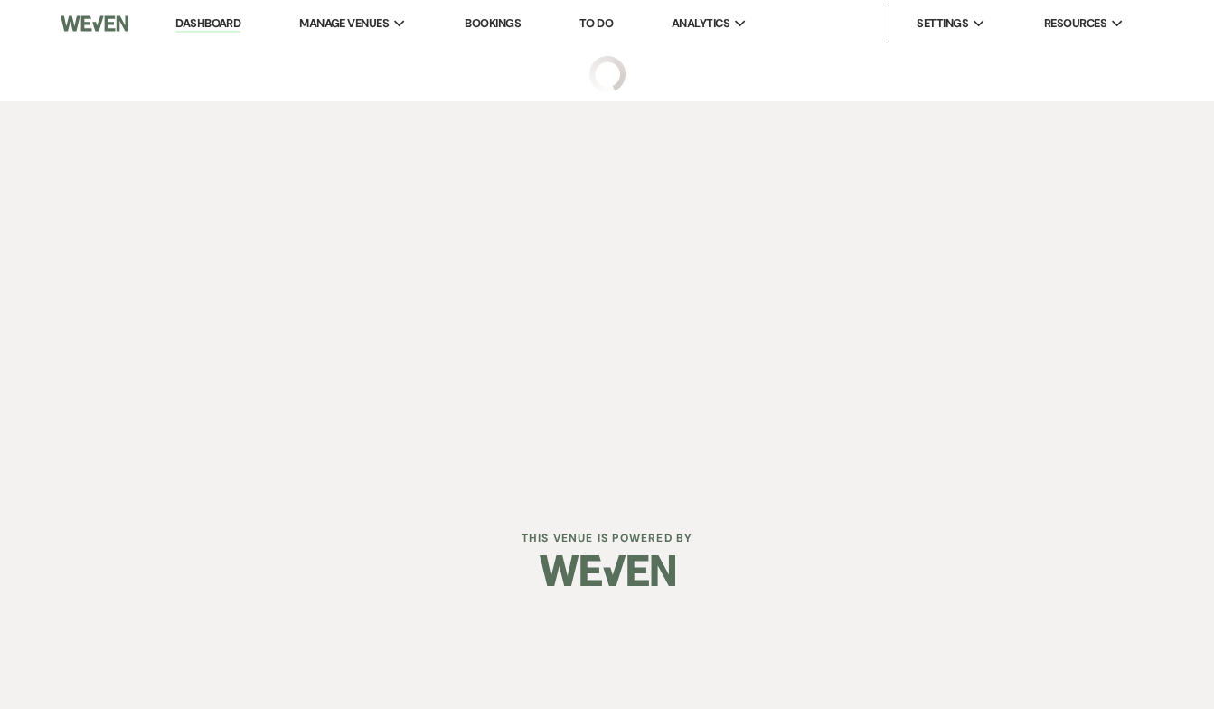
select select "5"
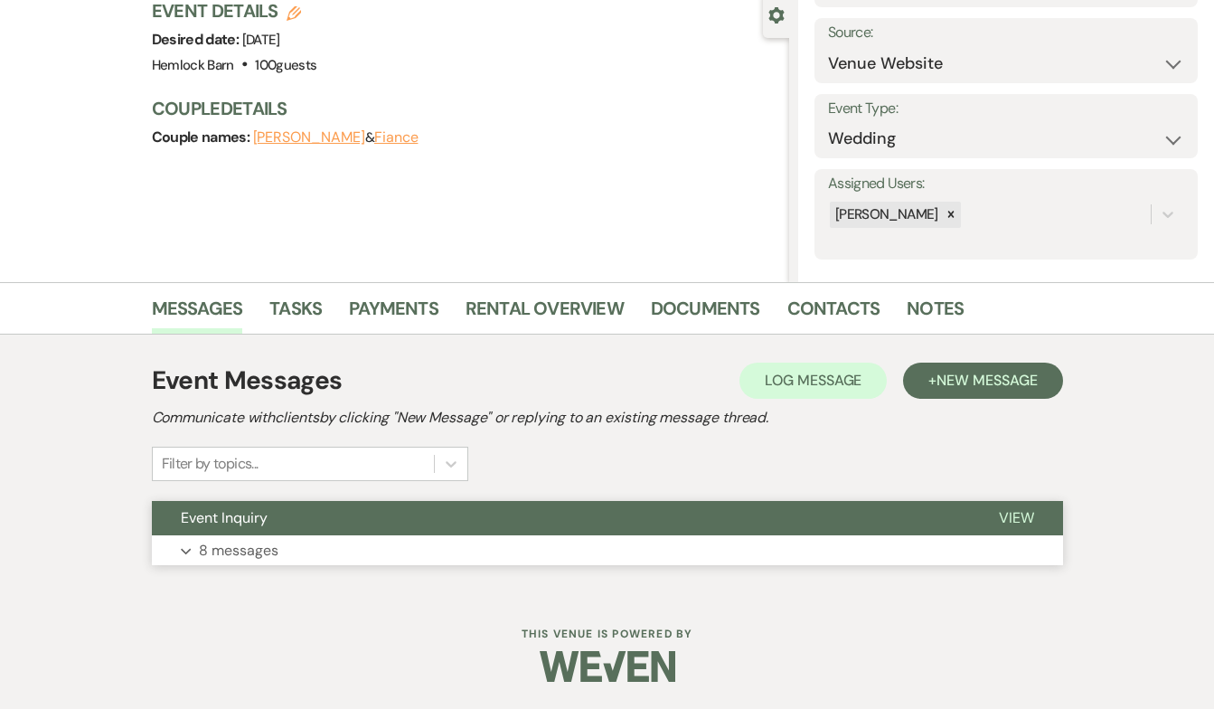
scroll to position [171, 0]
click at [250, 549] on p "8 messages" at bounding box center [239, 552] width 80 height 24
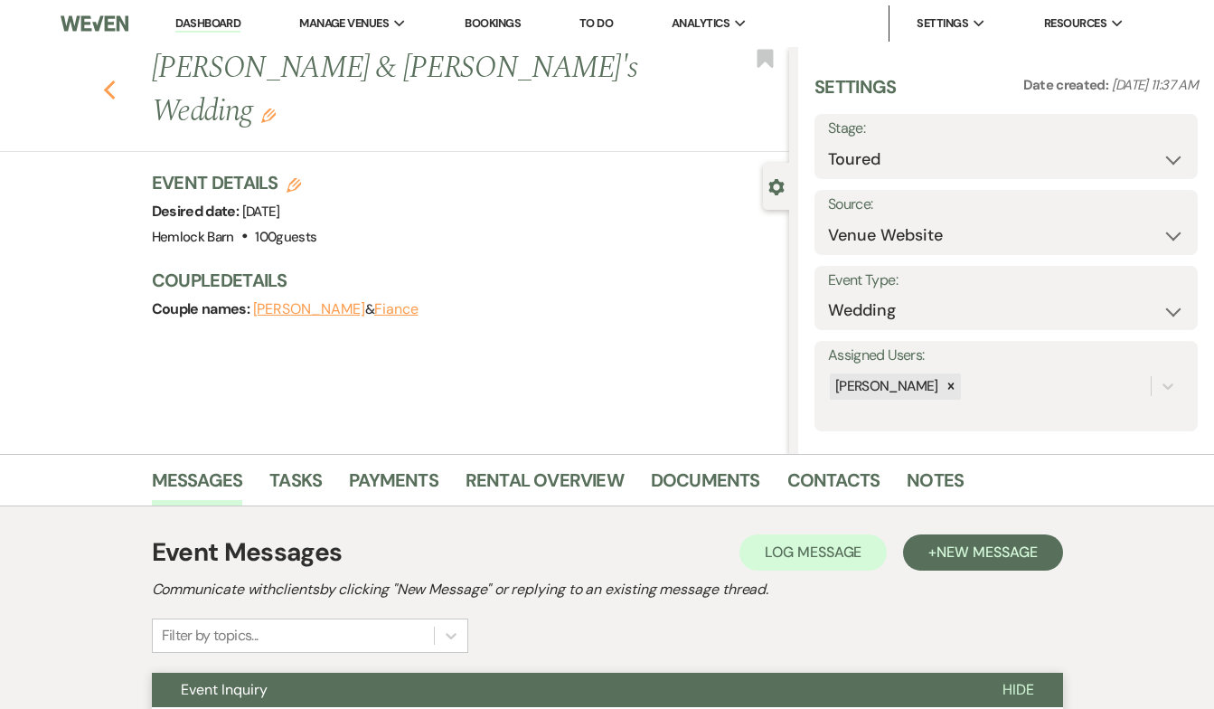
scroll to position [0, 0]
click at [104, 80] on icon "Previous" at bounding box center [110, 91] width 14 height 22
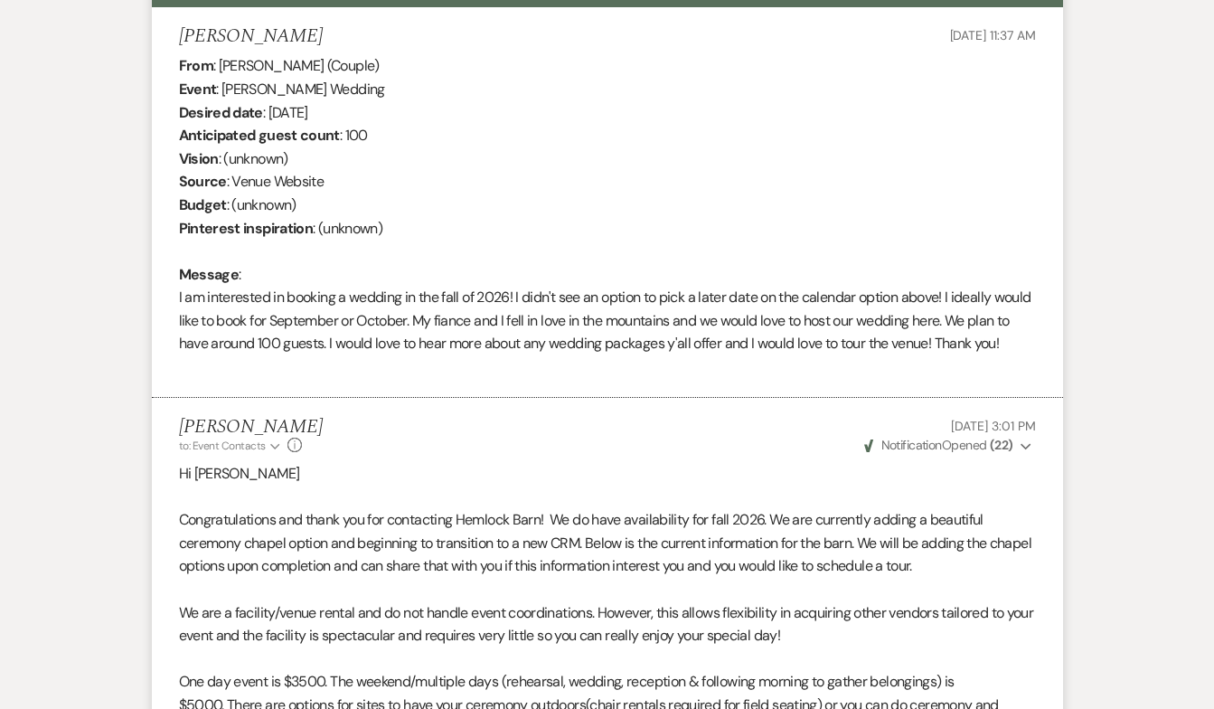
select select "5"
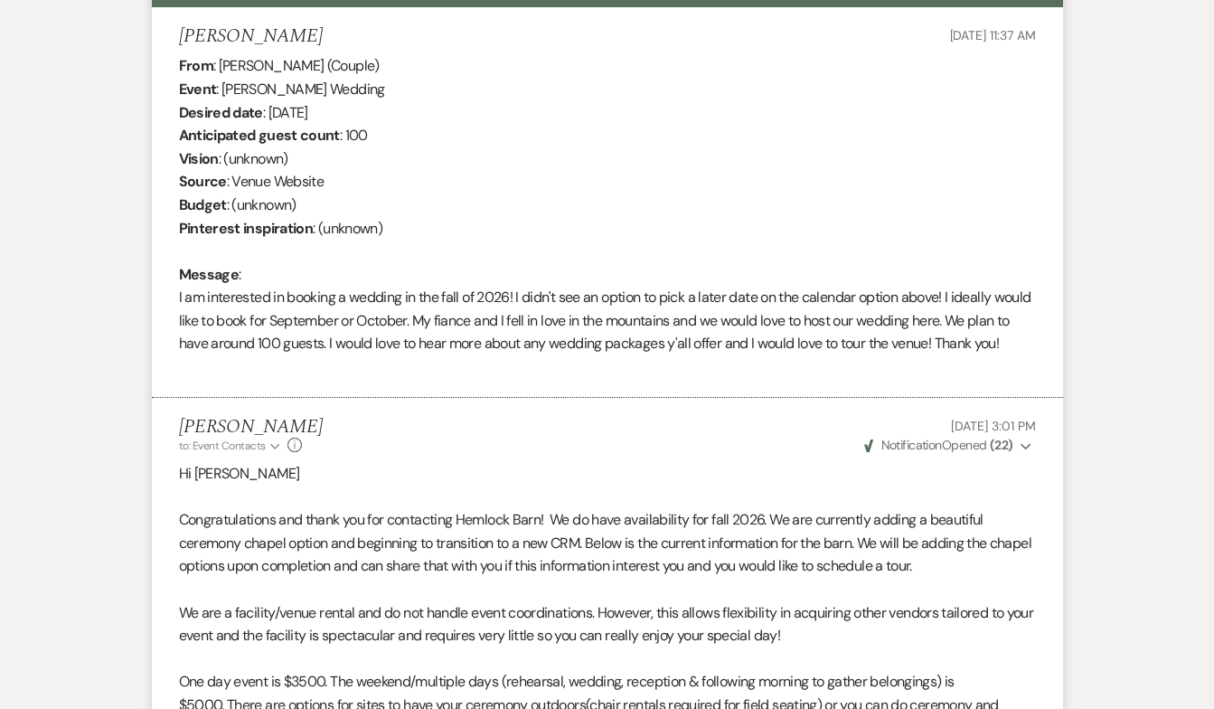
select select "5"
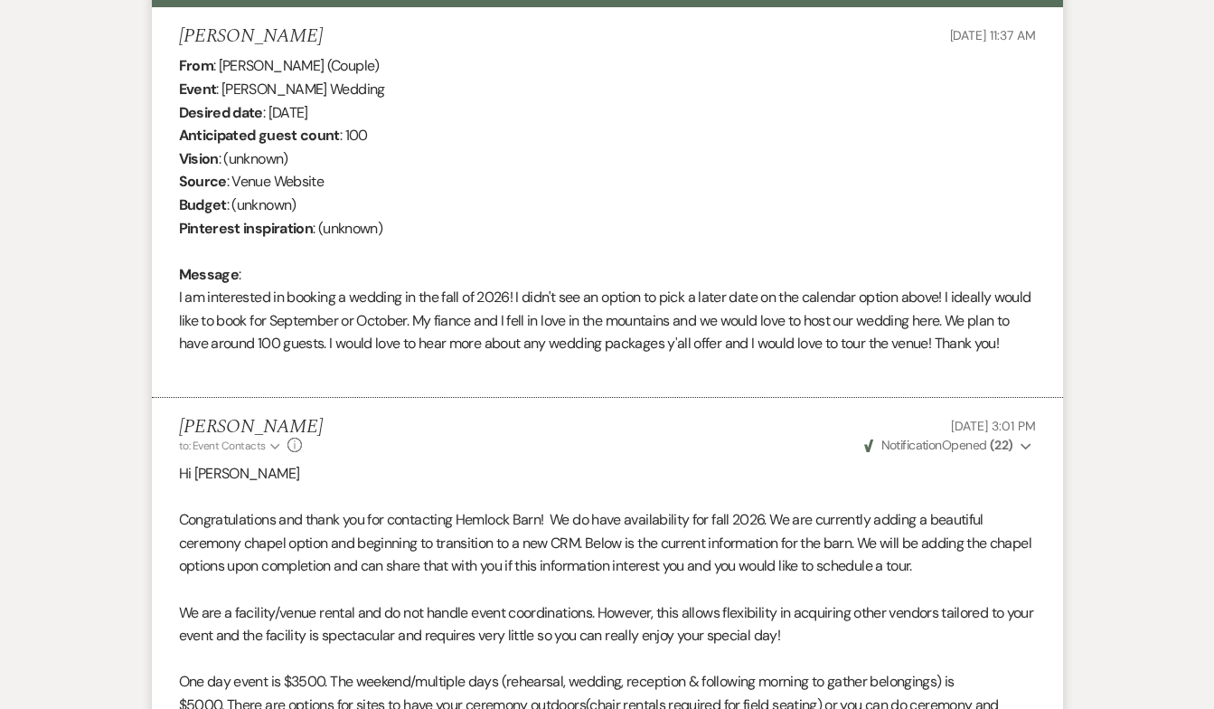
select select "5"
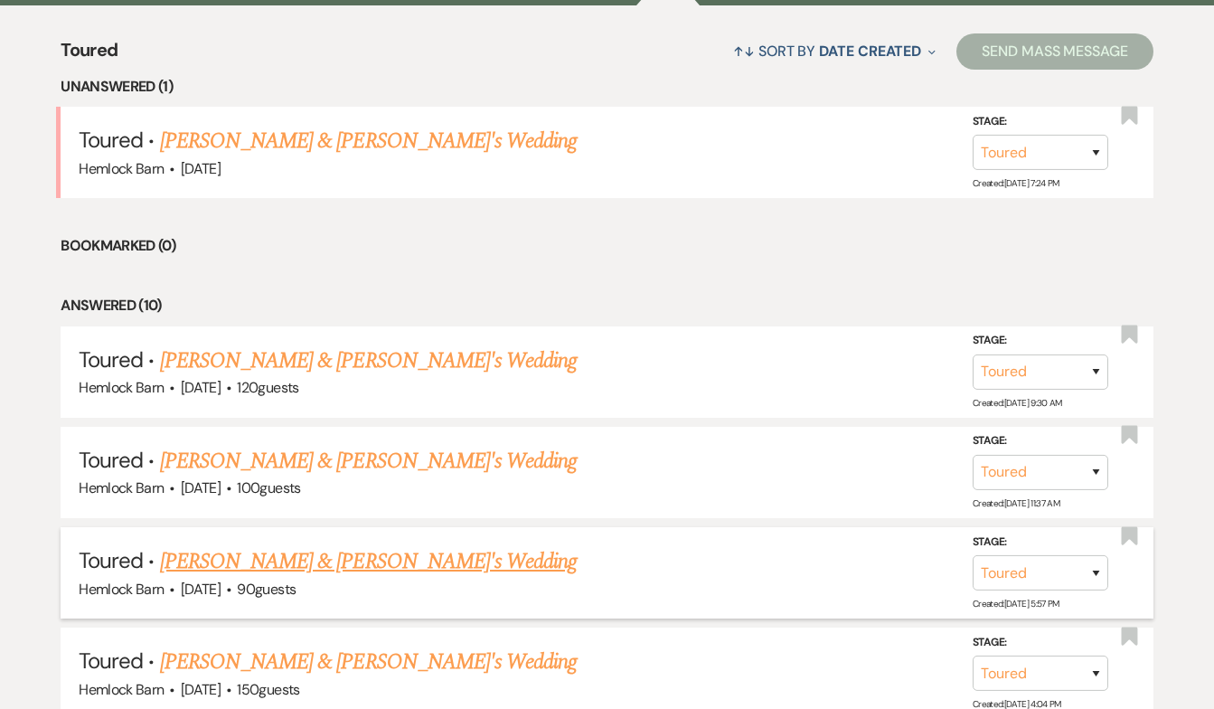
click at [317, 557] on link "[PERSON_NAME] & [PERSON_NAME]'s Wedding" at bounding box center [369, 561] width 418 height 33
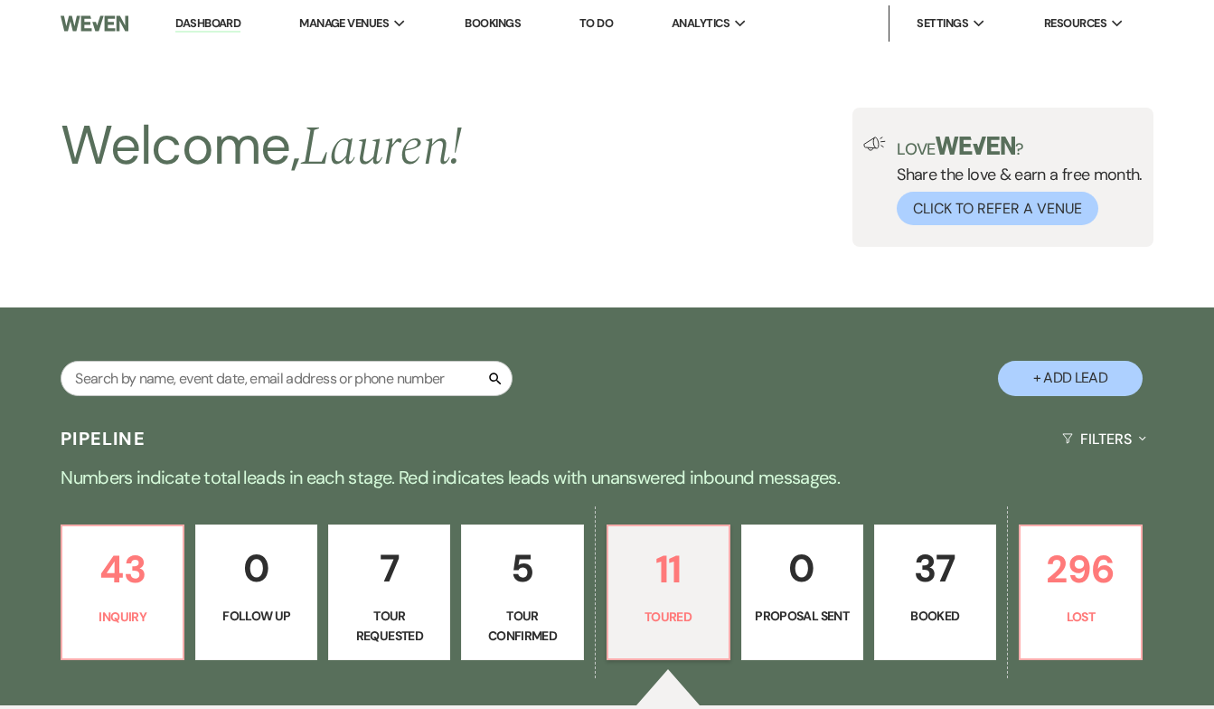
select select "5"
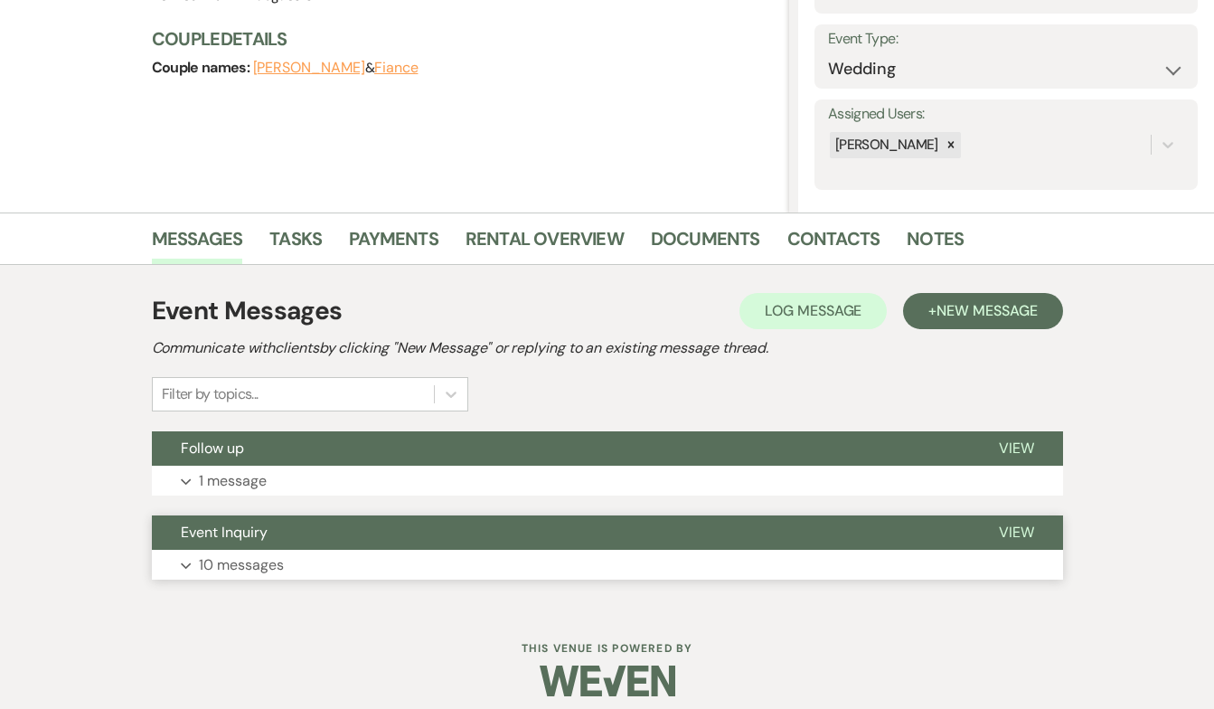
scroll to position [248, 0]
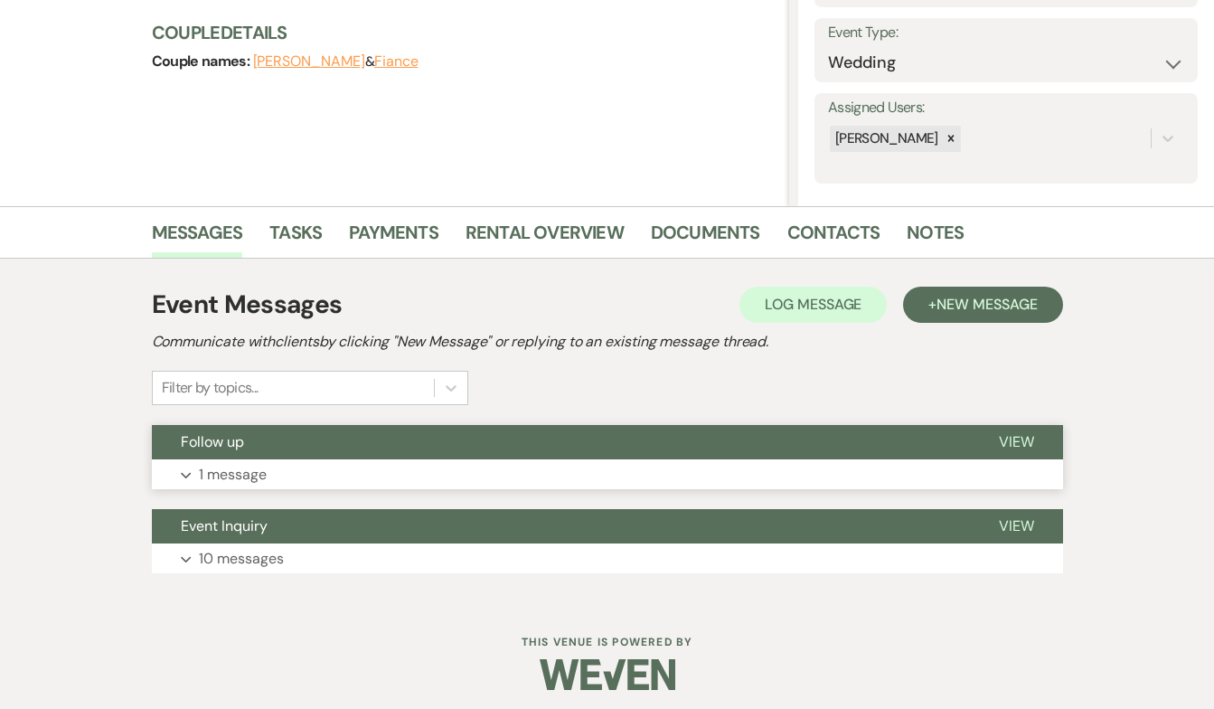
click at [240, 475] on p "1 message" at bounding box center [233, 475] width 68 height 24
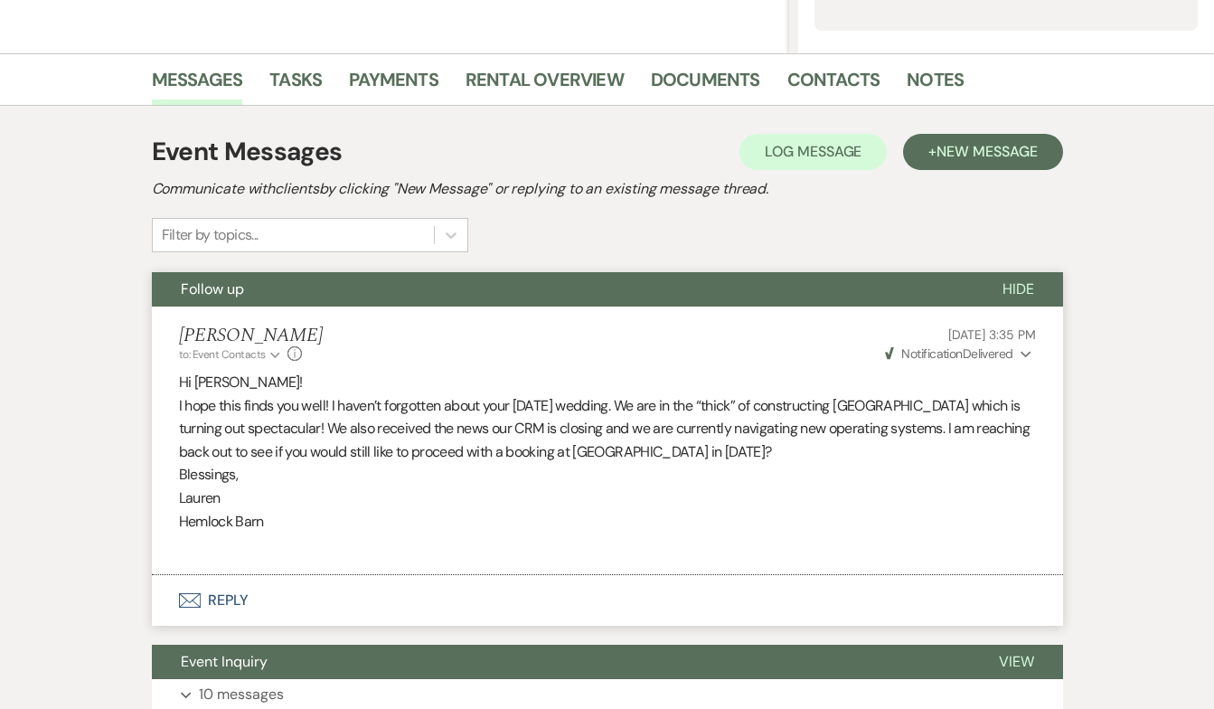
scroll to position [400, 0]
click at [999, 354] on span "Weven Check Notification Delivered" at bounding box center [949, 353] width 128 height 16
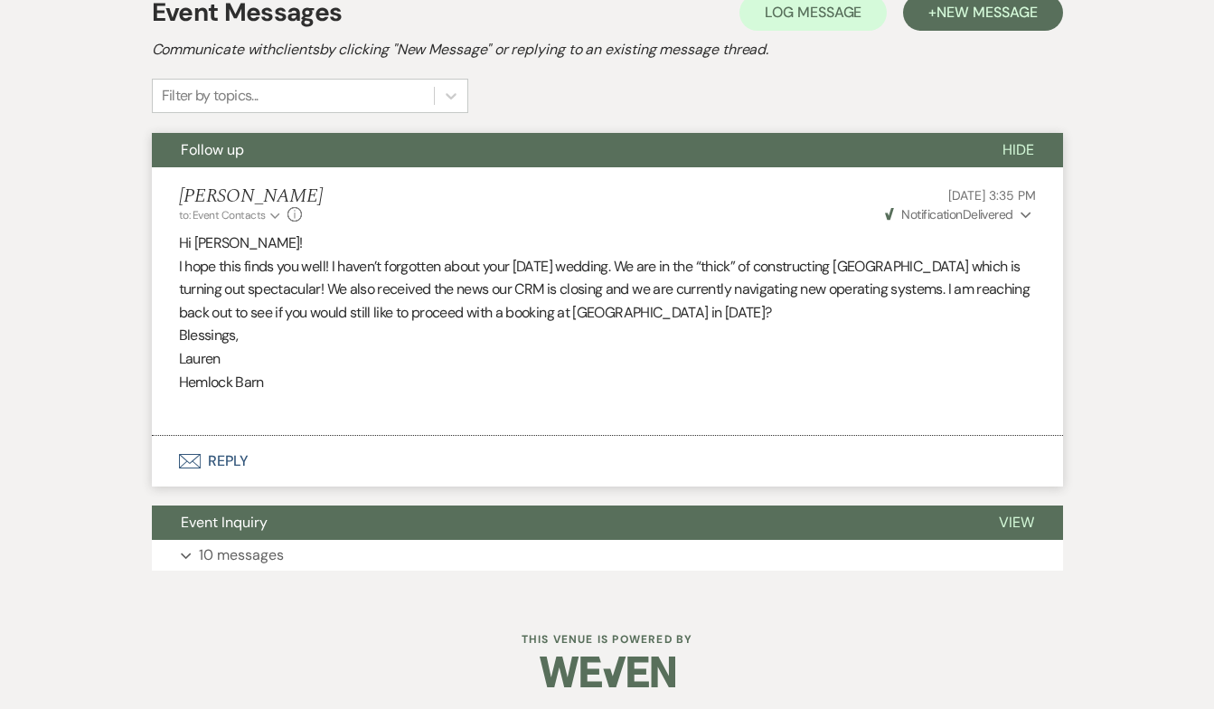
scroll to position [539, 0]
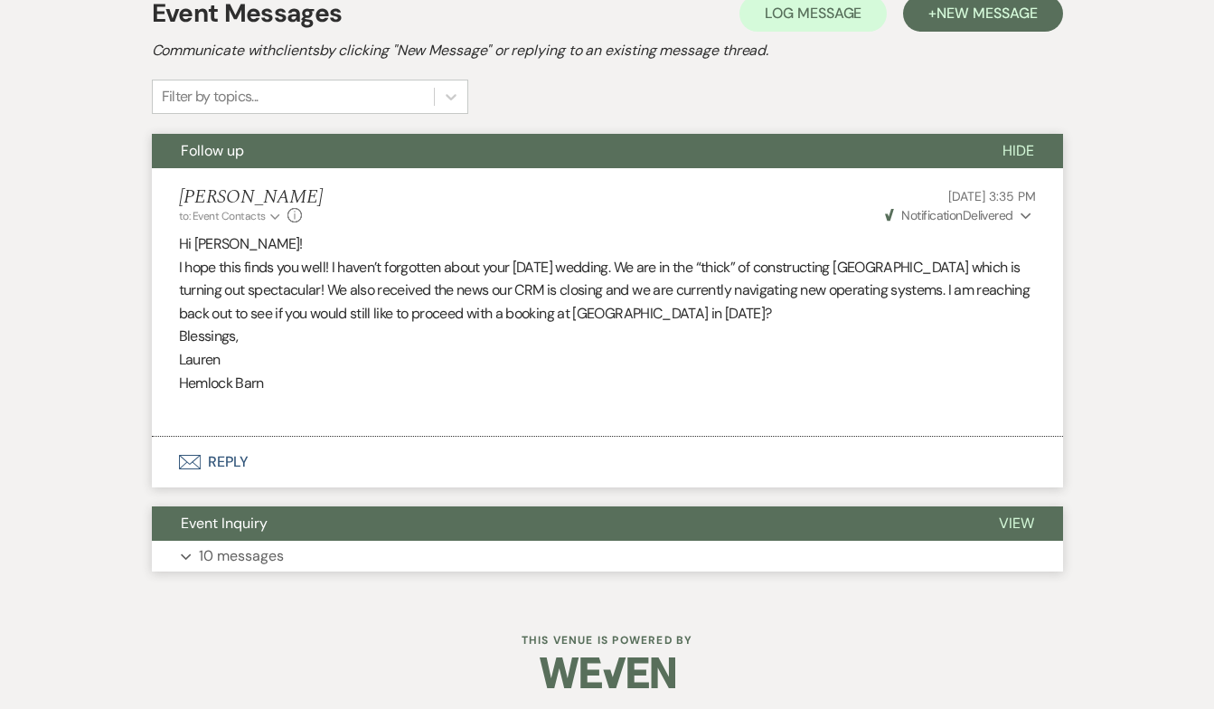
click at [1011, 513] on span "View" at bounding box center [1016, 522] width 35 height 19
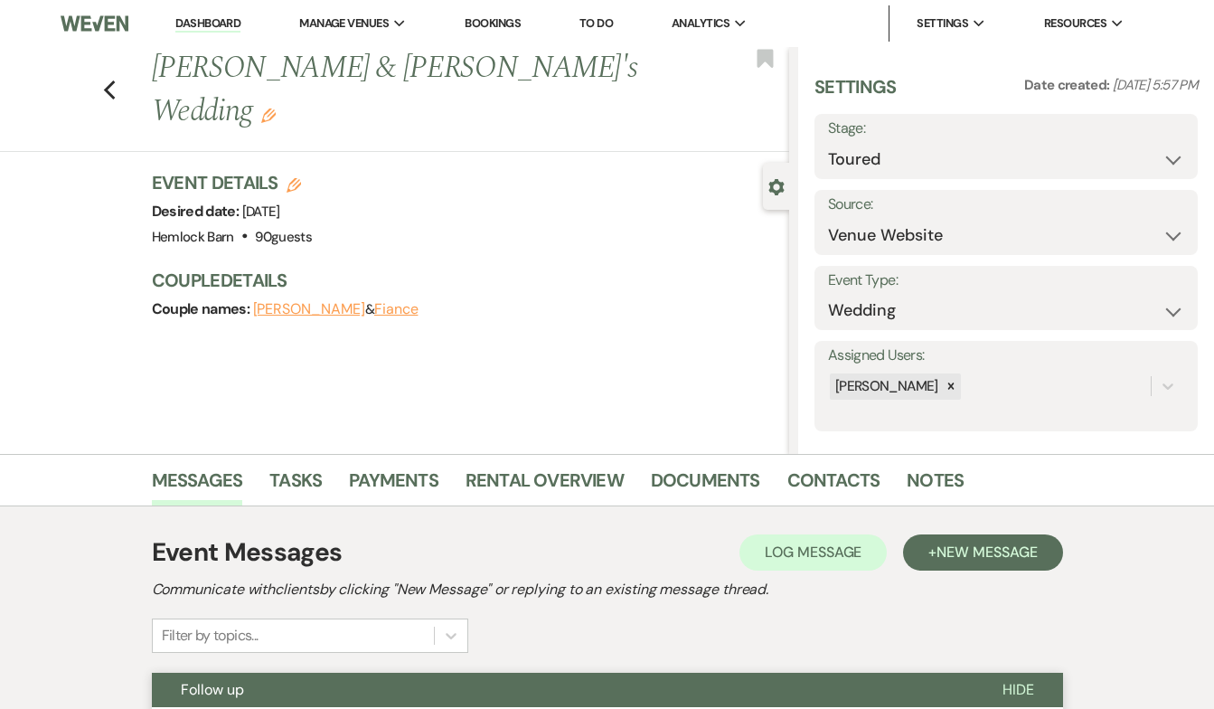
scroll to position [0, 0]
click at [230, 482] on link "Messages" at bounding box center [197, 486] width 91 height 40
click at [116, 80] on icon "Previous" at bounding box center [110, 91] width 14 height 22
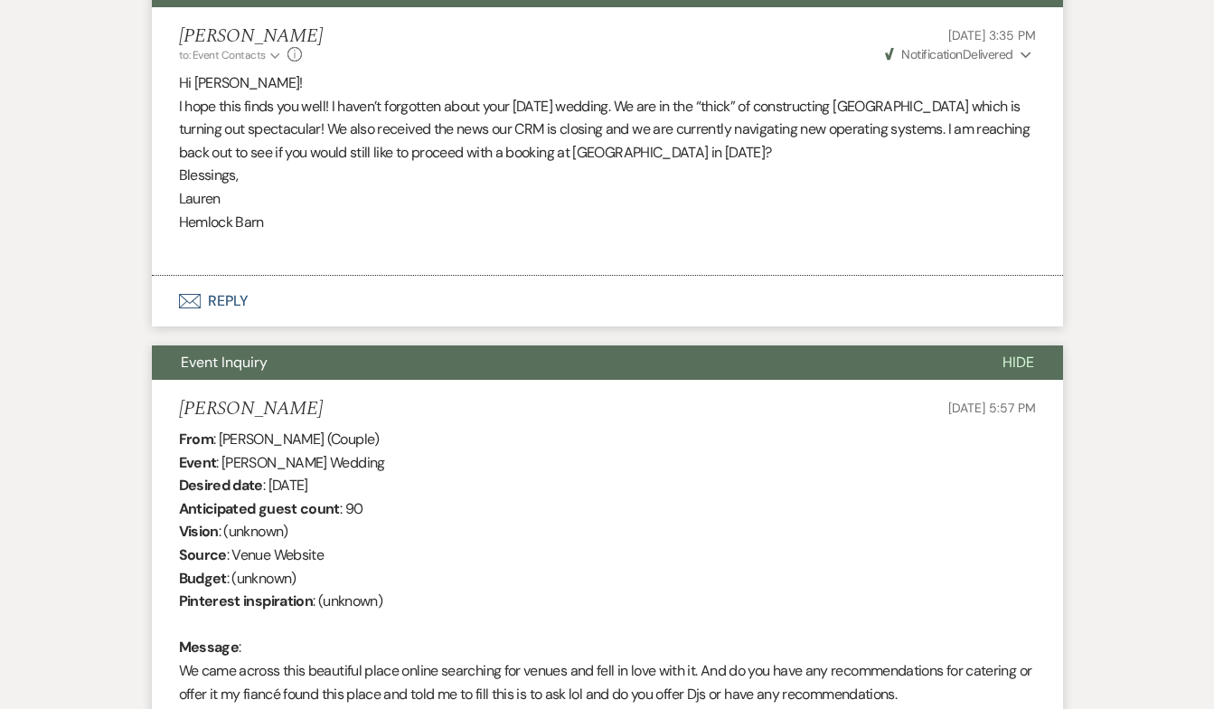
select select "5"
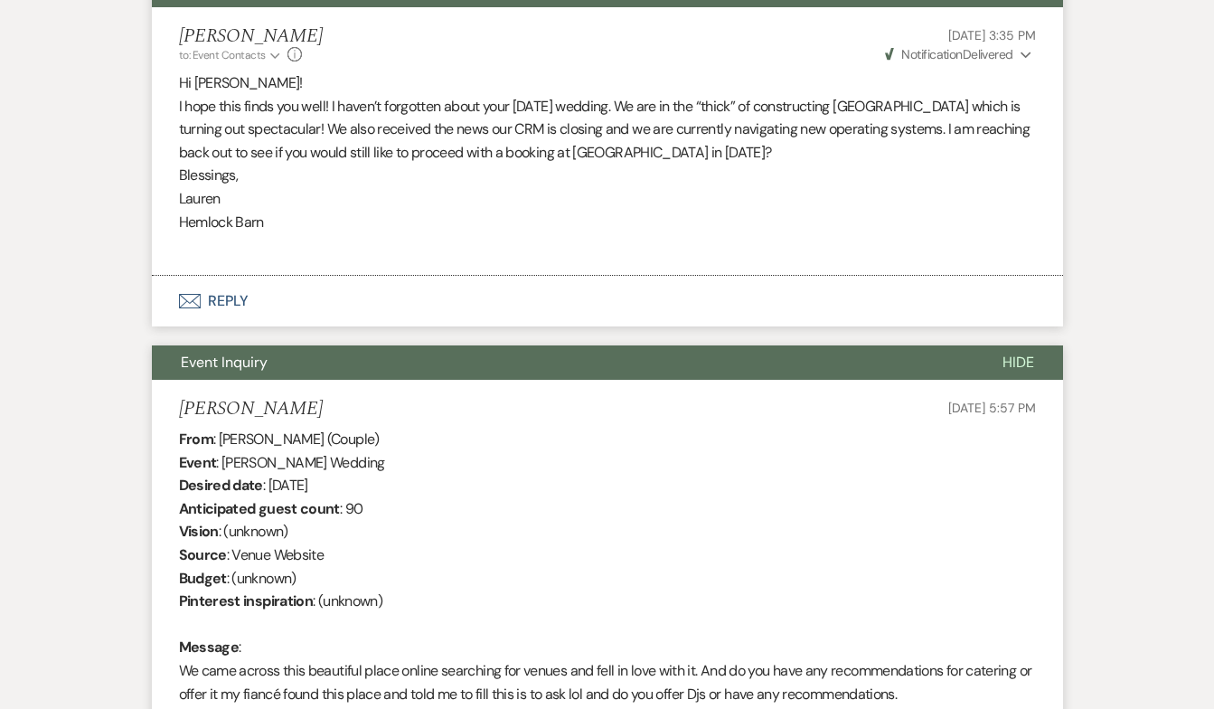
select select "5"
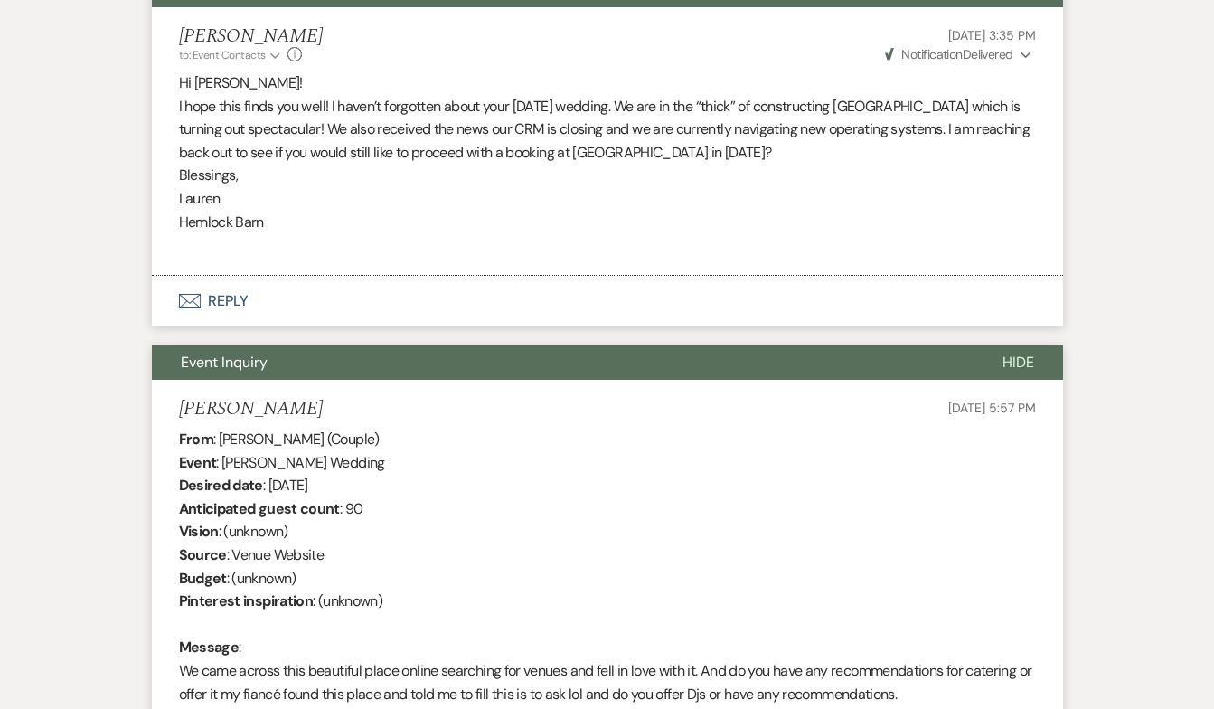
select select "5"
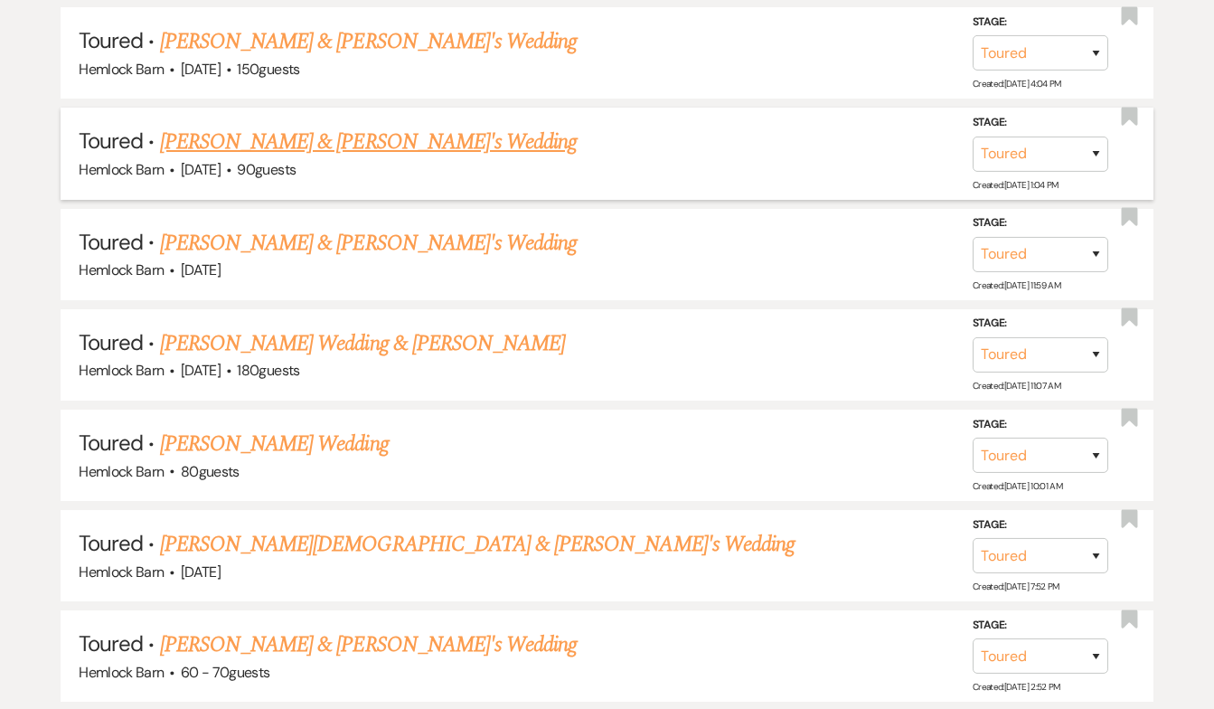
scroll to position [1323, 0]
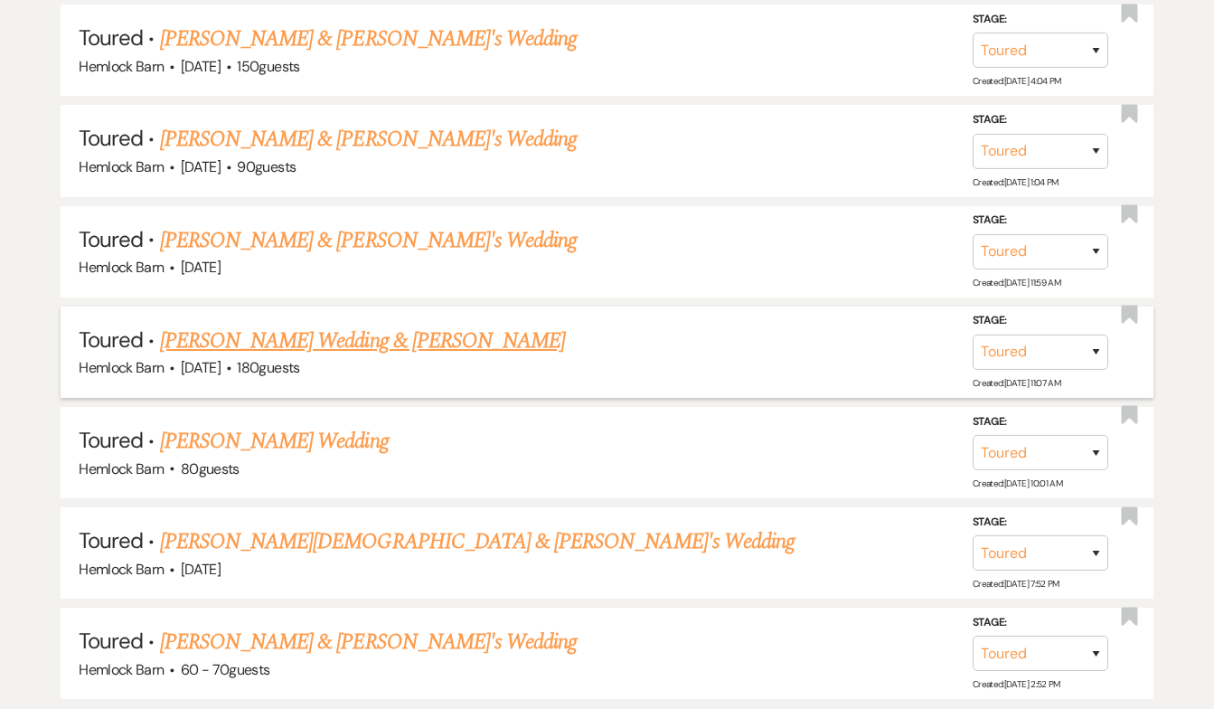
click at [299, 327] on link "[PERSON_NAME] Wedding & [PERSON_NAME]" at bounding box center [362, 341] width 405 height 33
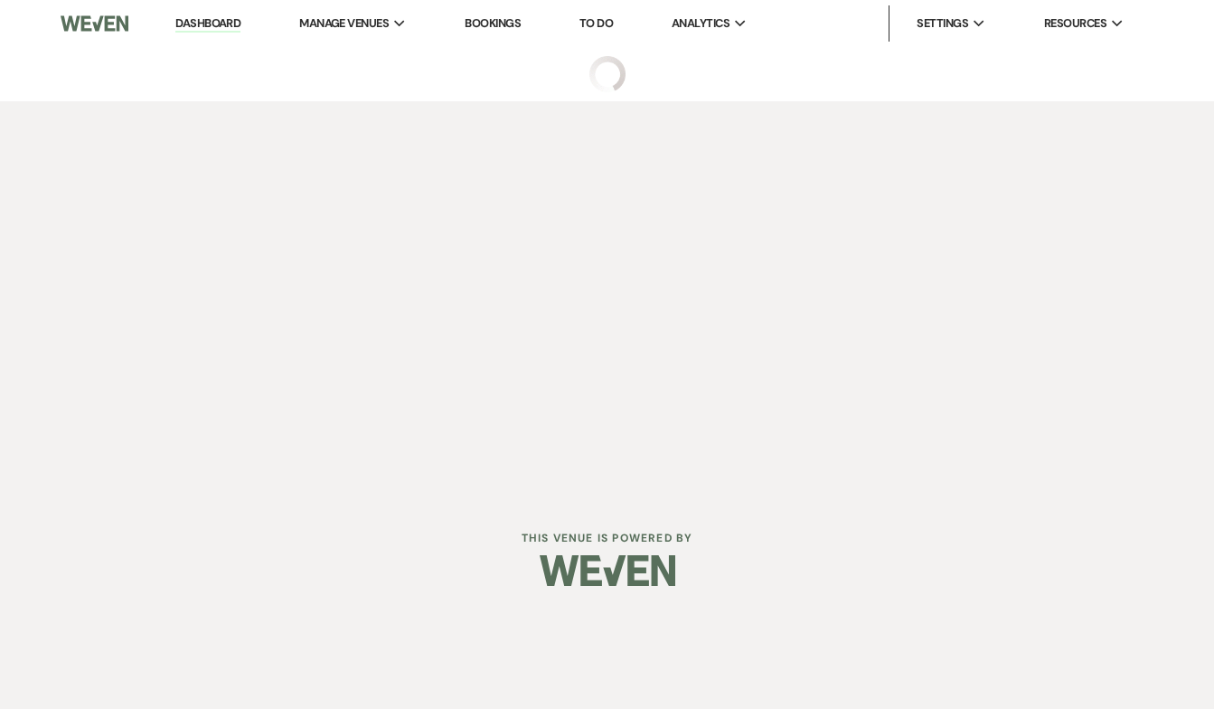
select select "5"
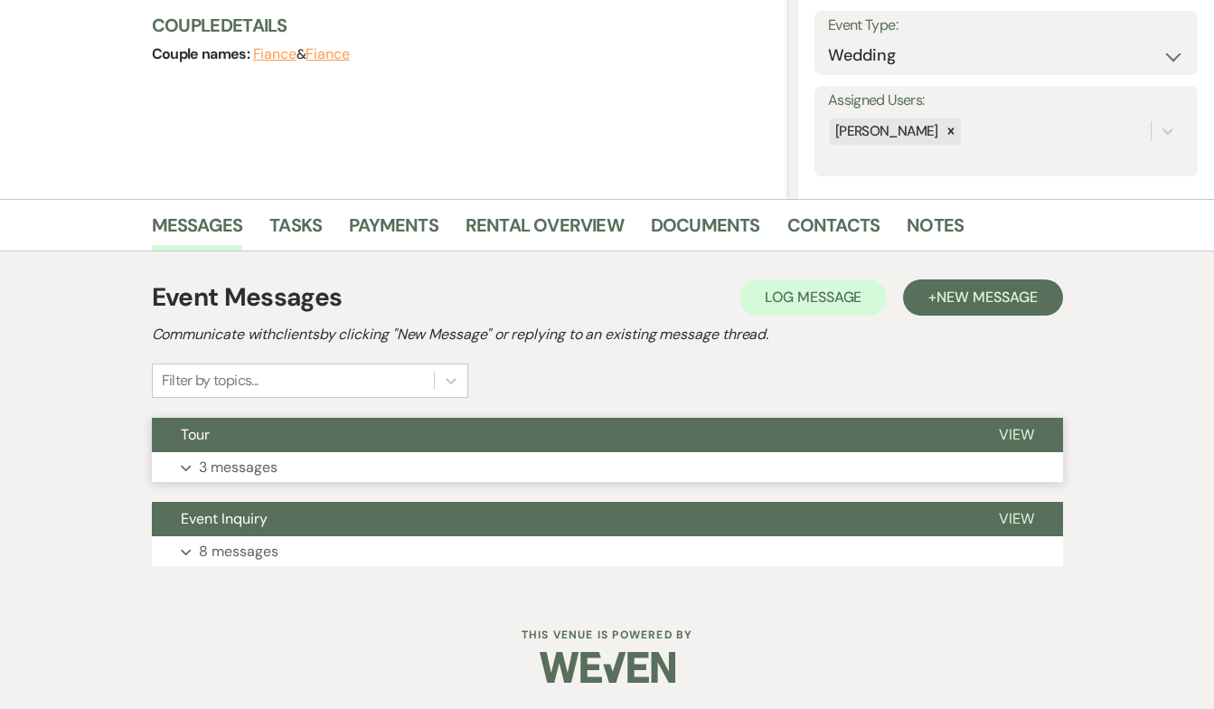
scroll to position [254, 0]
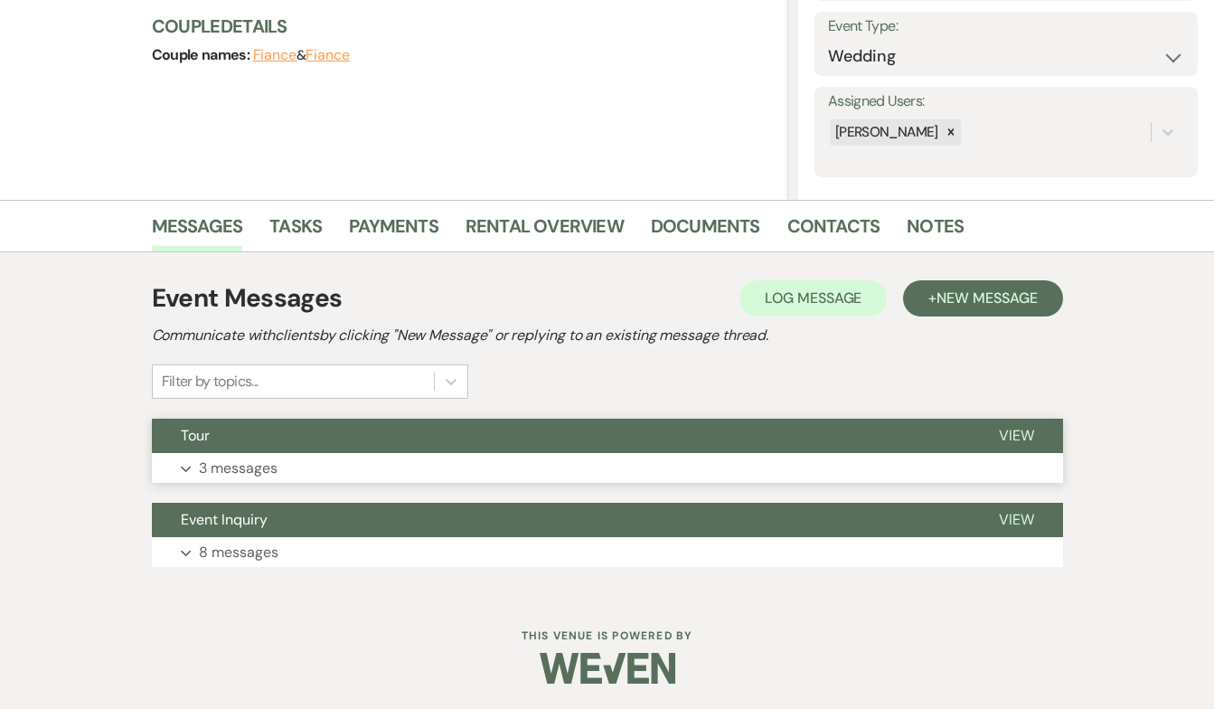
click at [235, 460] on p "3 messages" at bounding box center [238, 469] width 79 height 24
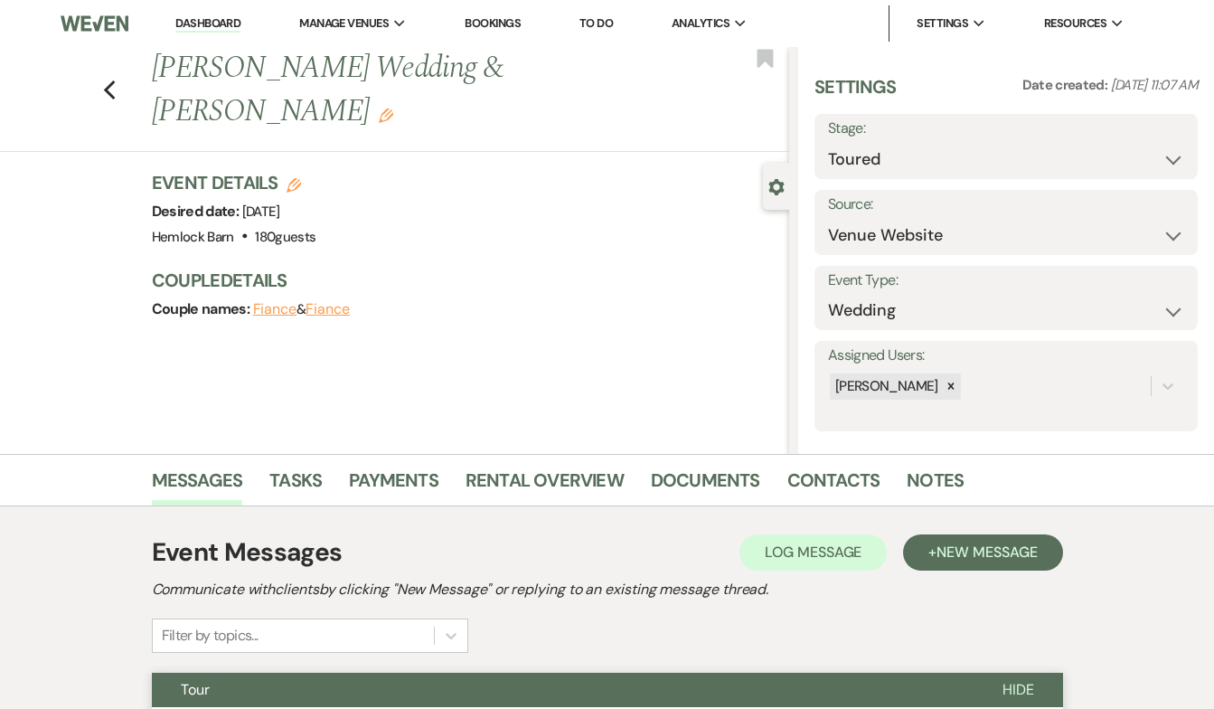
scroll to position [0, 0]
click at [111, 80] on use "button" at bounding box center [109, 90] width 12 height 20
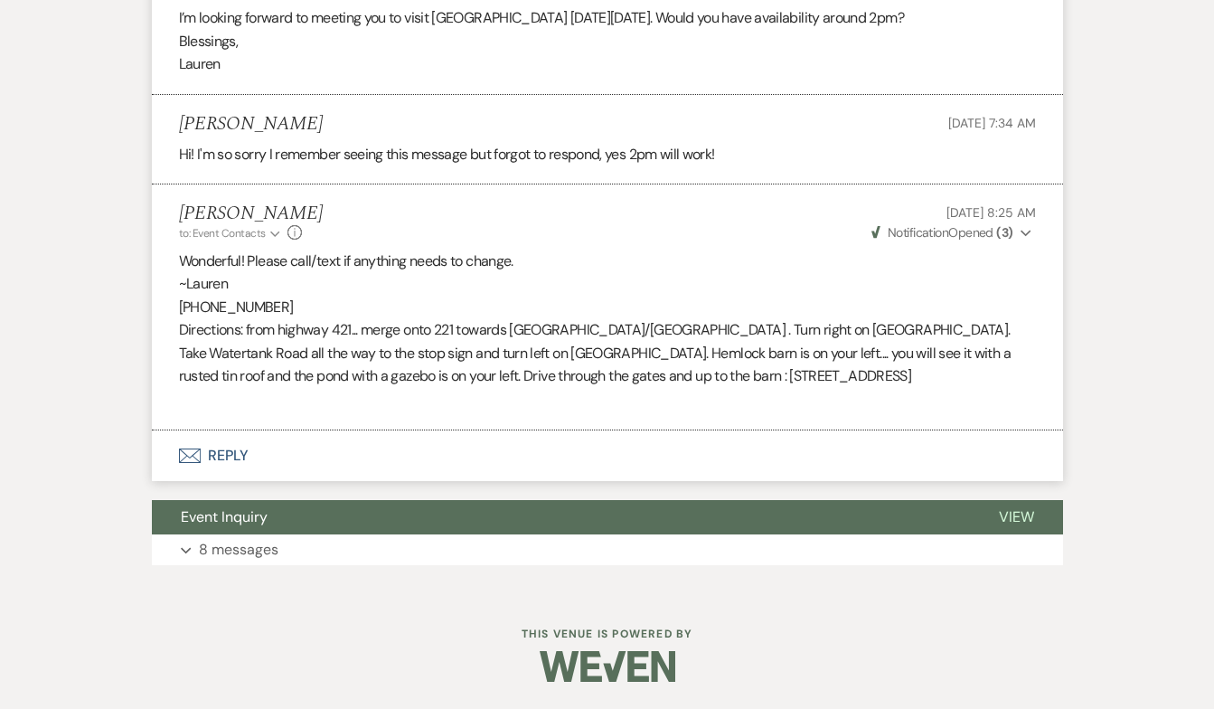
select select "5"
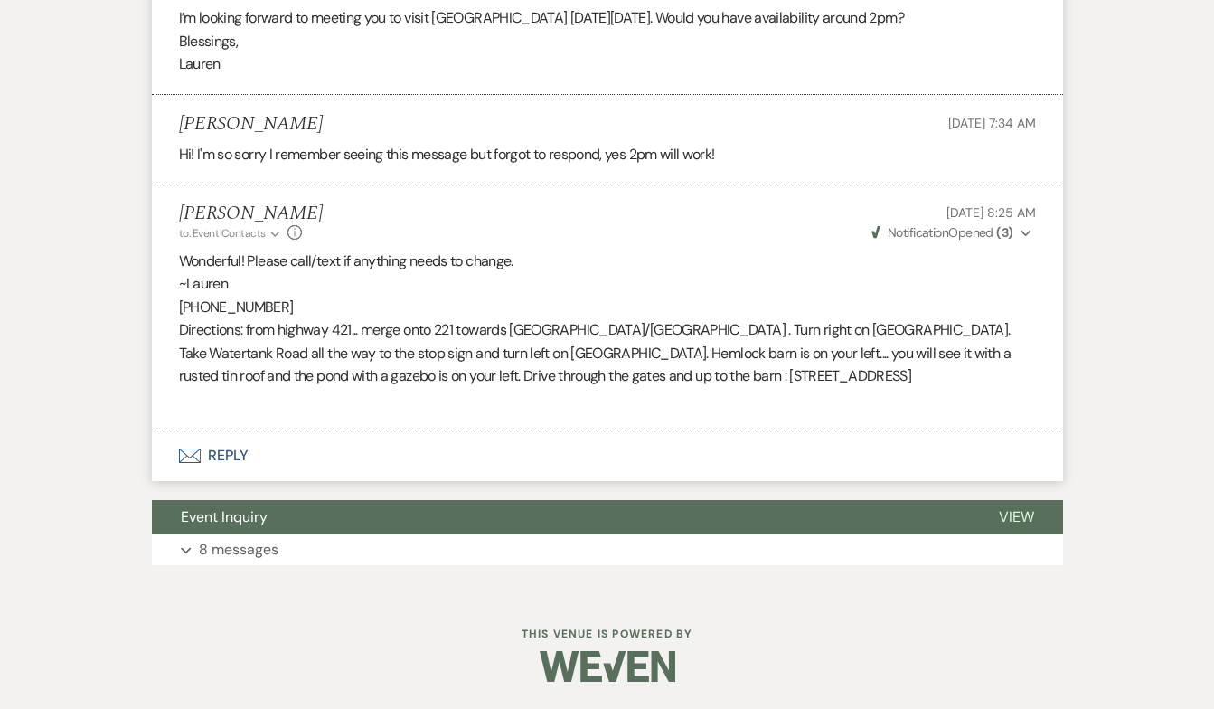
select select "5"
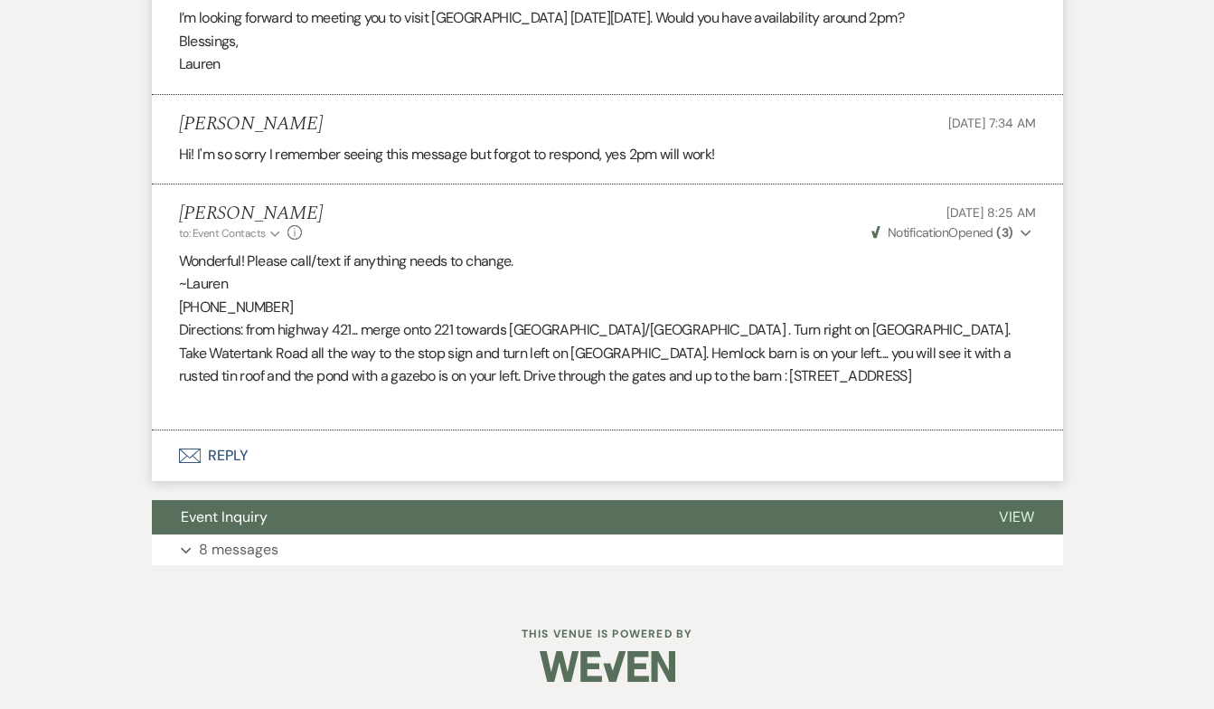
select select "5"
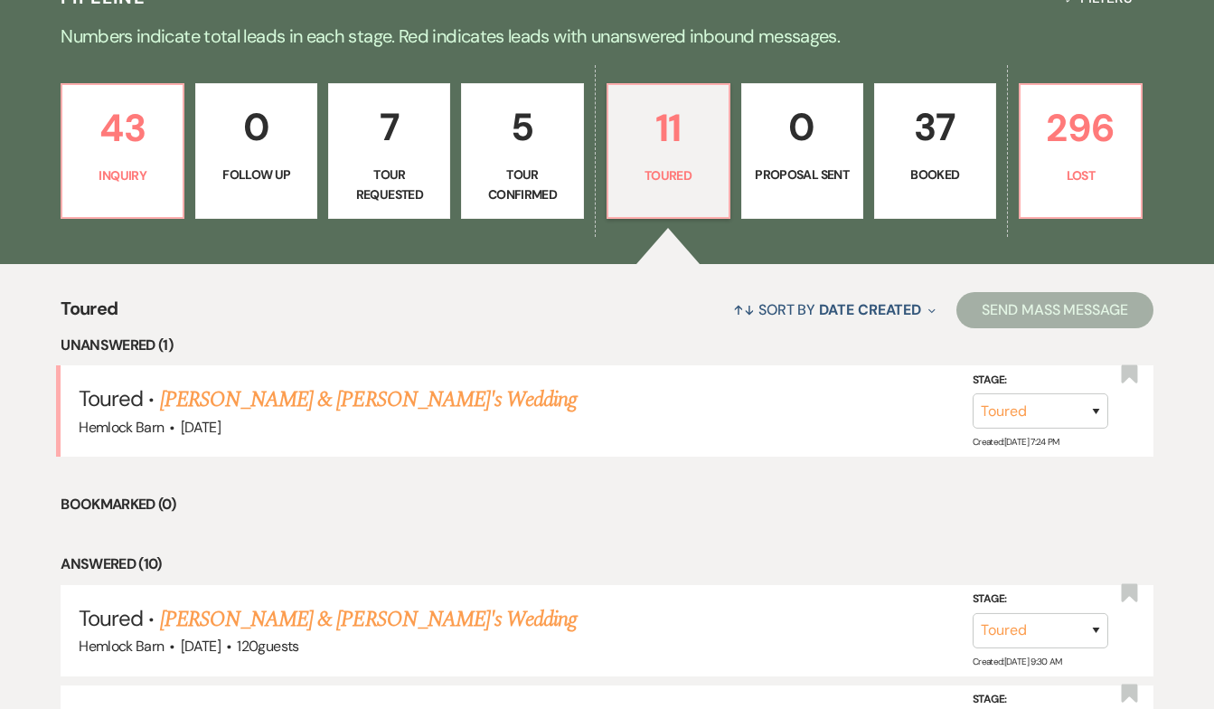
scroll to position [437, 0]
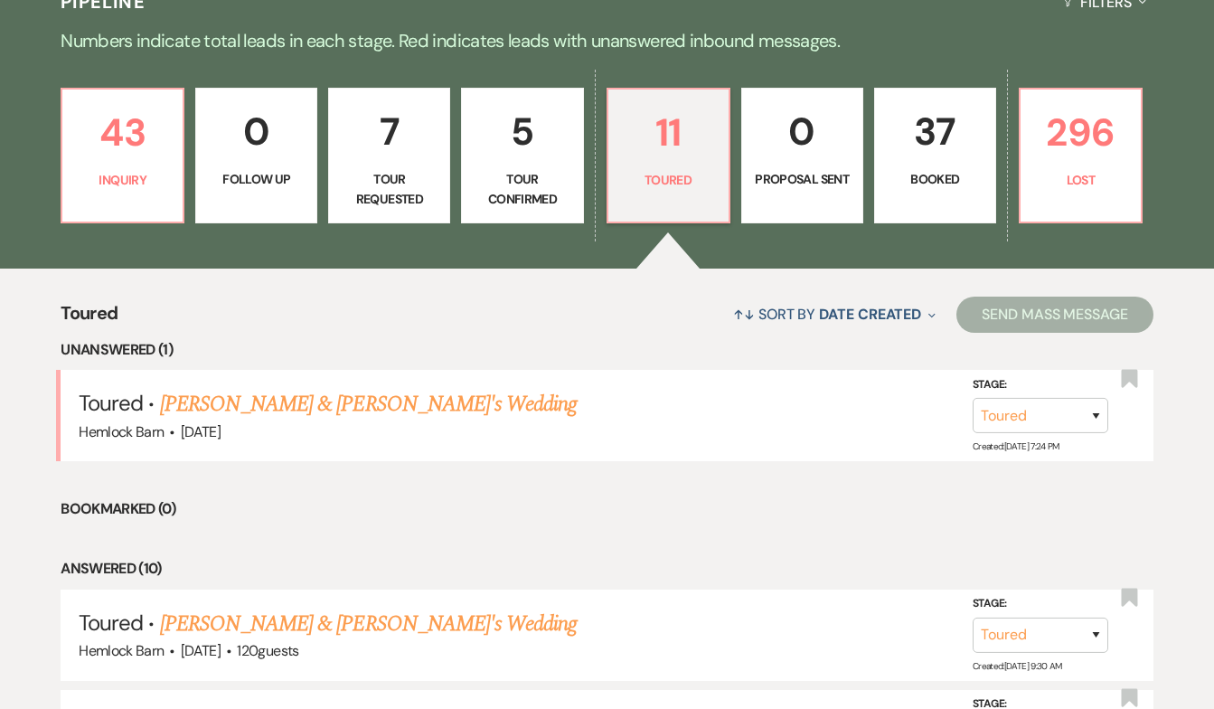
click at [946, 171] on p "Booked" at bounding box center [935, 179] width 99 height 20
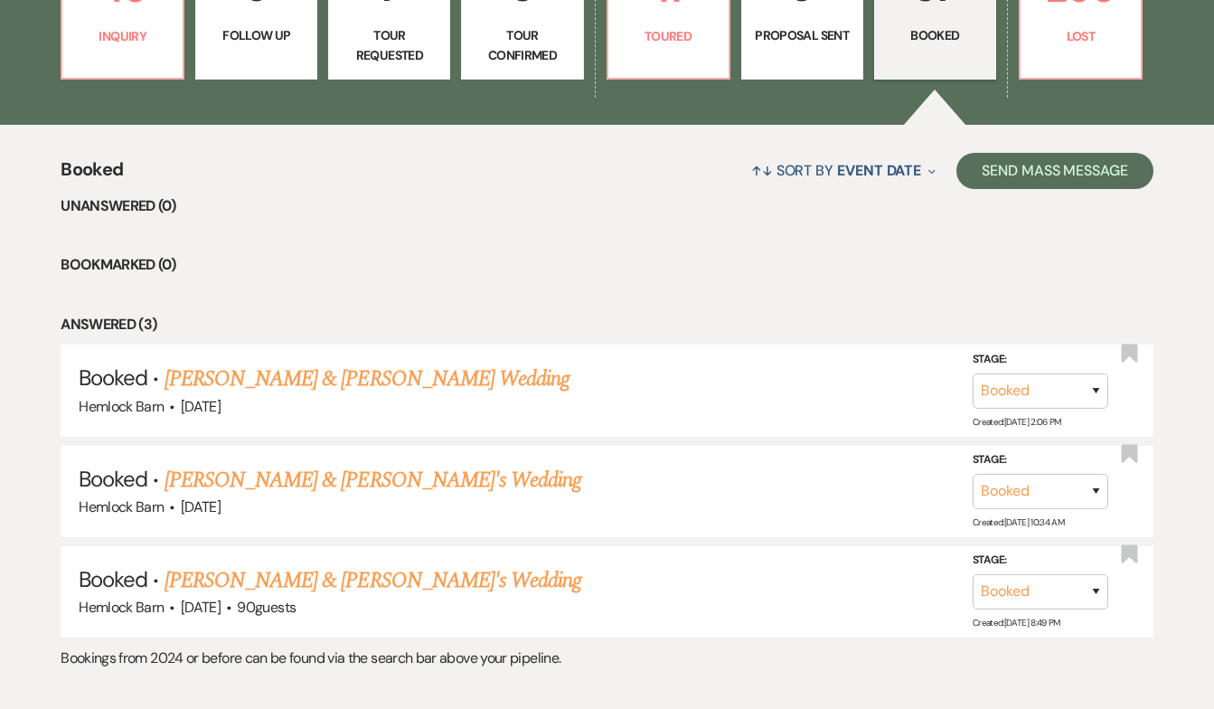
scroll to position [636, 0]
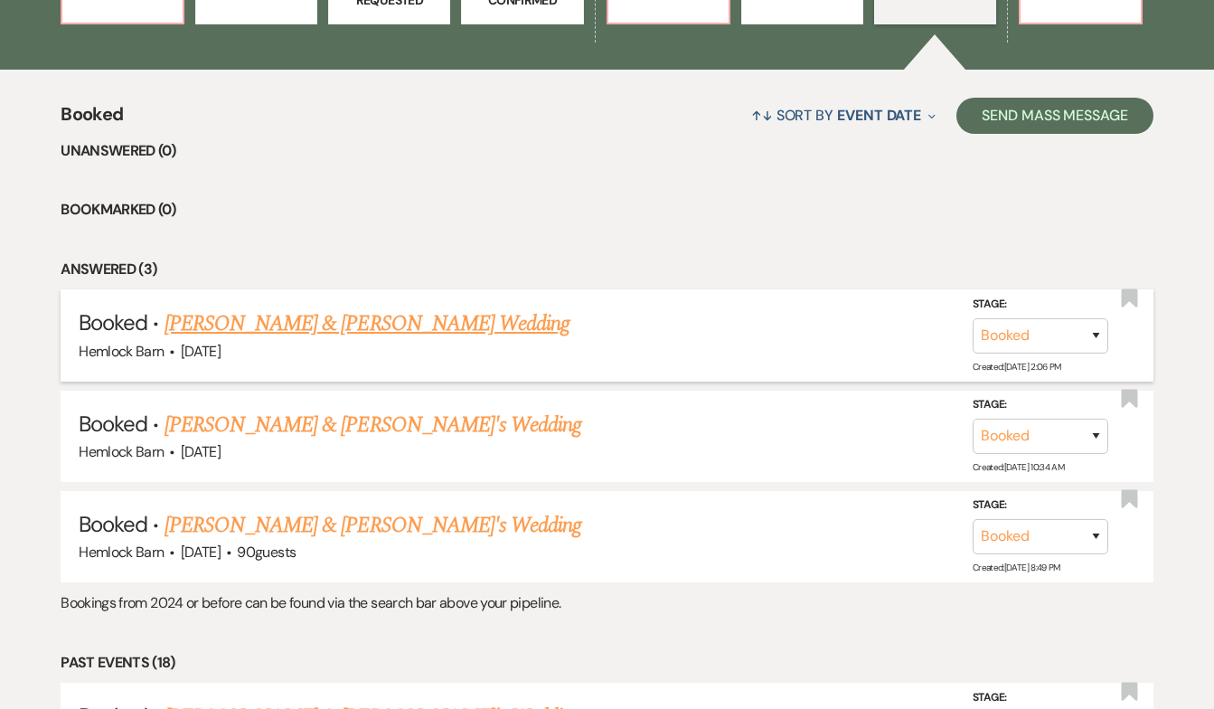
click at [391, 330] on link "[PERSON_NAME] & [PERSON_NAME] Wedding" at bounding box center [367, 323] width 405 height 33
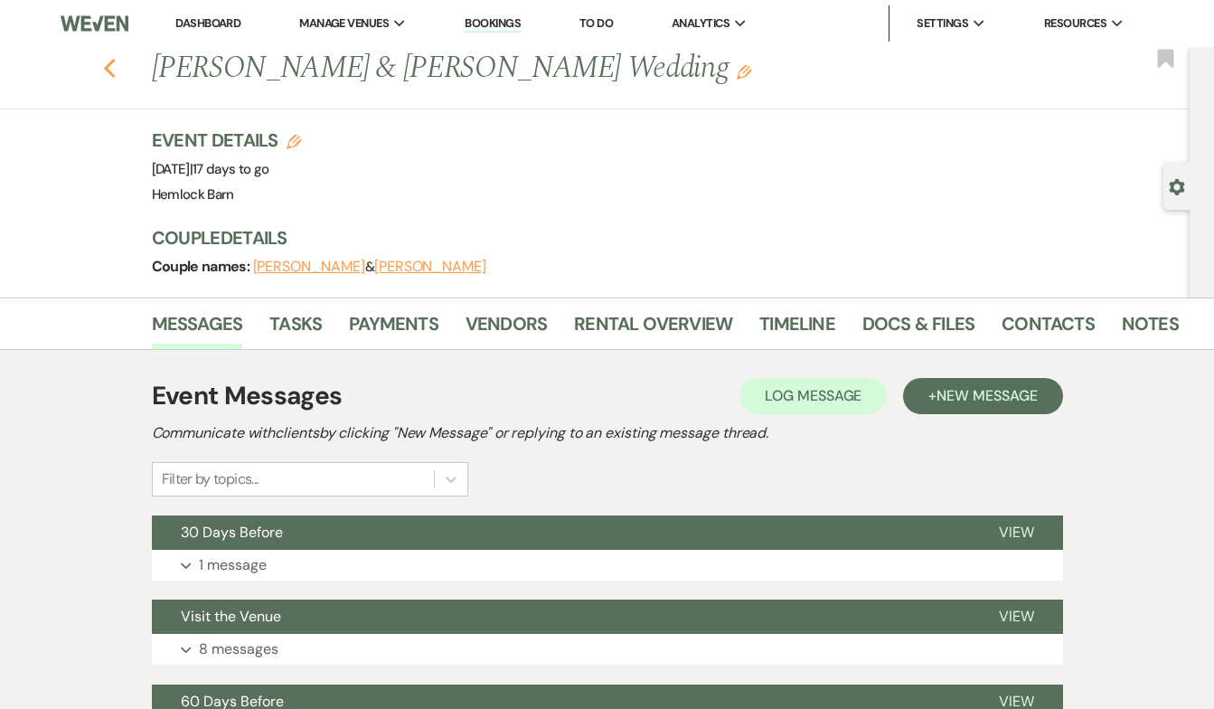
click at [105, 70] on use "button" at bounding box center [109, 69] width 12 height 20
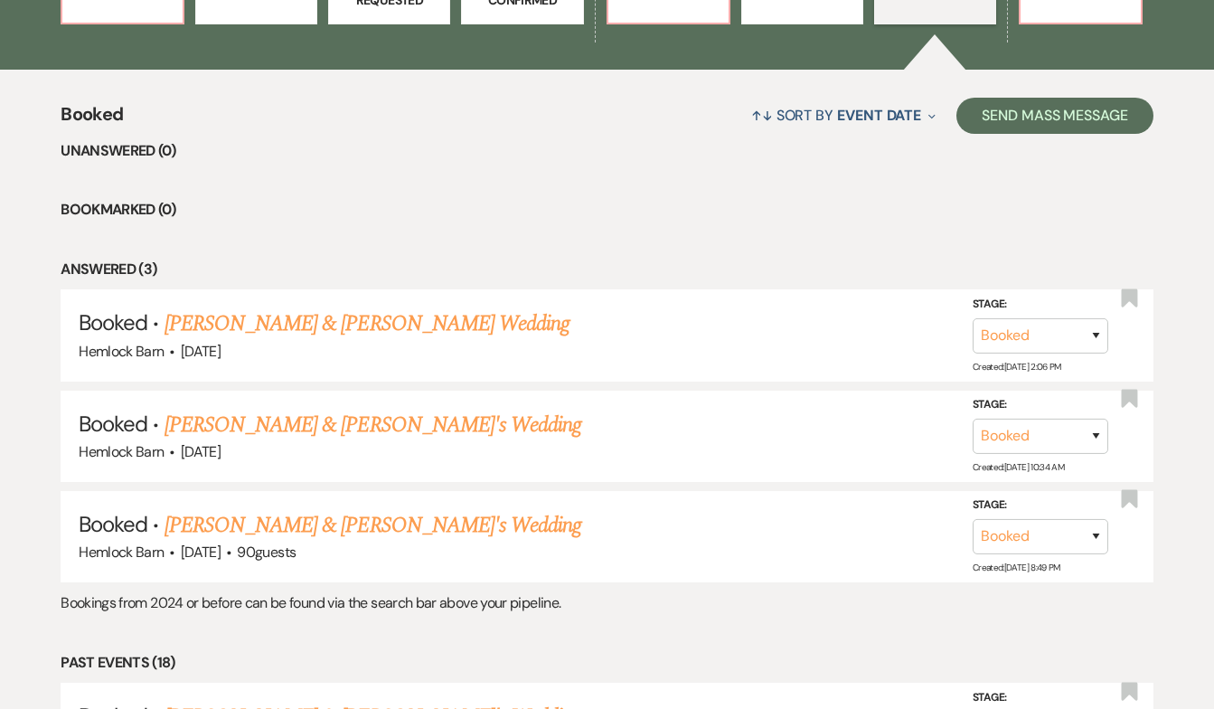
scroll to position [635, 0]
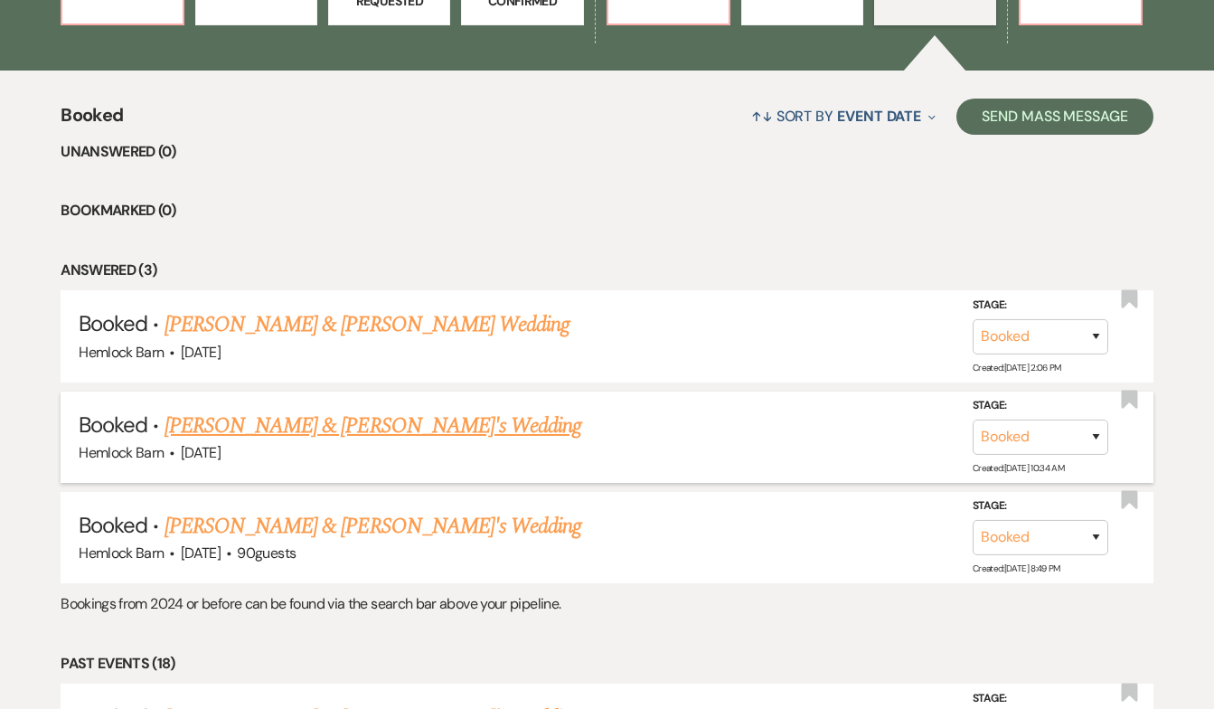
click at [282, 410] on link "[PERSON_NAME] & [PERSON_NAME]'s Wedding" at bounding box center [374, 426] width 418 height 33
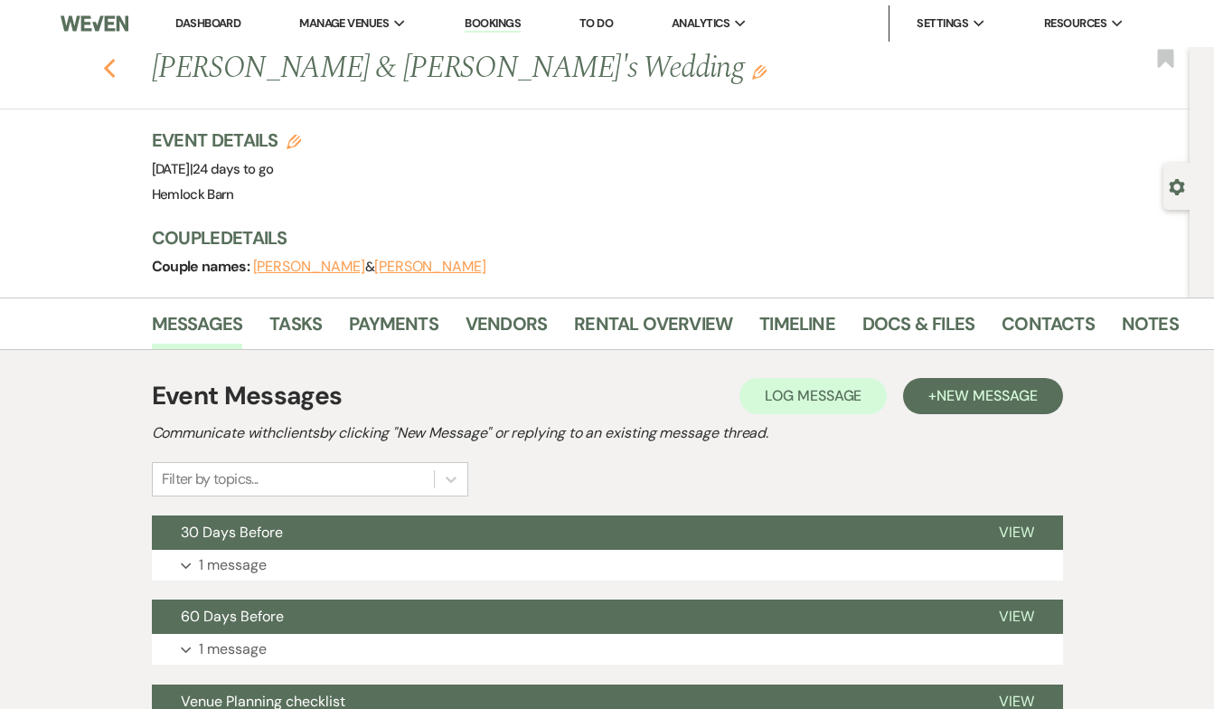
click at [109, 64] on use "button" at bounding box center [109, 69] width 12 height 20
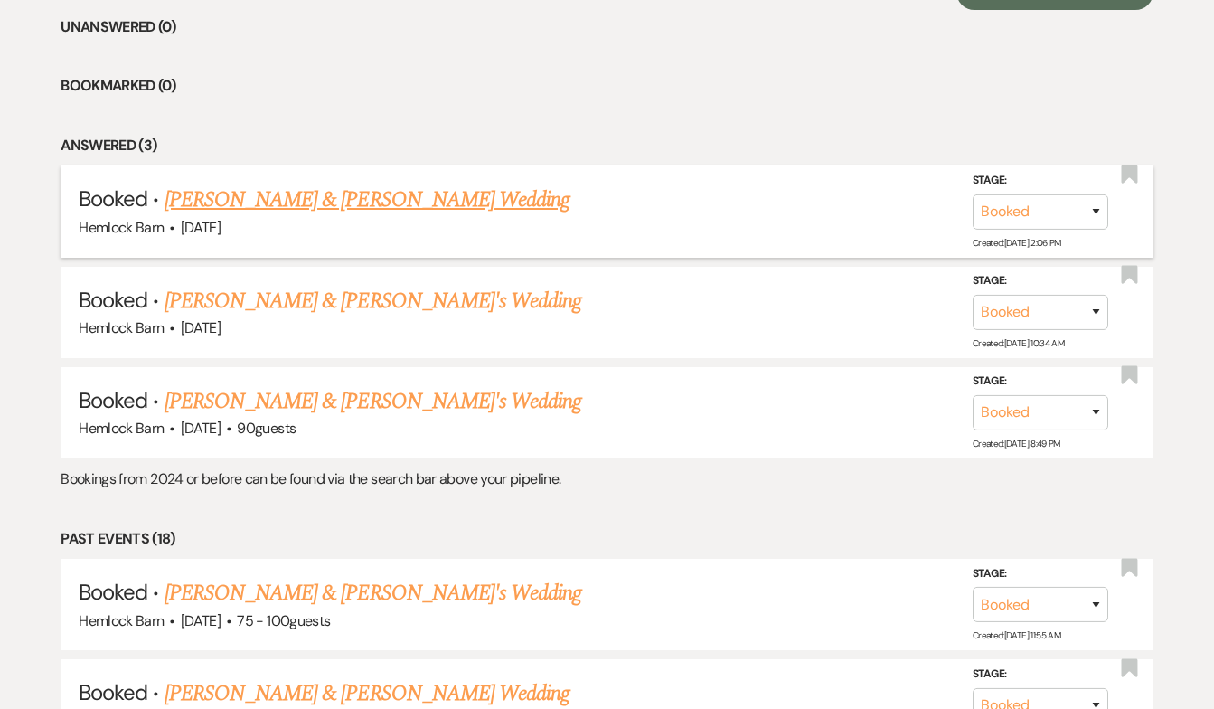
scroll to position [766, 0]
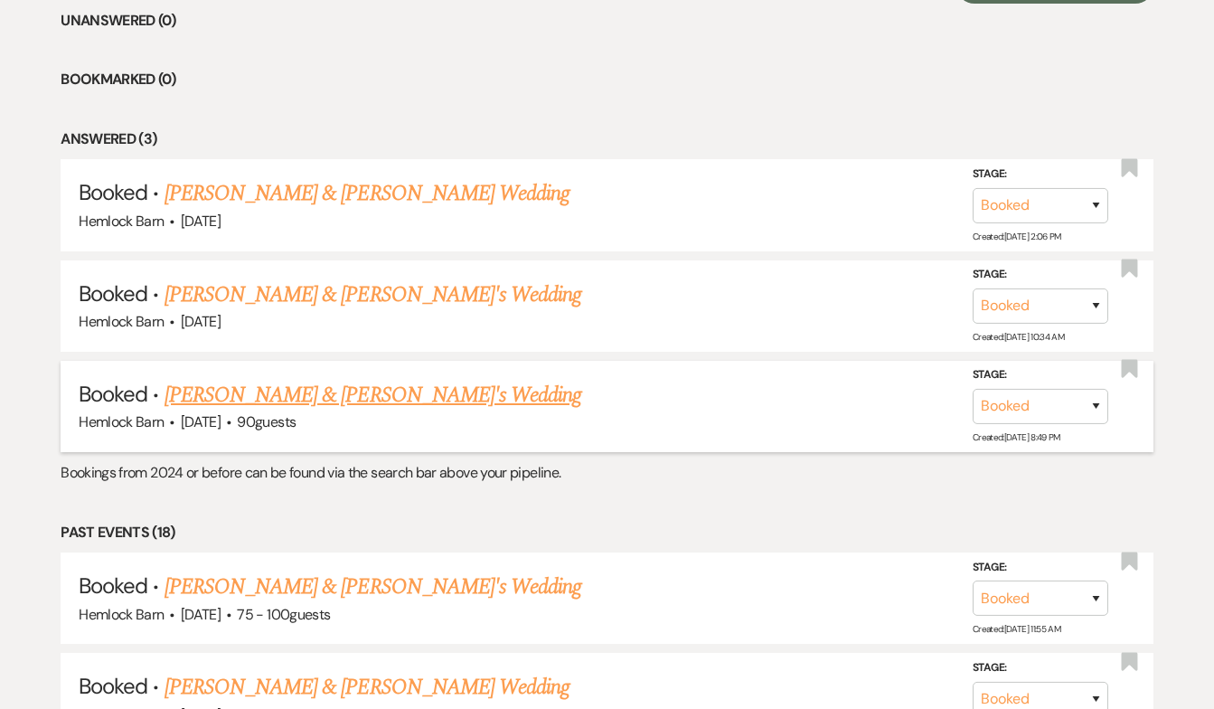
click at [284, 390] on link "[PERSON_NAME] & [PERSON_NAME]'s Wedding" at bounding box center [374, 395] width 418 height 33
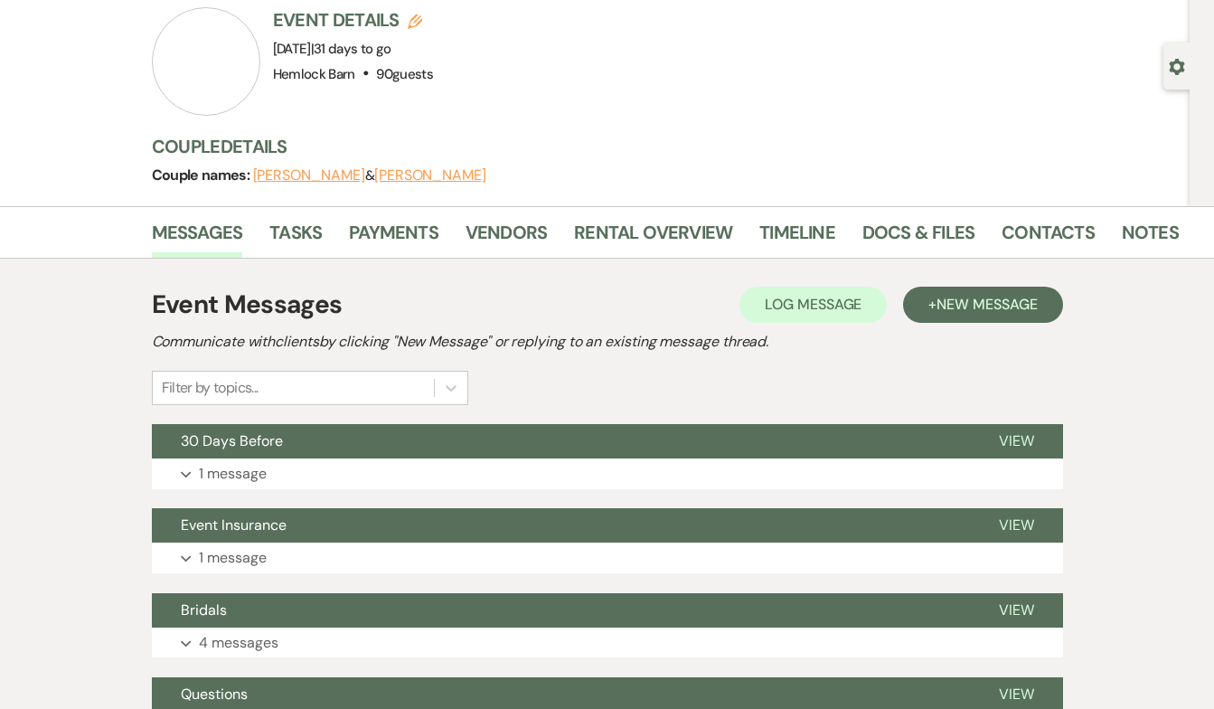
scroll to position [121, 0]
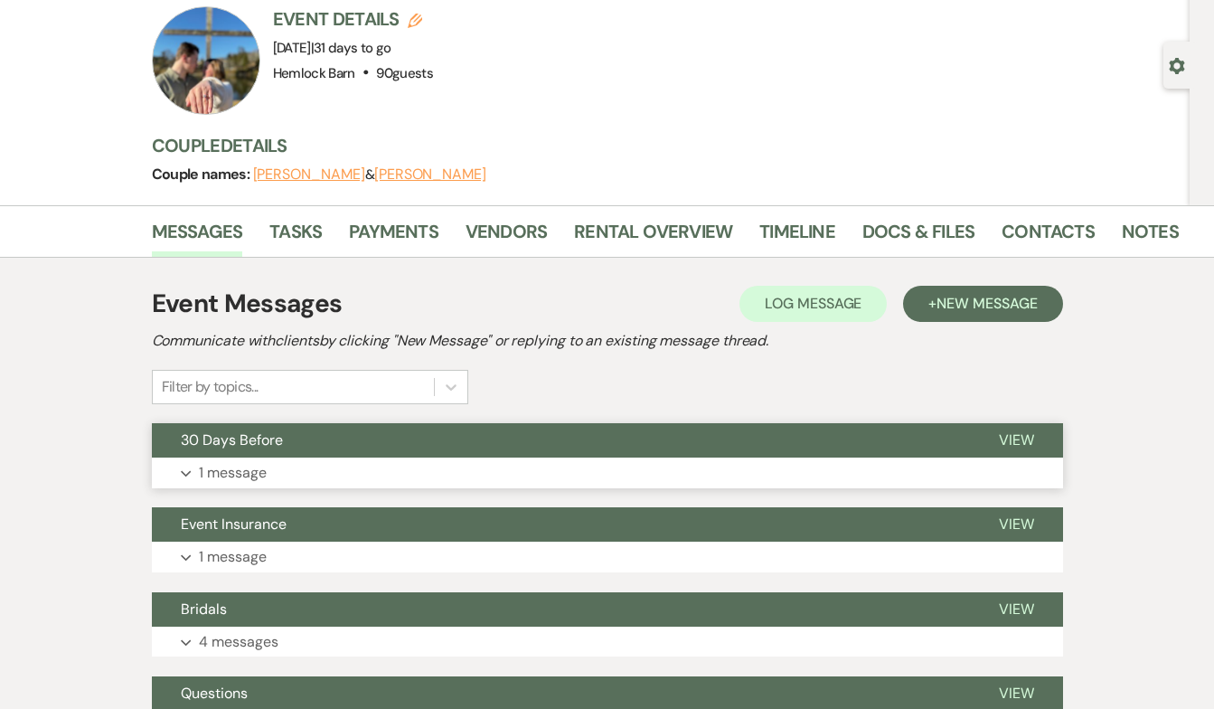
click at [240, 474] on p "1 message" at bounding box center [233, 473] width 68 height 24
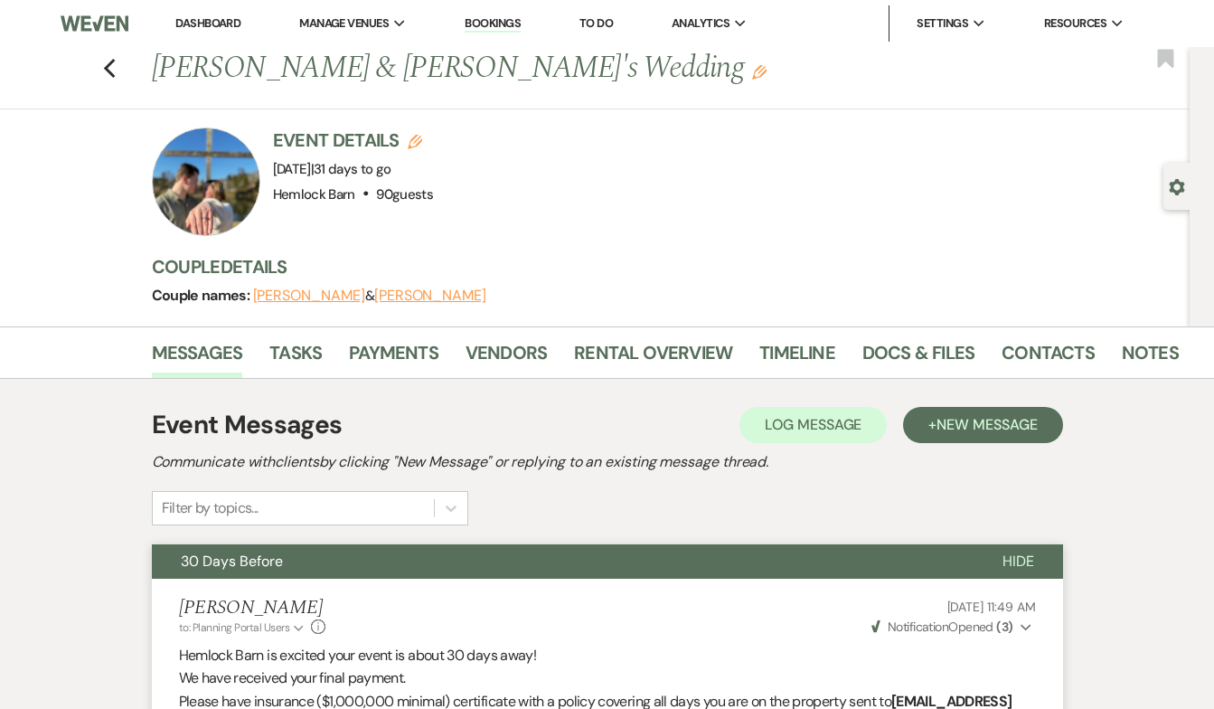
scroll to position [0, 0]
click at [116, 77] on icon "Previous" at bounding box center [110, 69] width 14 height 22
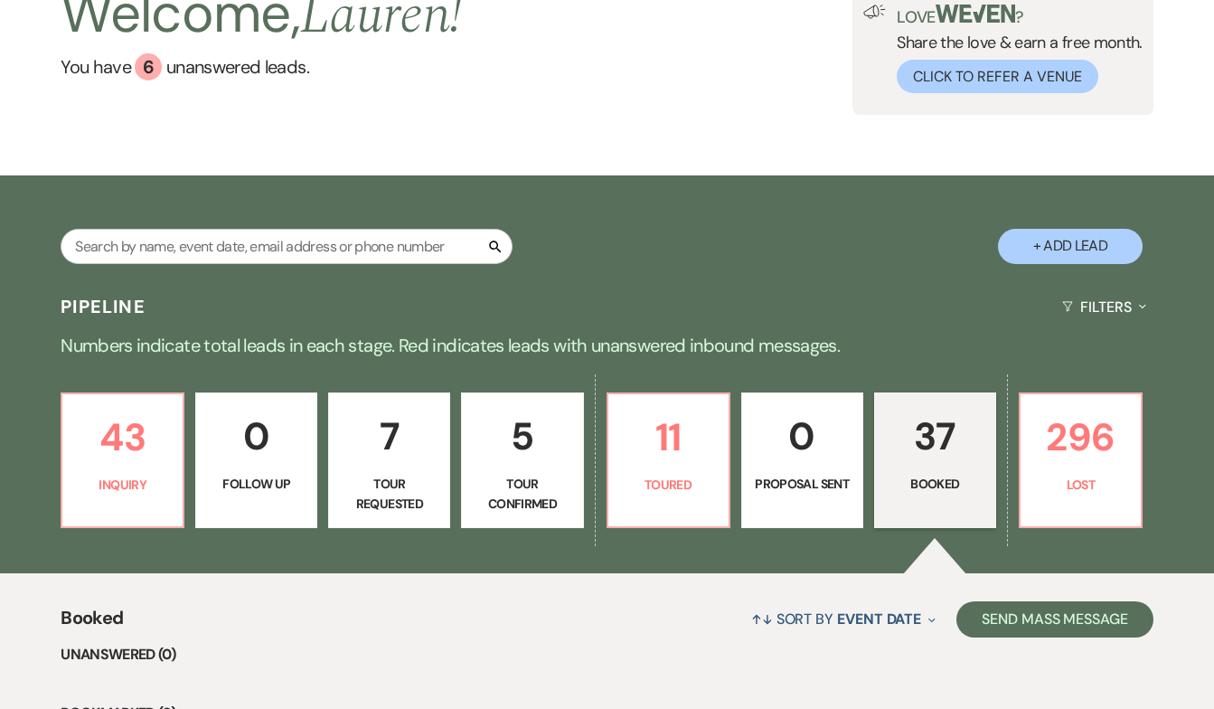
scroll to position [128, 0]
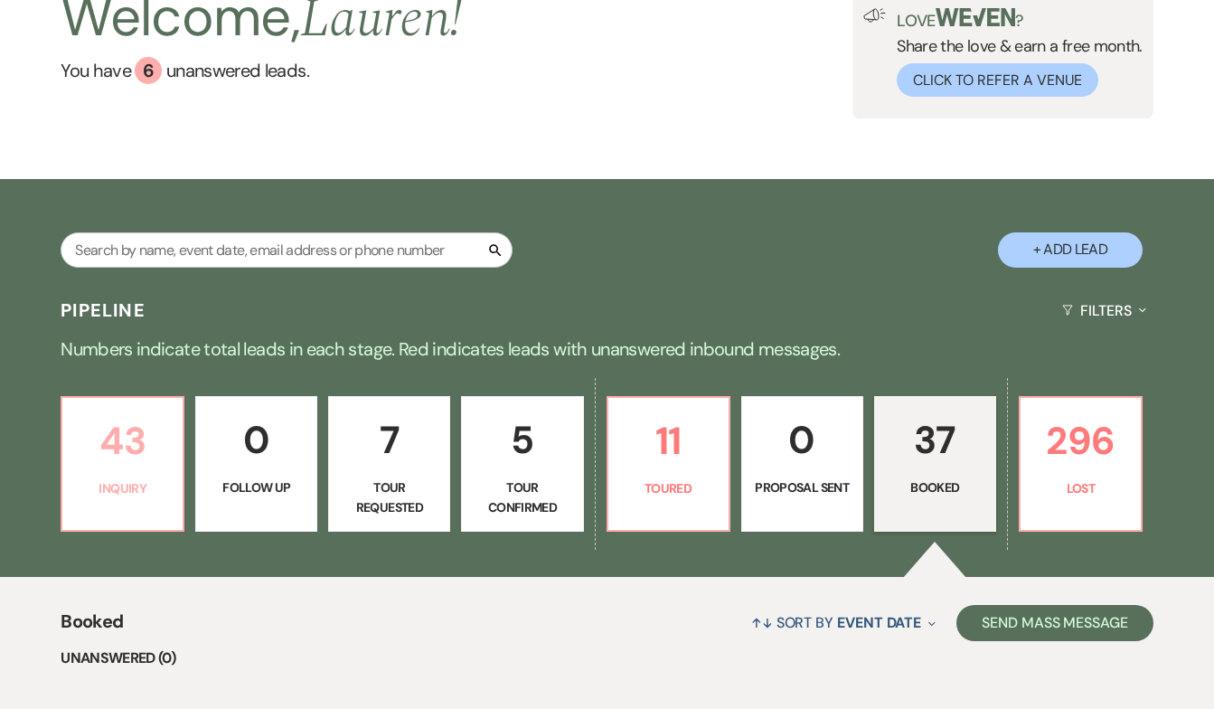
click at [95, 465] on p "43" at bounding box center [122, 440] width 99 height 61
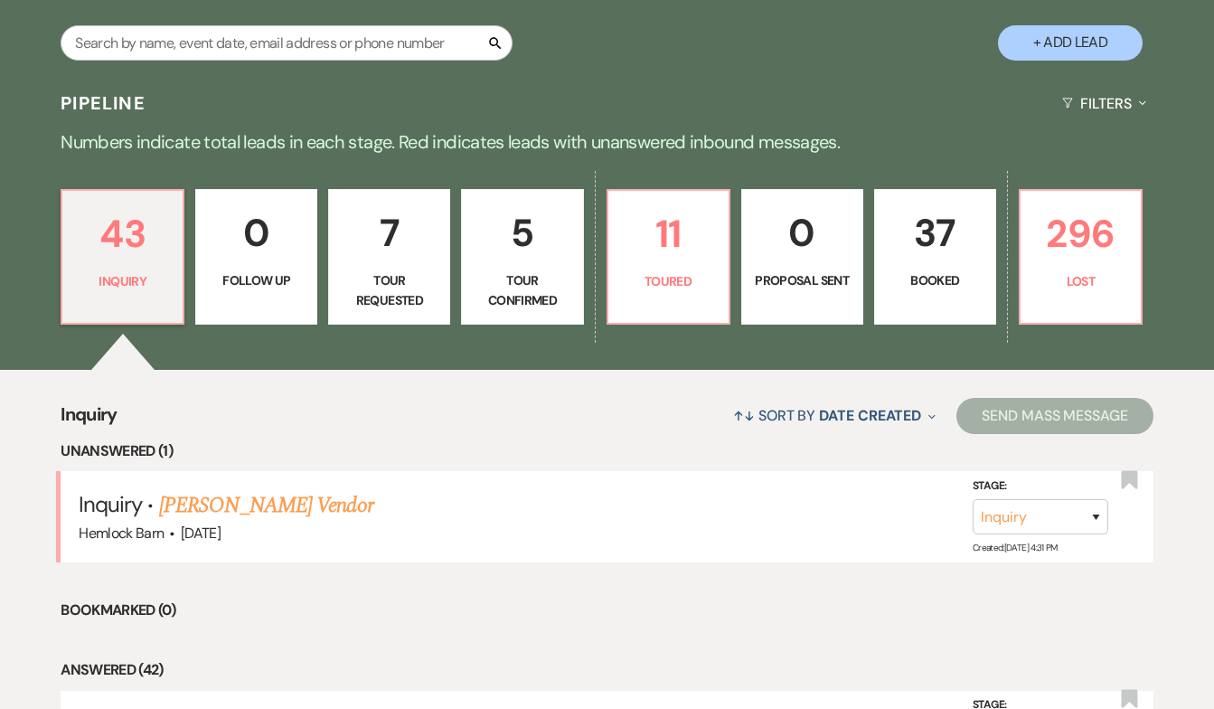
scroll to position [539, 0]
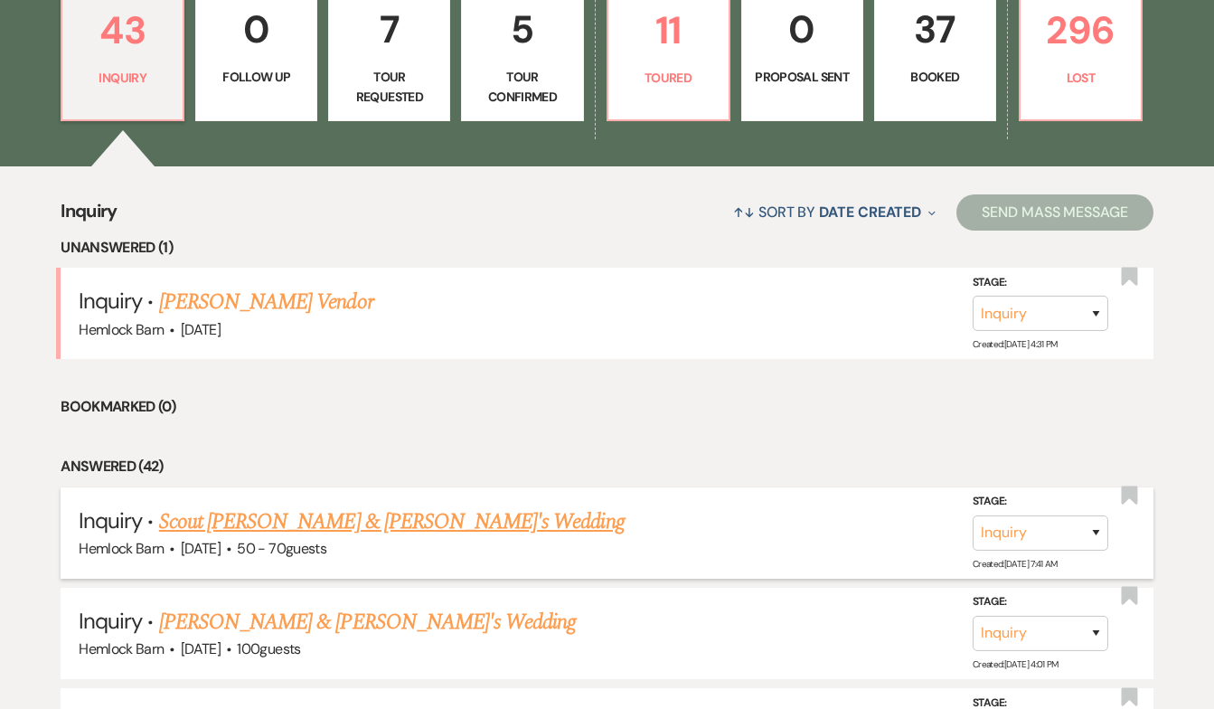
click at [275, 520] on link "Scout [PERSON_NAME] & [PERSON_NAME]'s Wedding" at bounding box center [392, 521] width 466 height 33
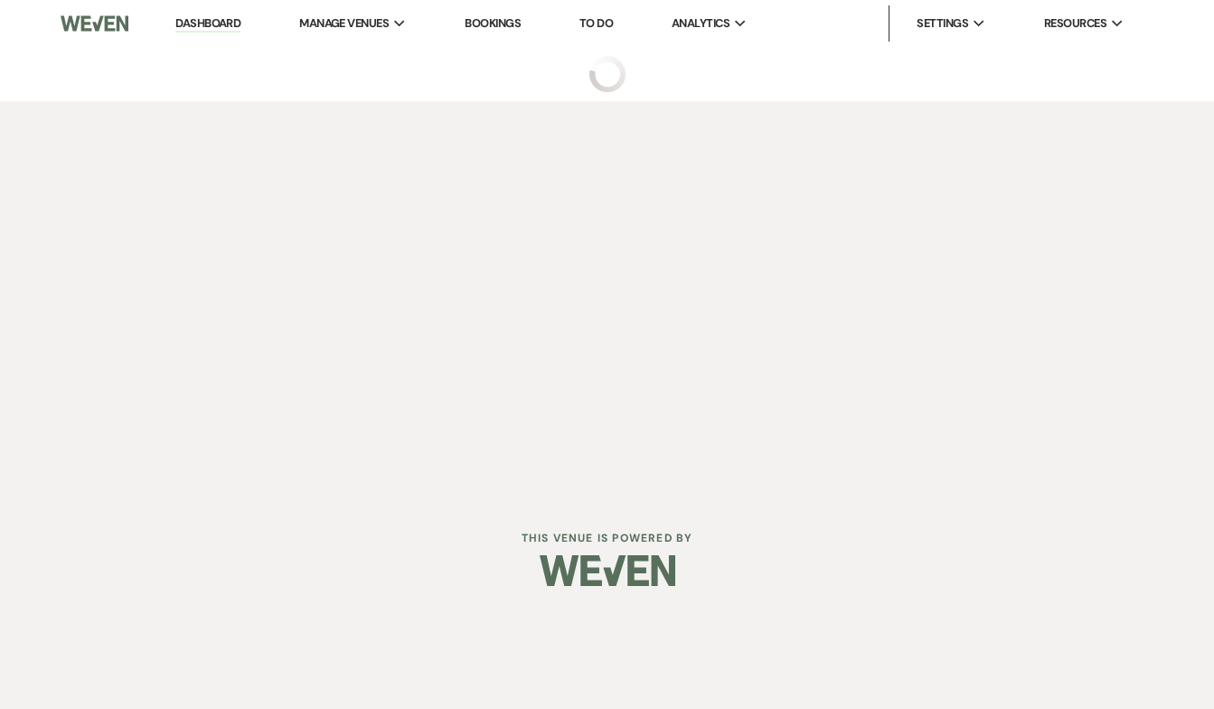
select select "5"
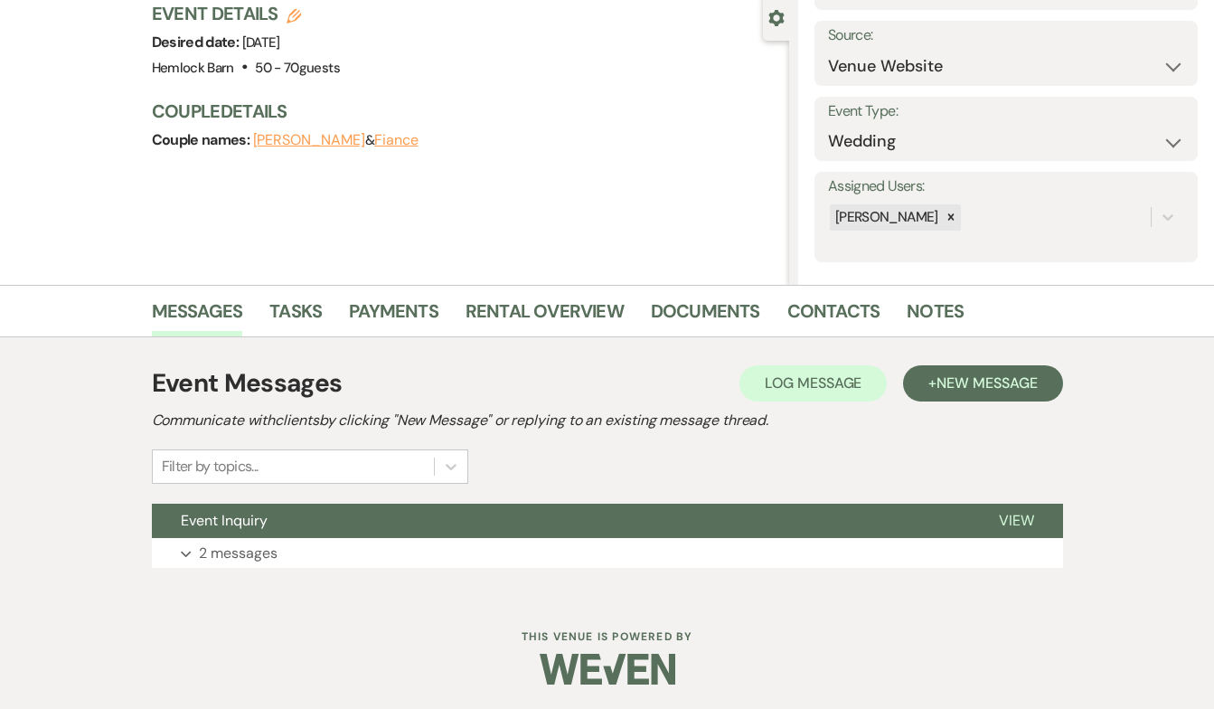
scroll to position [171, 0]
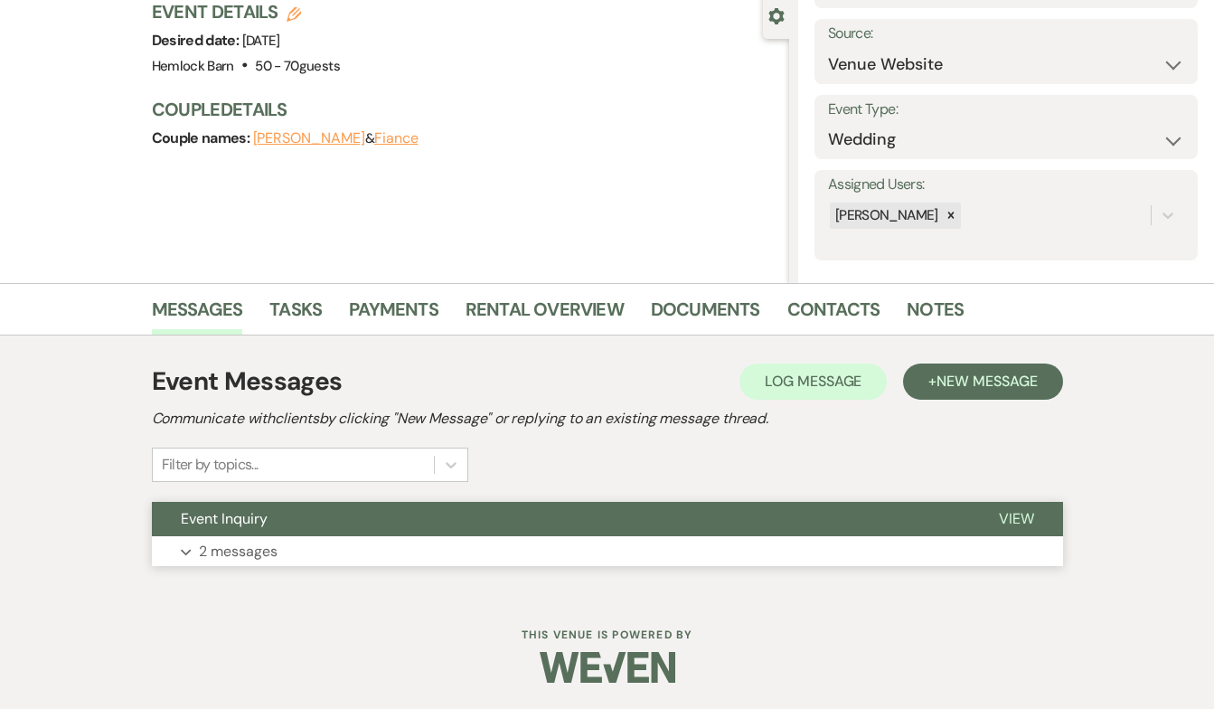
click at [254, 516] on span "Event Inquiry" at bounding box center [224, 518] width 87 height 19
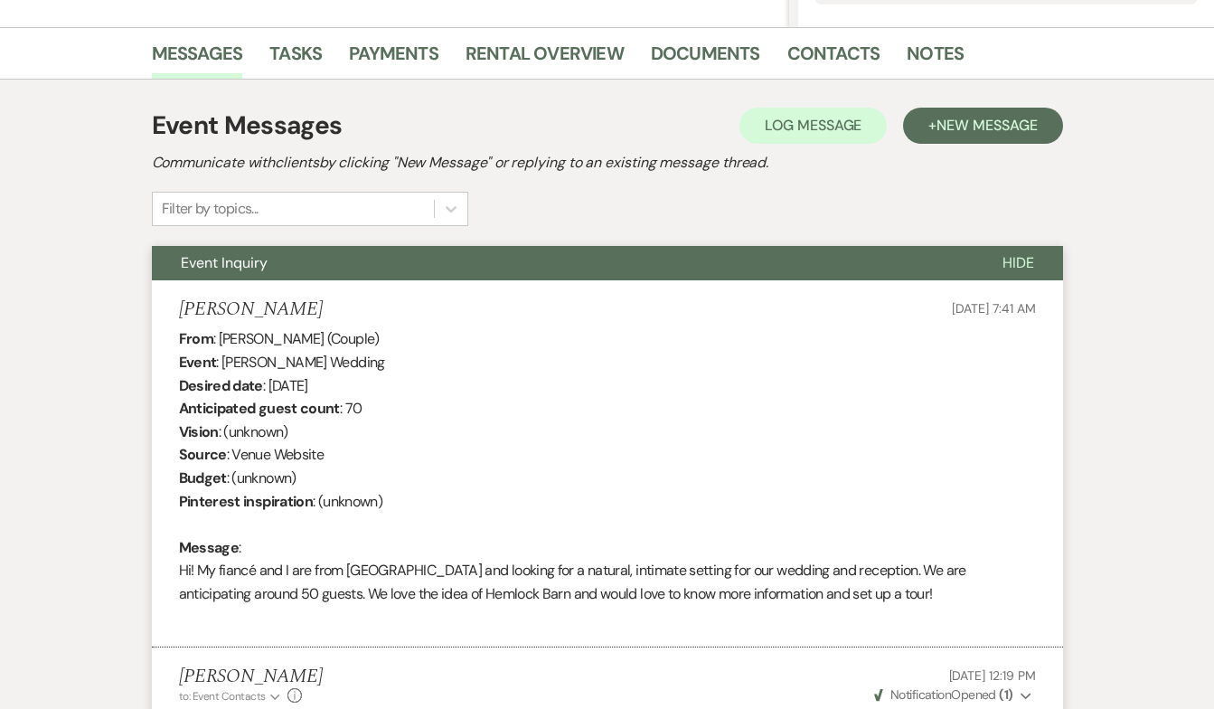
scroll to position [372, 0]
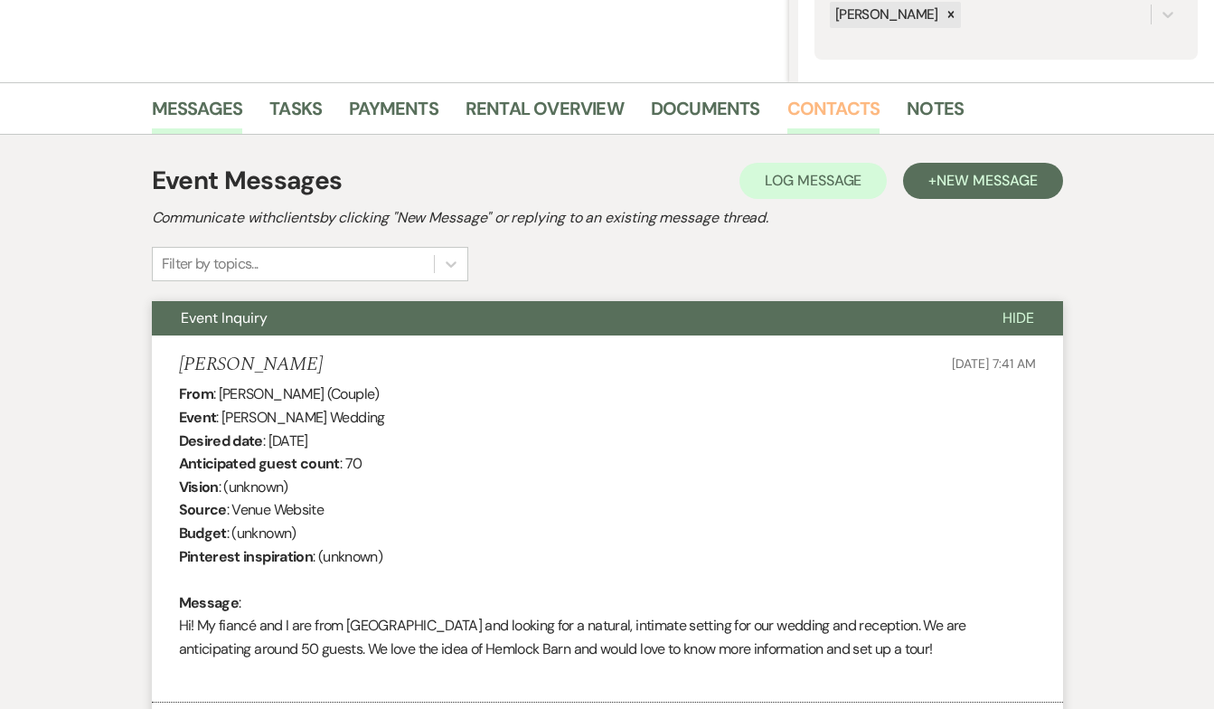
click at [836, 116] on link "Contacts" at bounding box center [833, 114] width 93 height 40
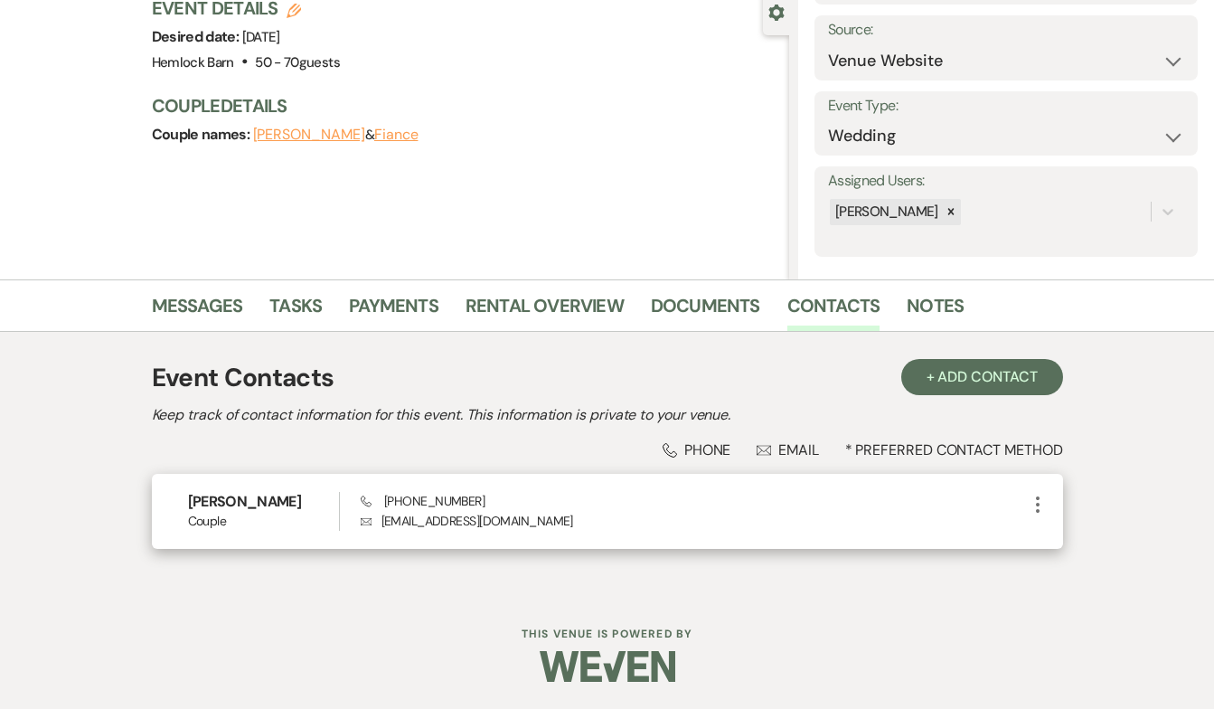
scroll to position [174, 0]
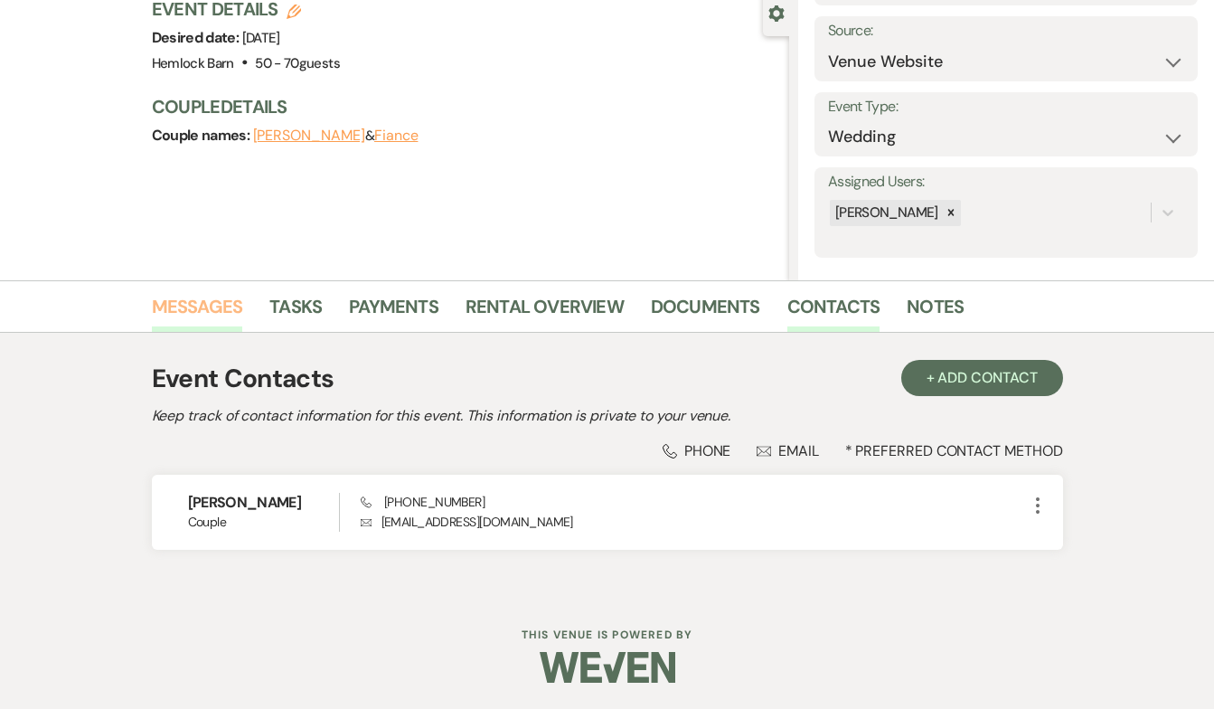
click at [204, 315] on link "Messages" at bounding box center [197, 312] width 91 height 40
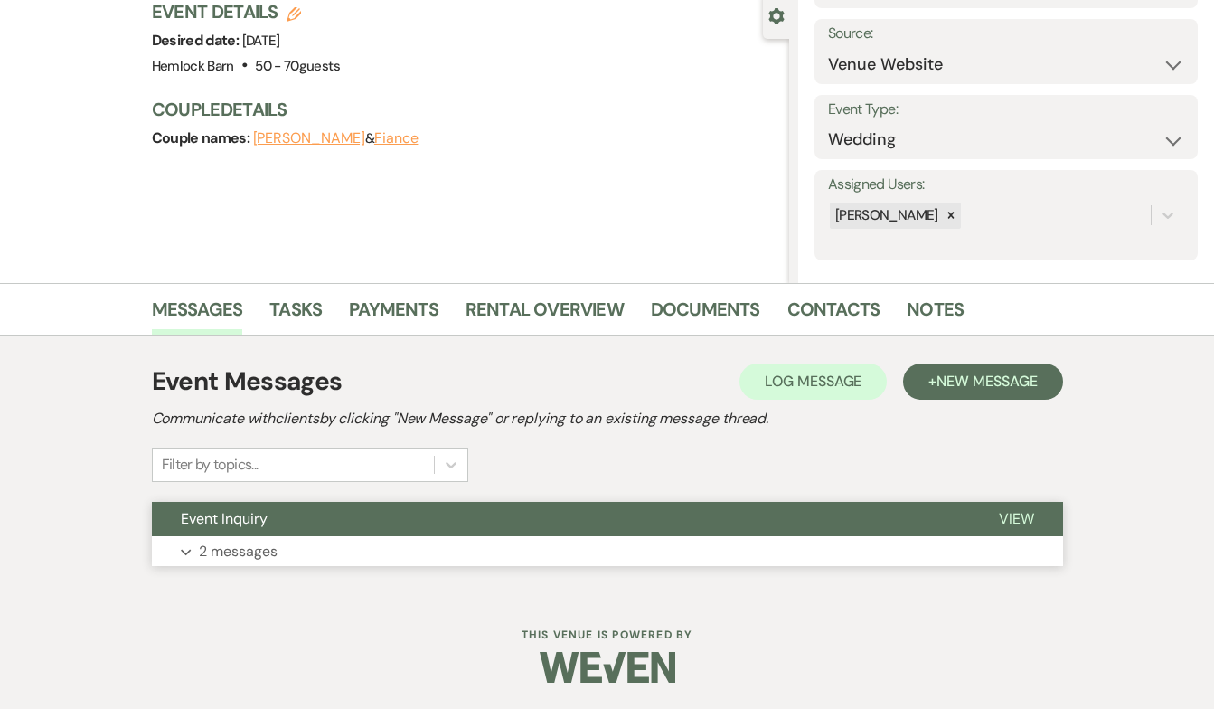
click at [247, 526] on span "Event Inquiry" at bounding box center [224, 518] width 87 height 19
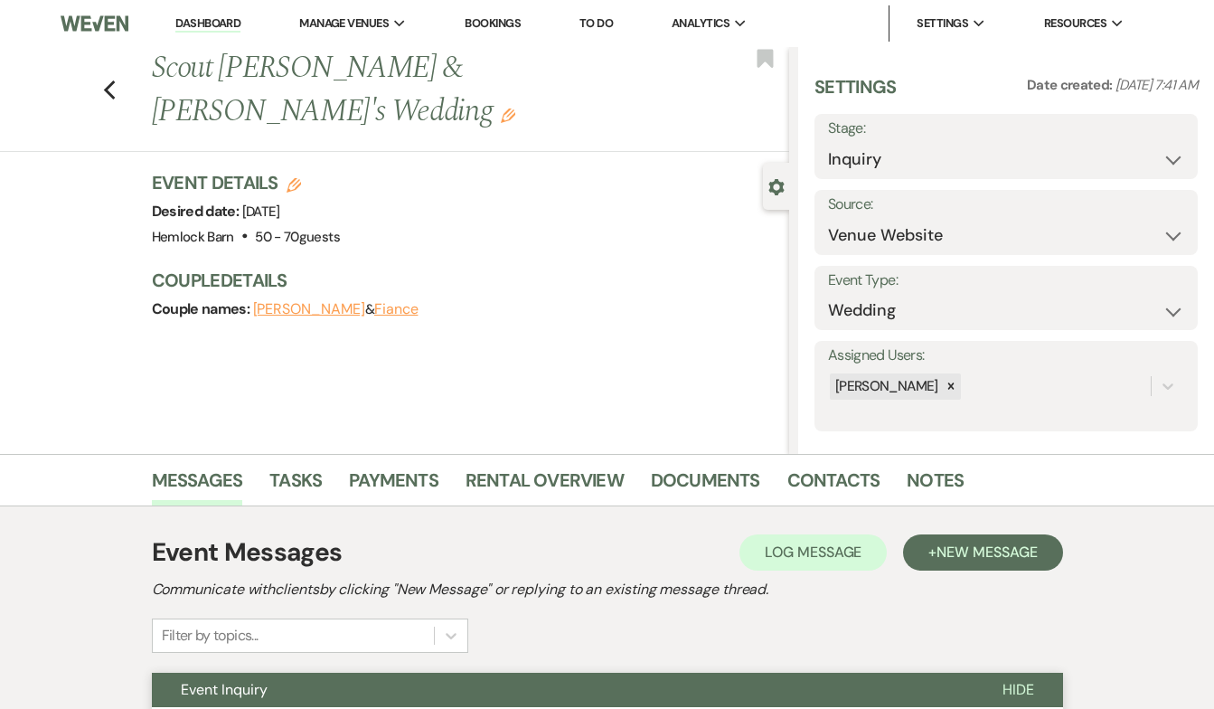
scroll to position [0, 0]
click at [208, 22] on link "Dashboard" at bounding box center [207, 23] width 65 height 17
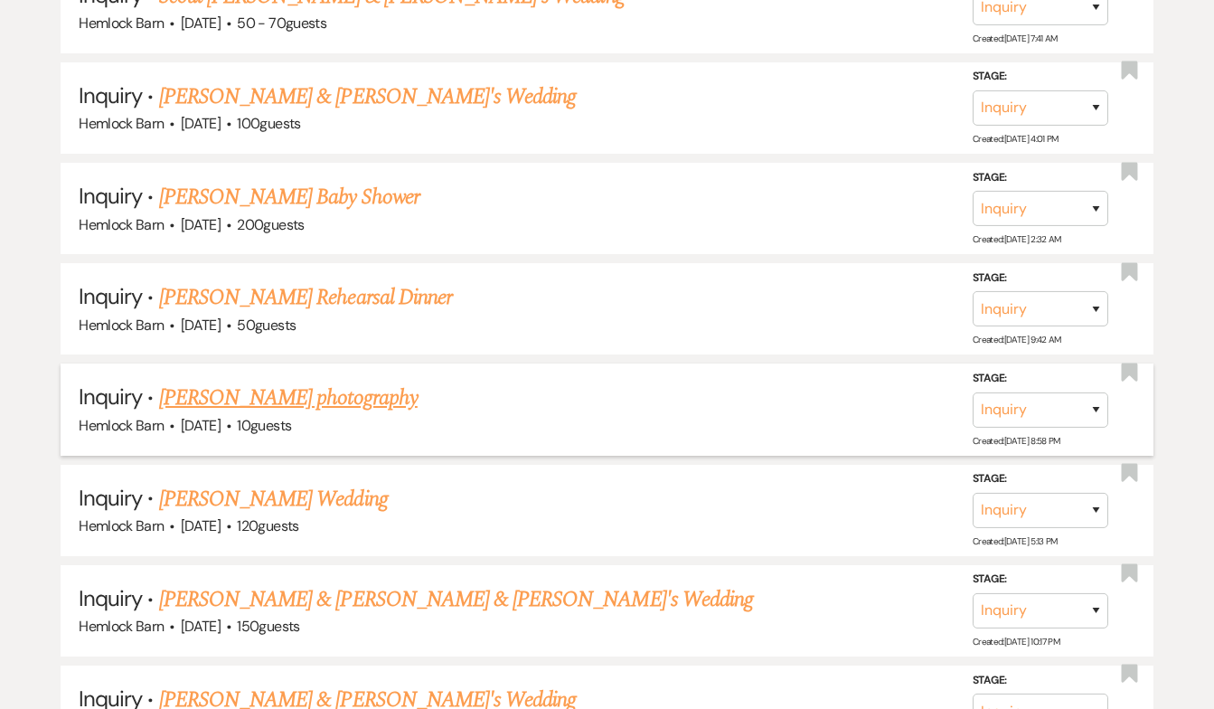
scroll to position [1065, 0]
click at [275, 482] on link "[PERSON_NAME] Wedding" at bounding box center [273, 498] width 229 height 33
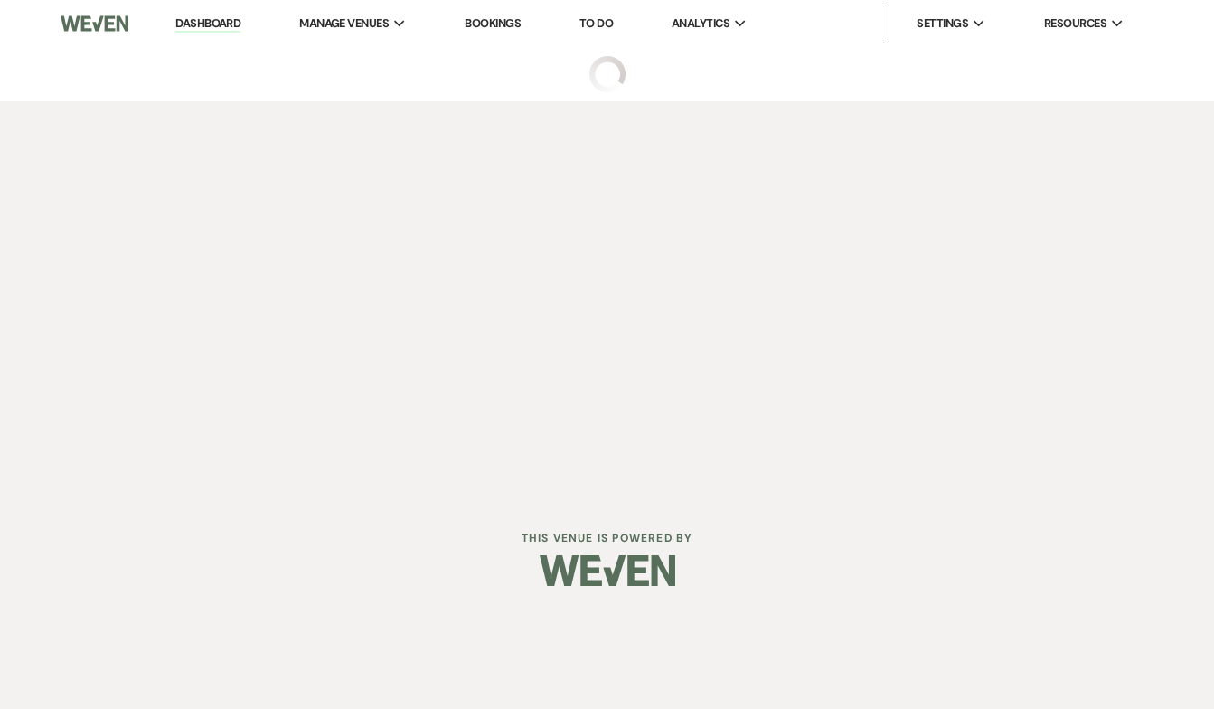
select select "5"
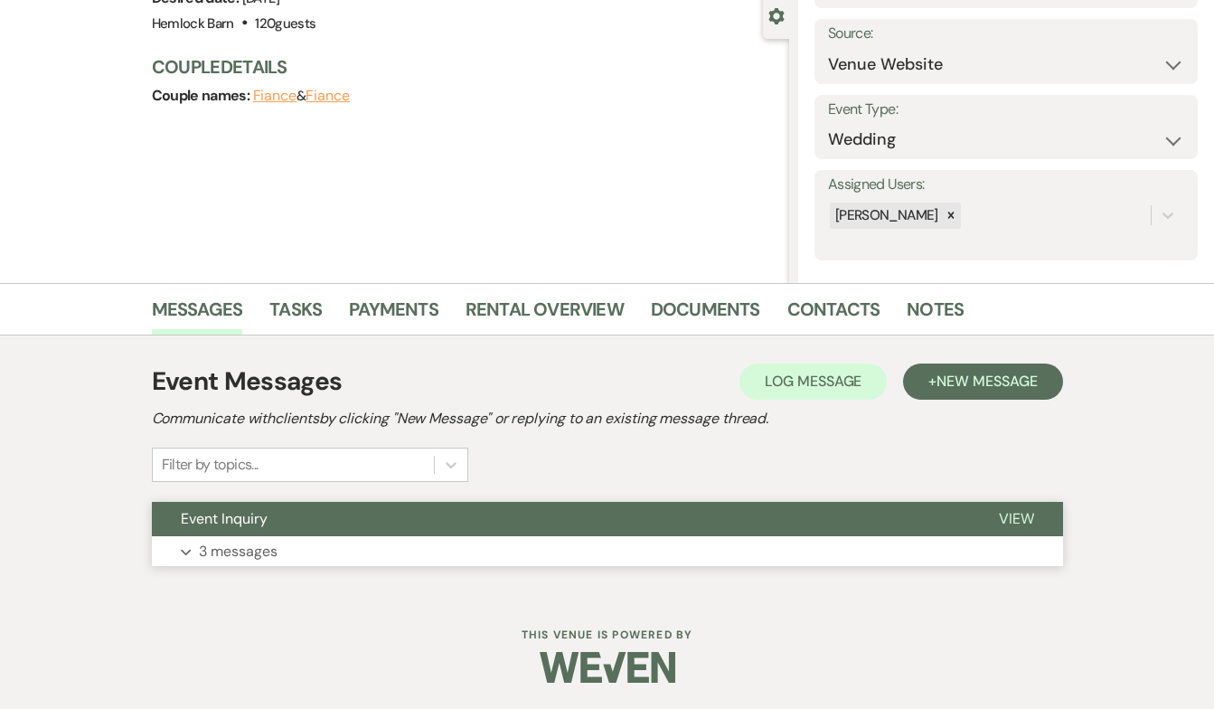
click at [261, 518] on span "Event Inquiry" at bounding box center [224, 518] width 87 height 19
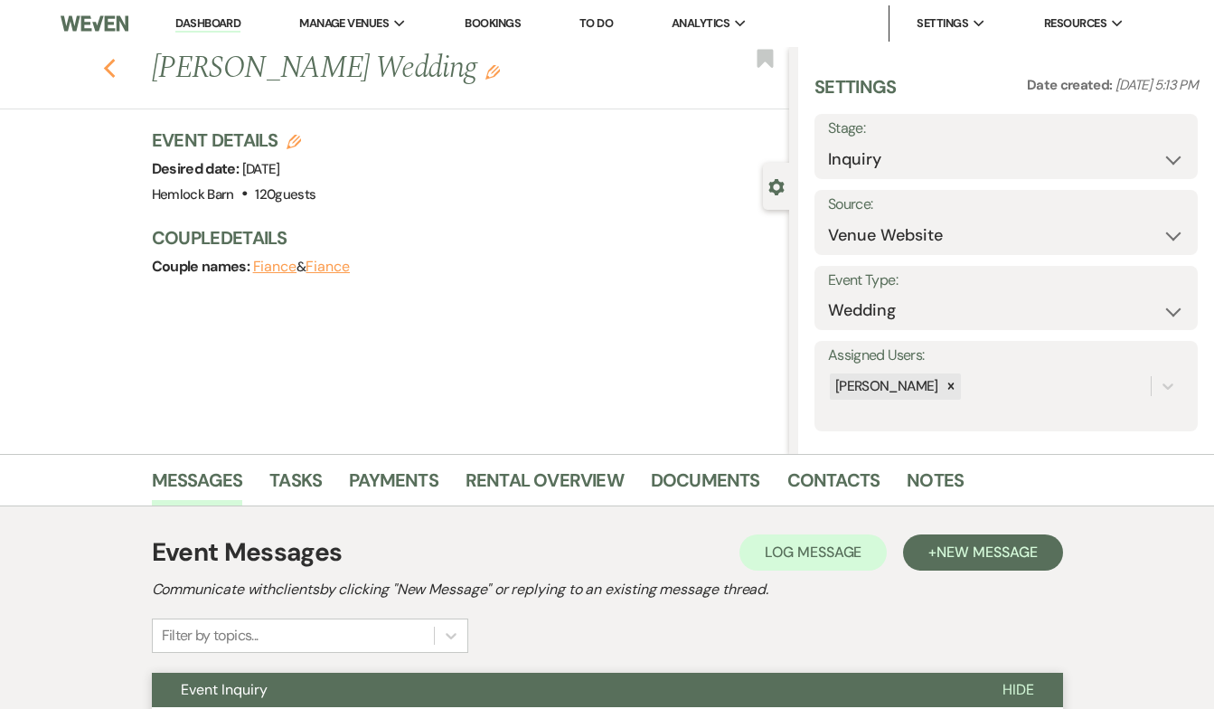
click at [108, 68] on icon "Previous" at bounding box center [110, 69] width 14 height 22
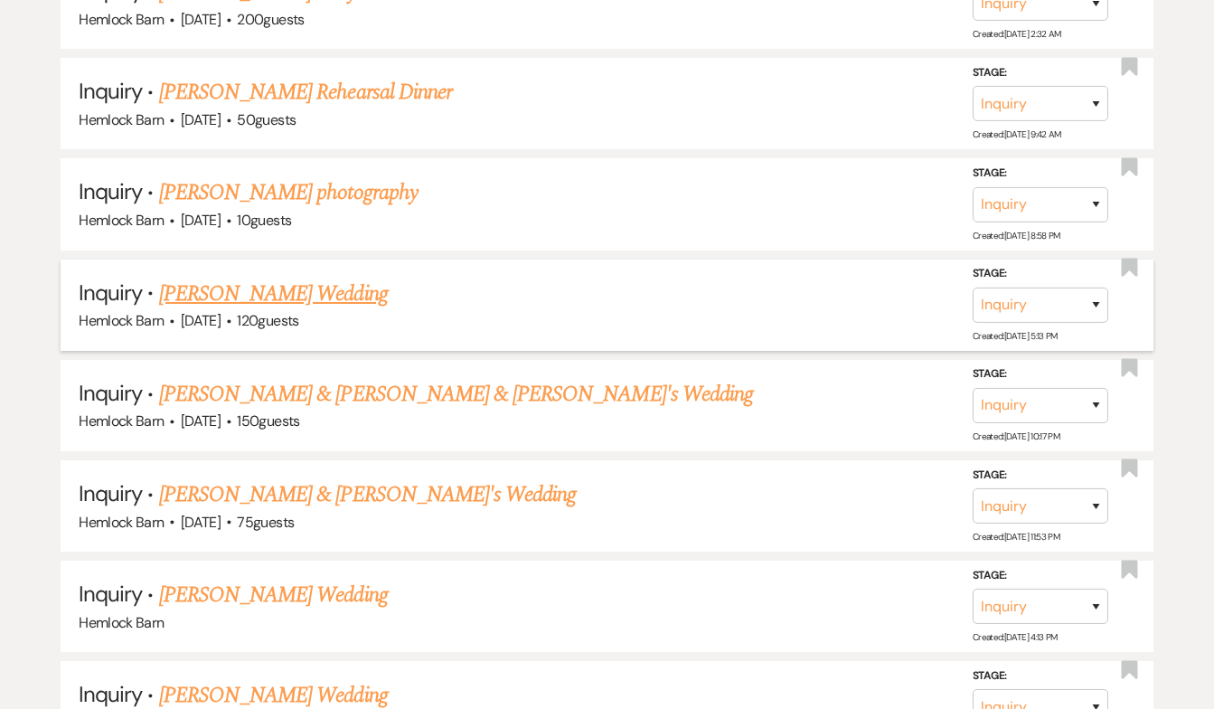
scroll to position [1270, 0]
click at [287, 381] on link "[PERSON_NAME] & [PERSON_NAME] & [PERSON_NAME]'s Wedding" at bounding box center [456, 393] width 594 height 33
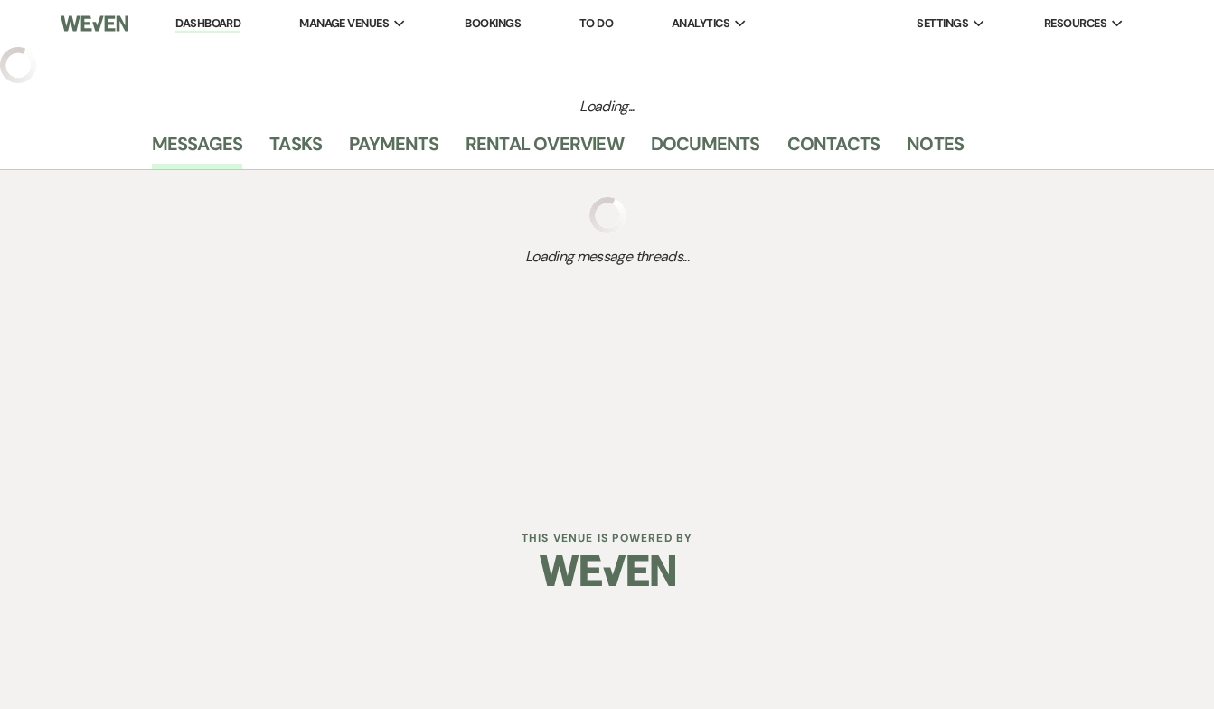
select select "5"
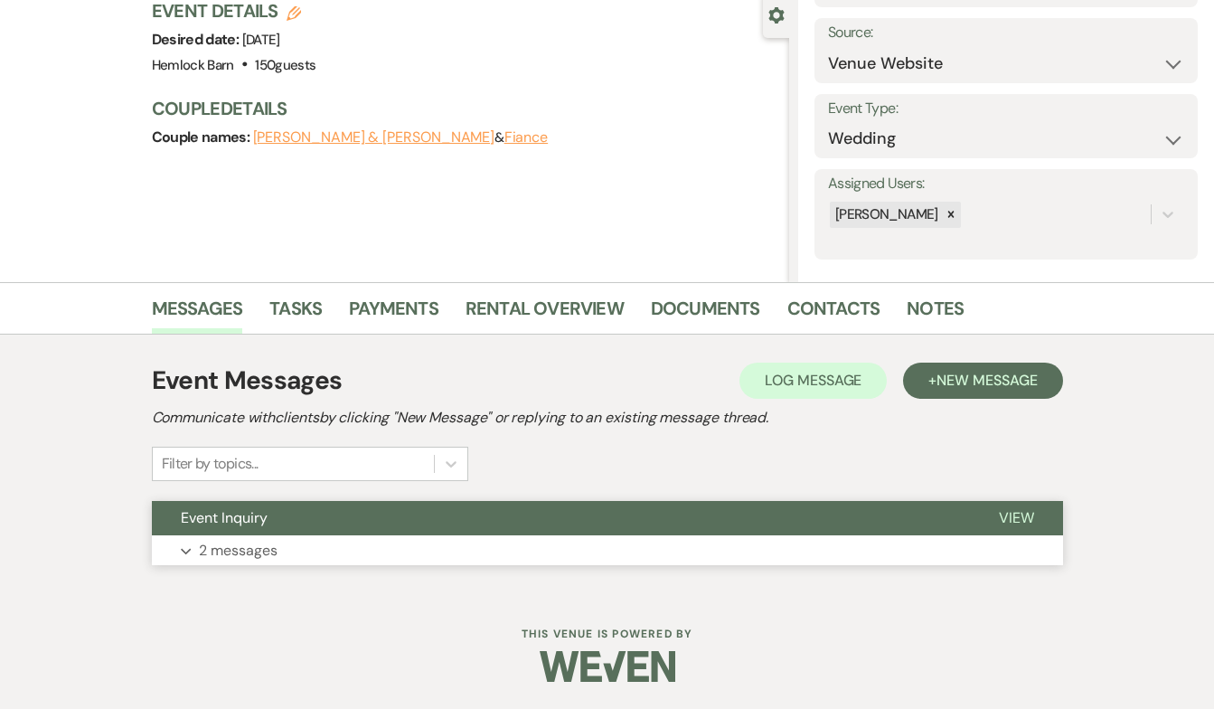
scroll to position [171, 0]
click at [232, 529] on button "Event Inquiry" at bounding box center [561, 519] width 818 height 34
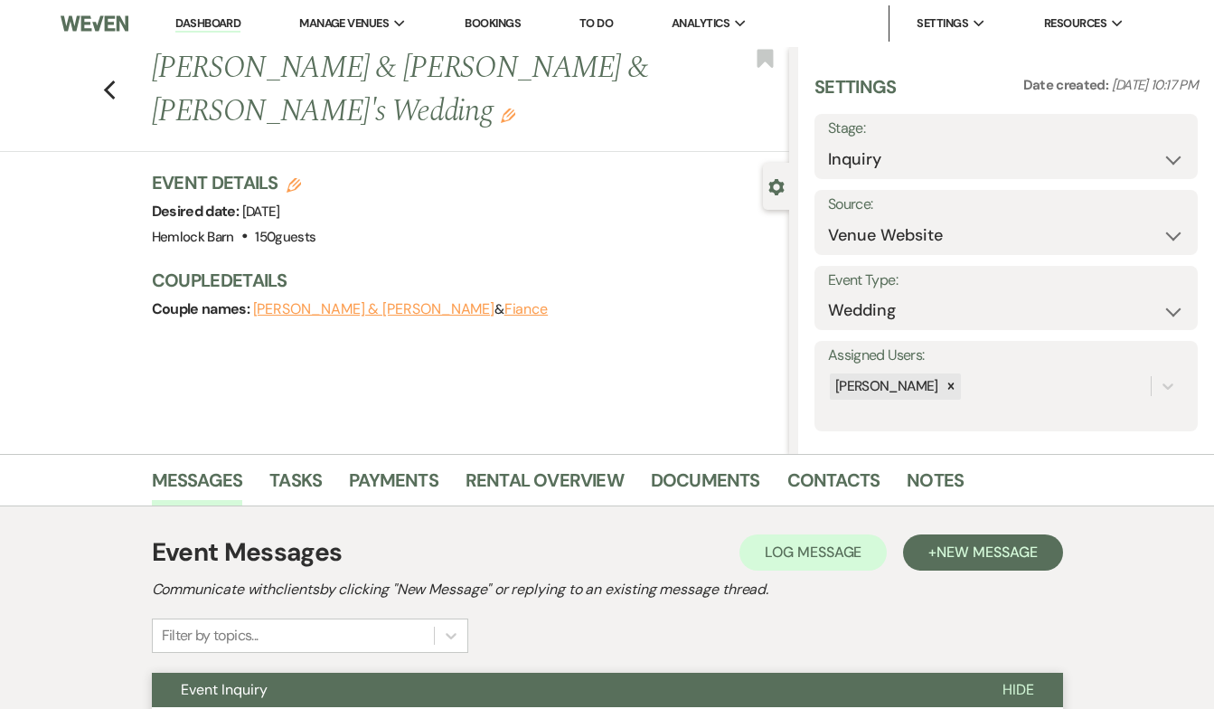
scroll to position [0, 0]
click at [108, 90] on use "button" at bounding box center [109, 90] width 12 height 20
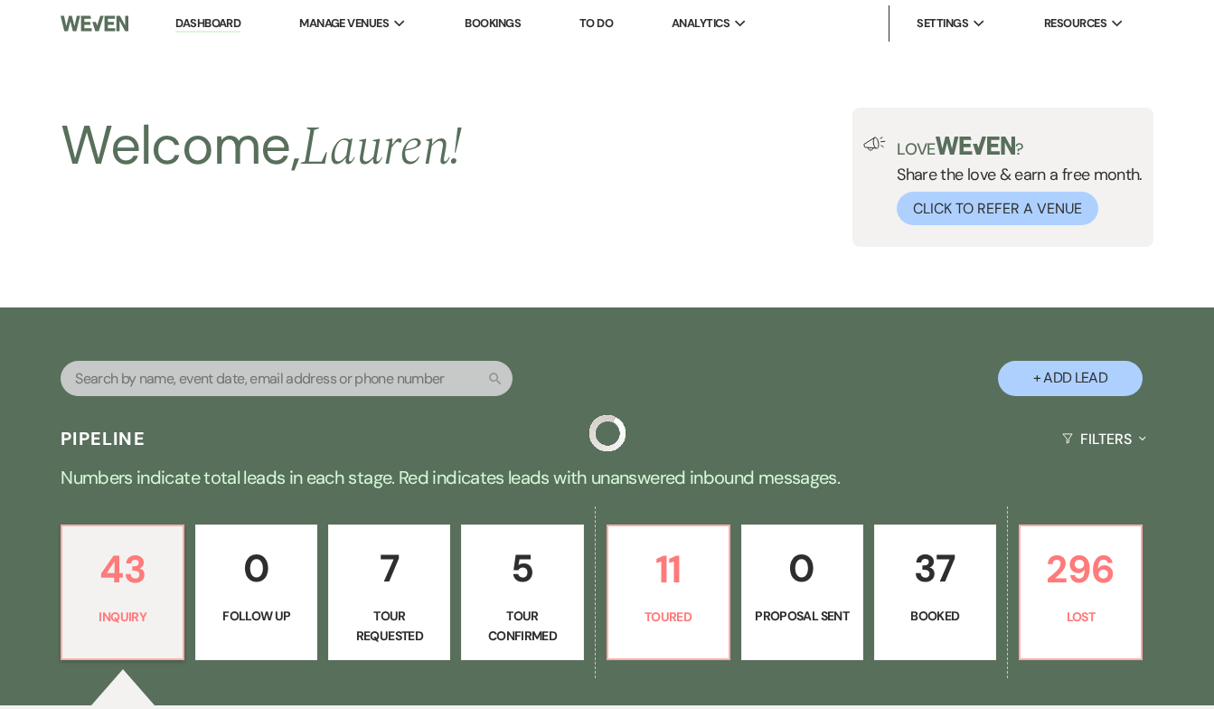
scroll to position [1270, 0]
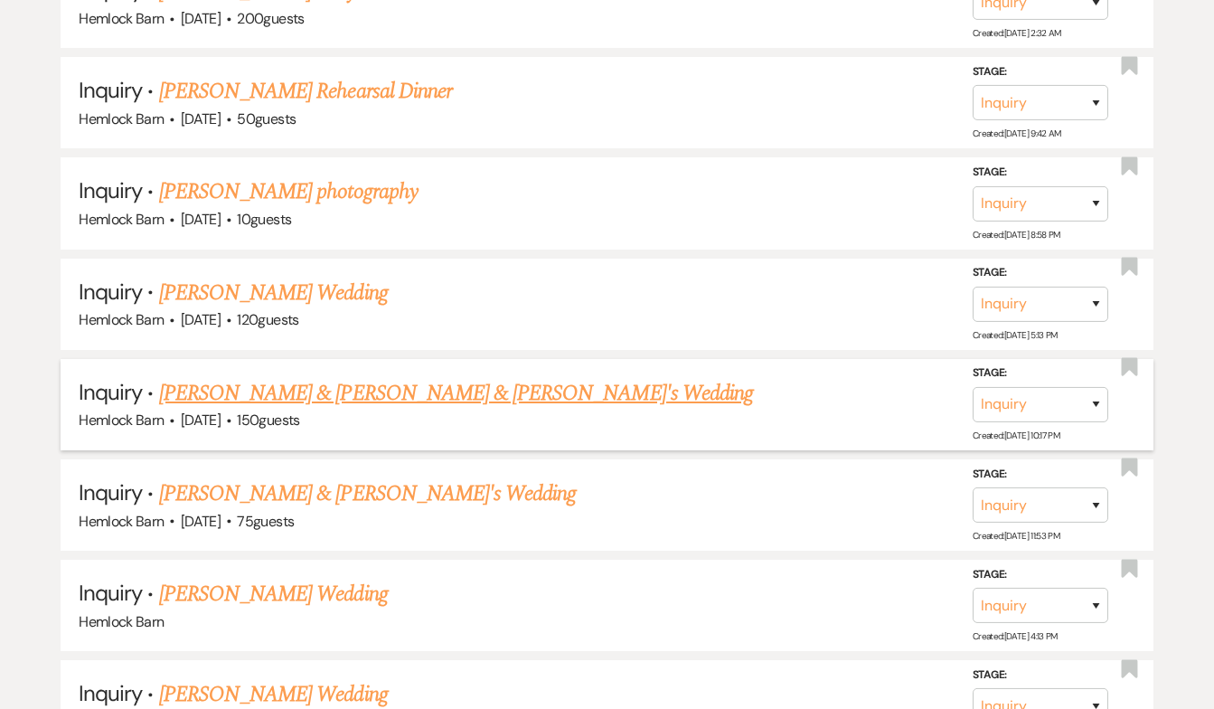
click at [279, 383] on link "[PERSON_NAME] & [PERSON_NAME] & [PERSON_NAME]'s Wedding" at bounding box center [456, 393] width 594 height 33
select select "5"
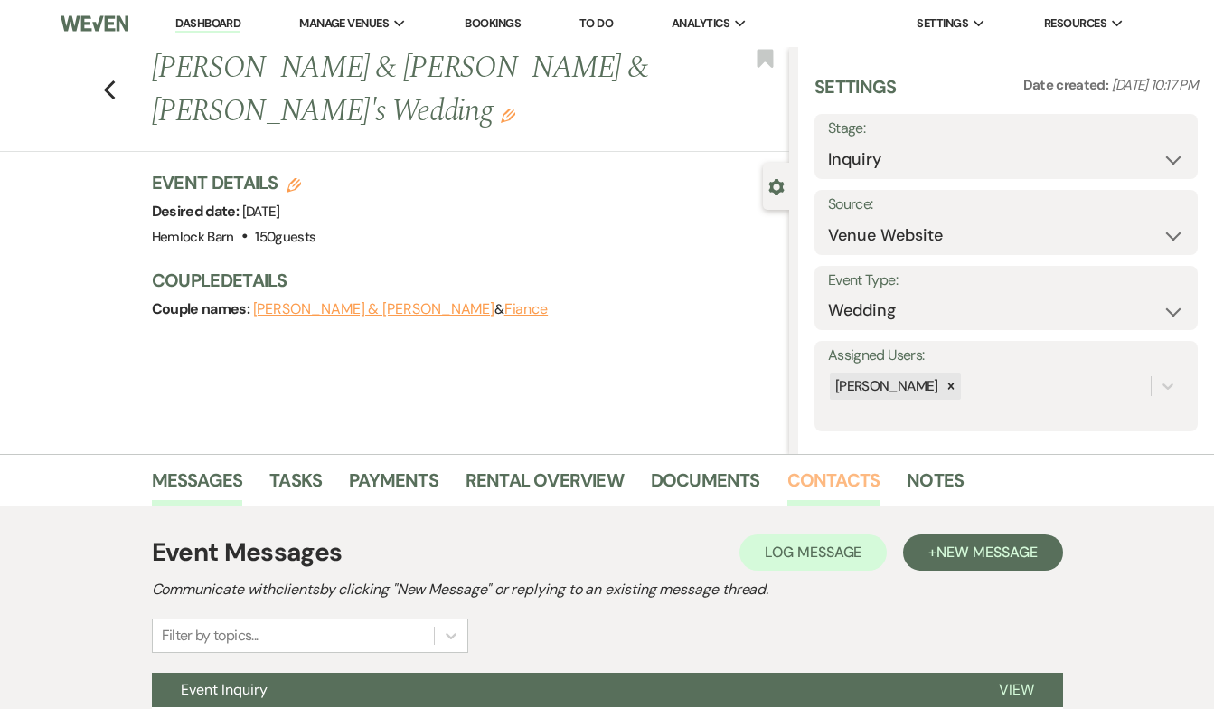
click at [814, 485] on link "Contacts" at bounding box center [833, 486] width 93 height 40
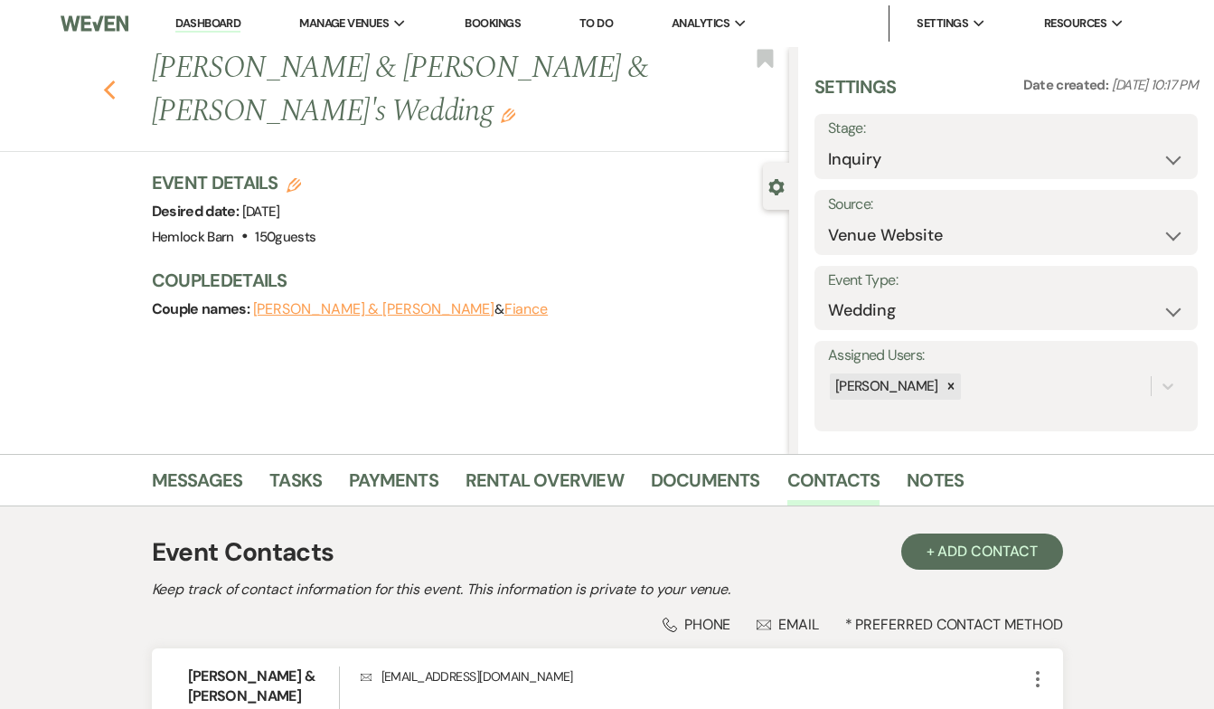
click at [114, 84] on icon "Previous" at bounding box center [110, 91] width 14 height 22
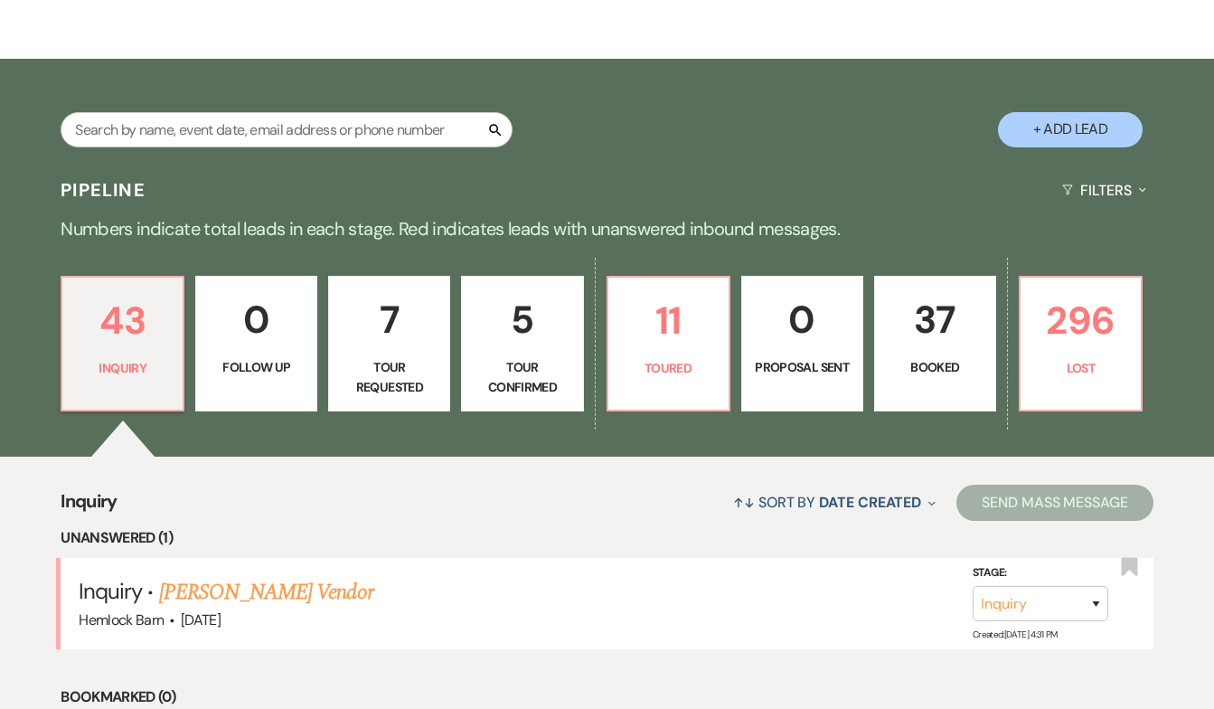
scroll to position [255, 0]
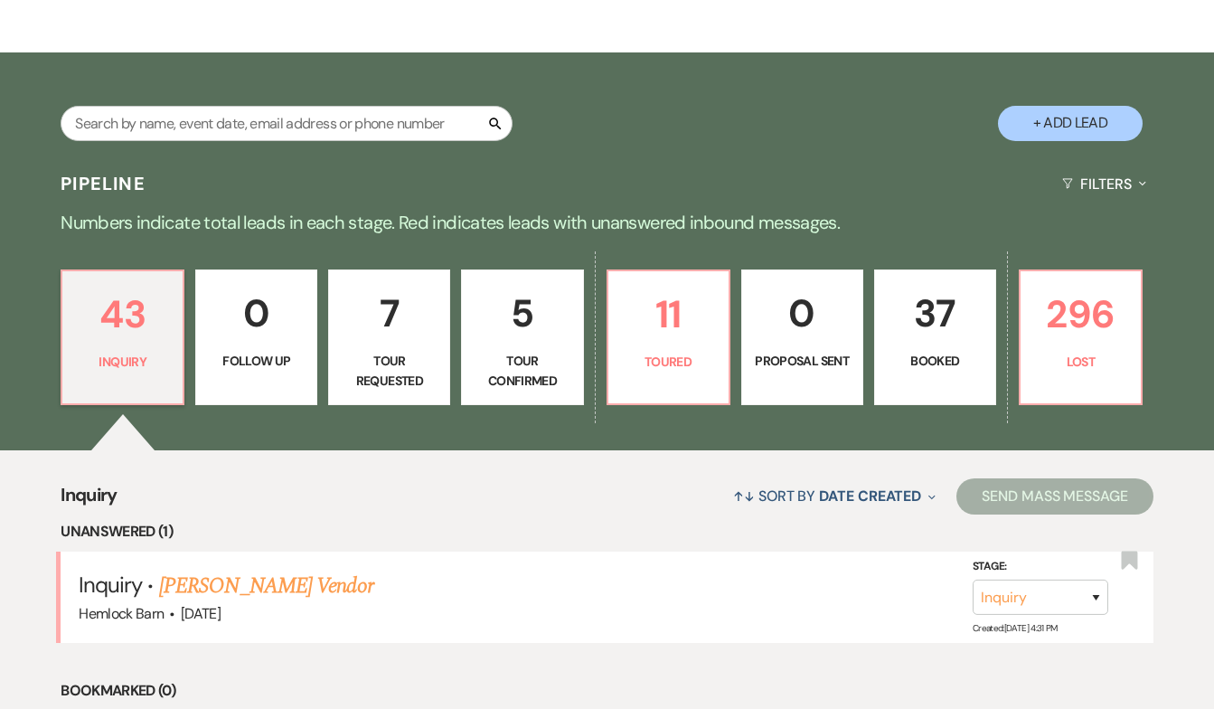
click at [389, 363] on p "Tour Requested" at bounding box center [389, 371] width 99 height 41
select select "2"
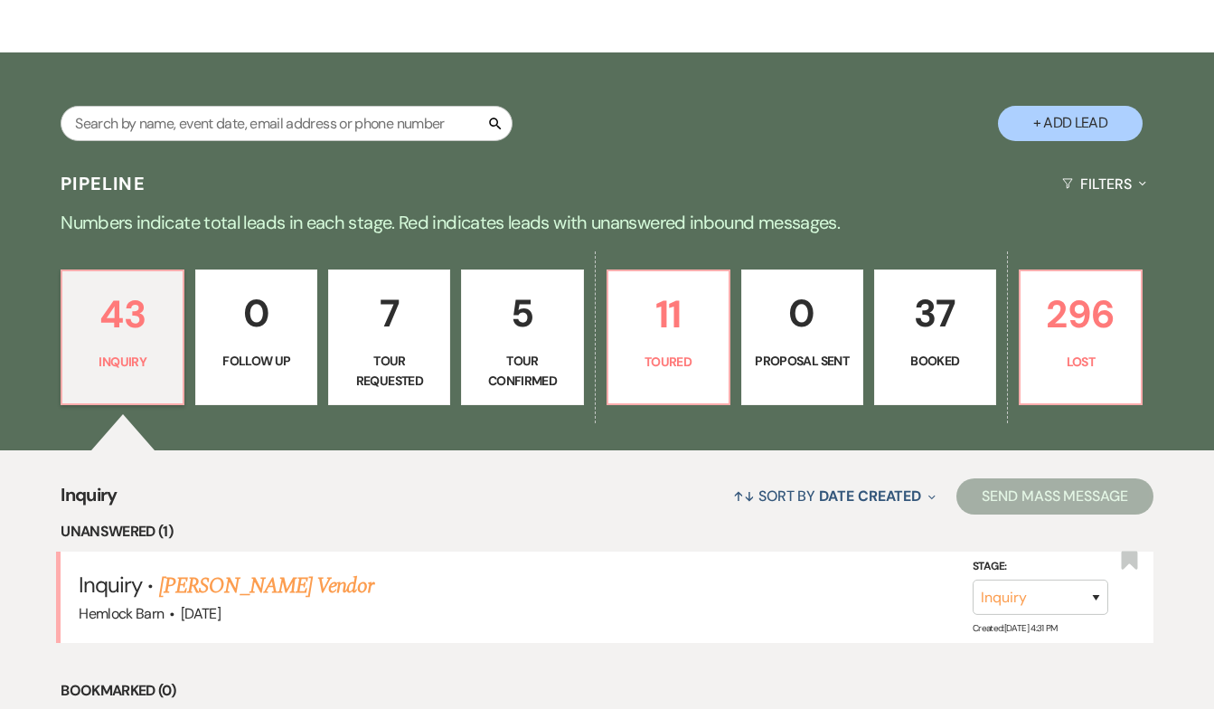
select select "2"
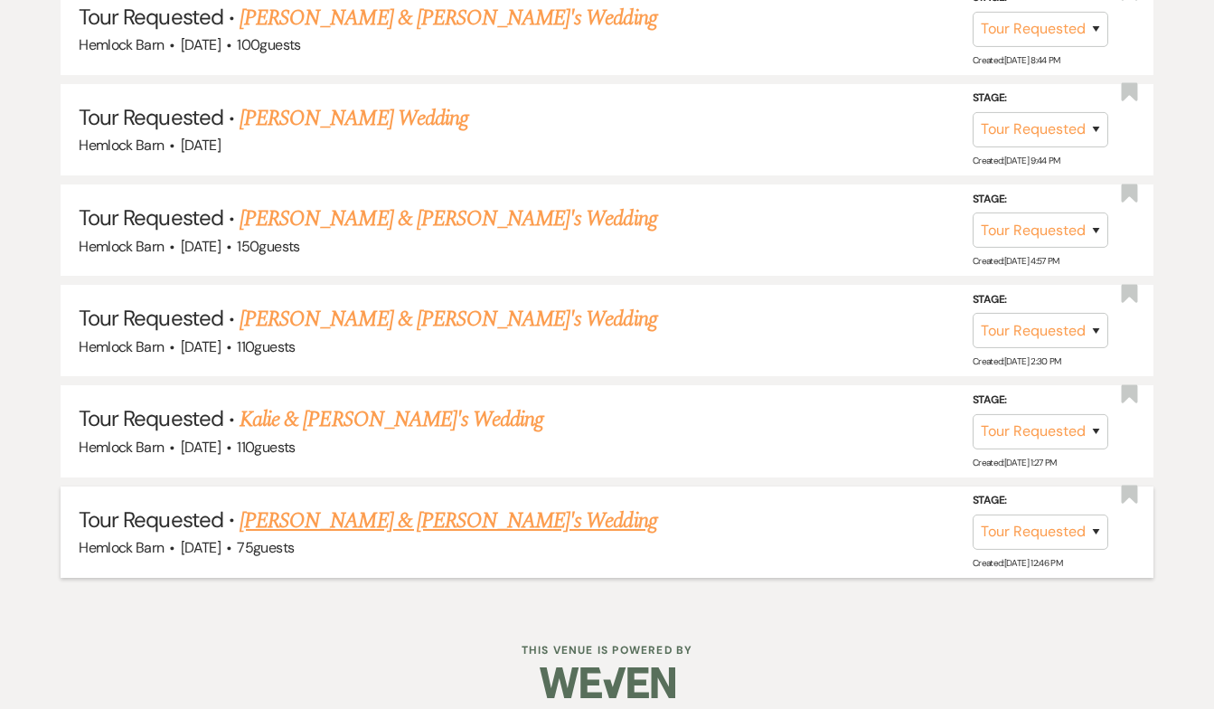
scroll to position [1041, 0]
click at [334, 512] on link "[PERSON_NAME] & [PERSON_NAME]'s Wedding" at bounding box center [449, 521] width 418 height 33
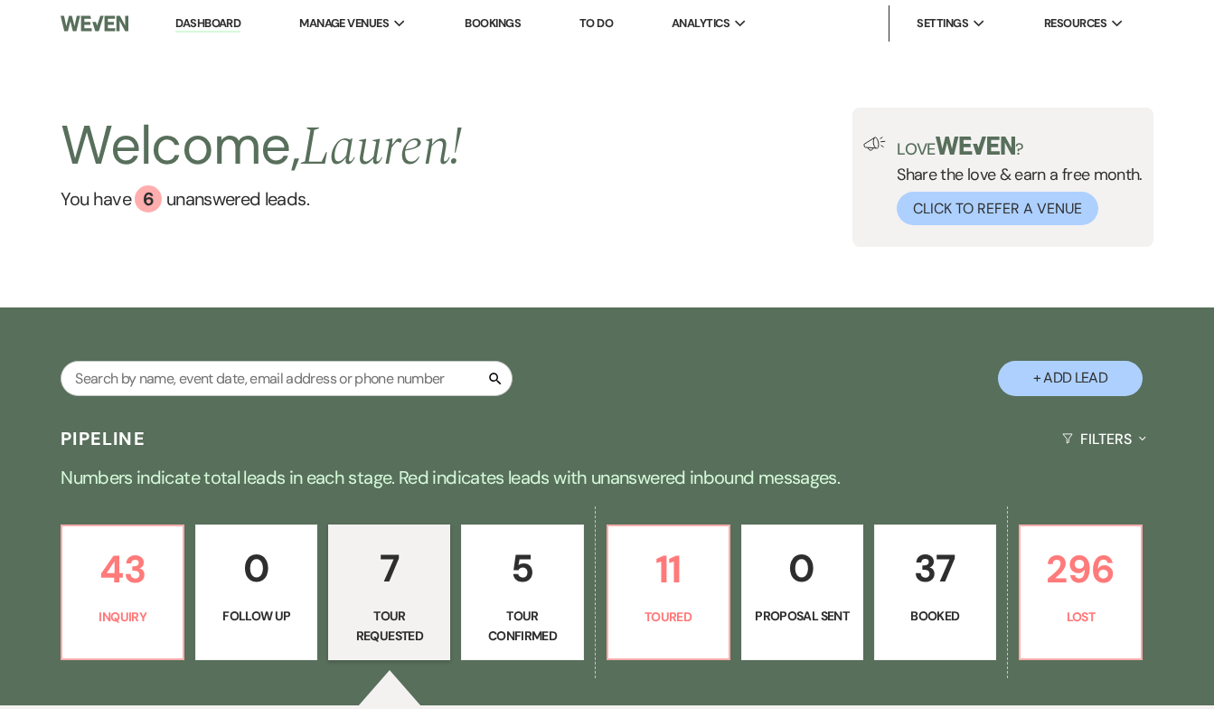
select select "2"
select select "5"
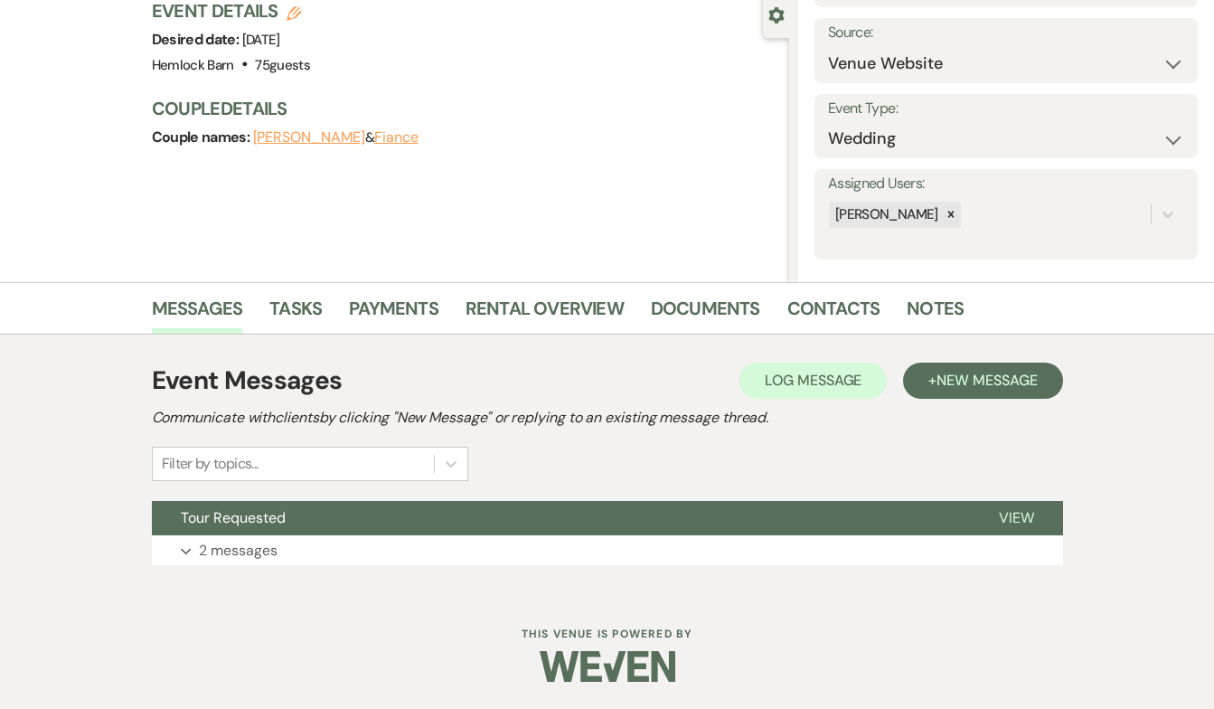
scroll to position [171, 0]
click at [319, 531] on button "Tour Requested" at bounding box center [561, 519] width 818 height 34
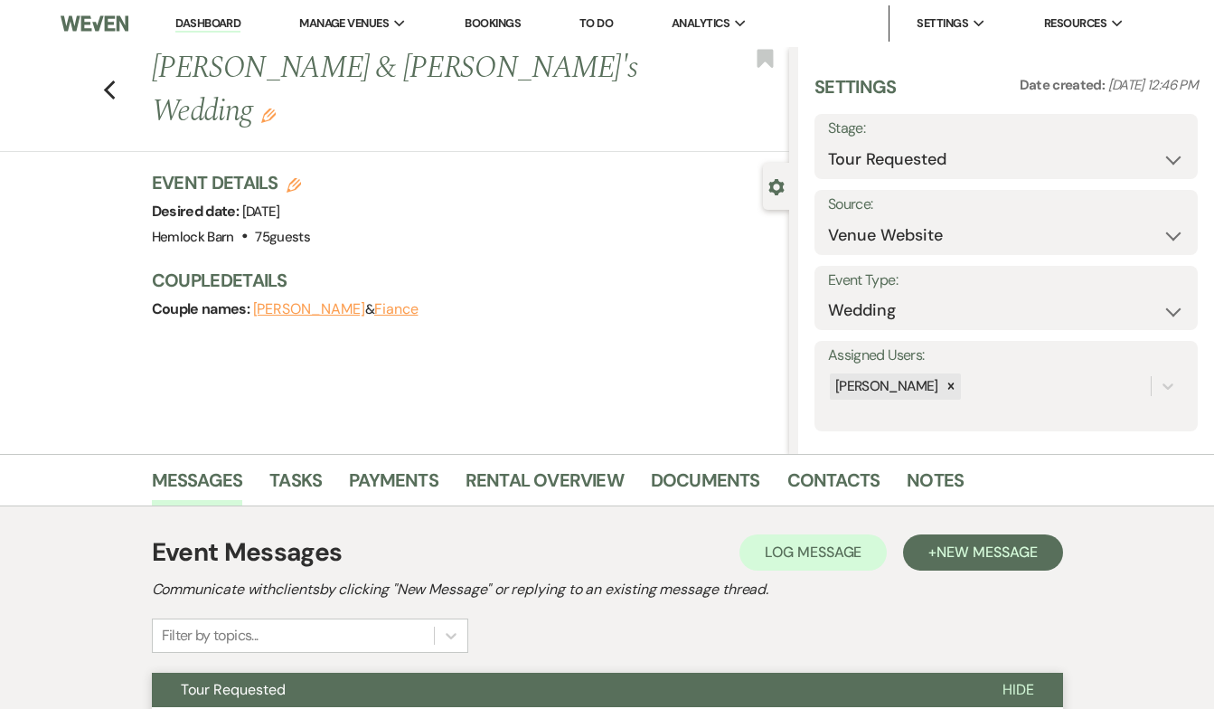
scroll to position [0, 0]
click at [104, 95] on icon "Previous" at bounding box center [110, 91] width 14 height 22
select select "2"
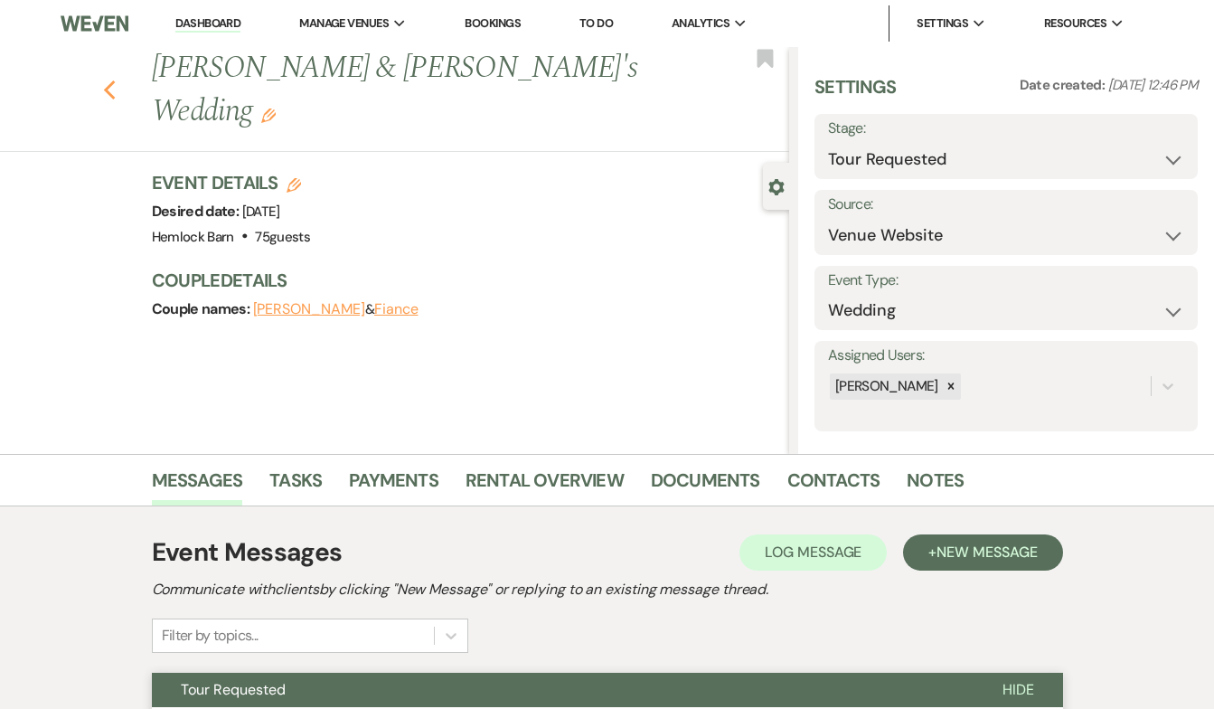
select select "2"
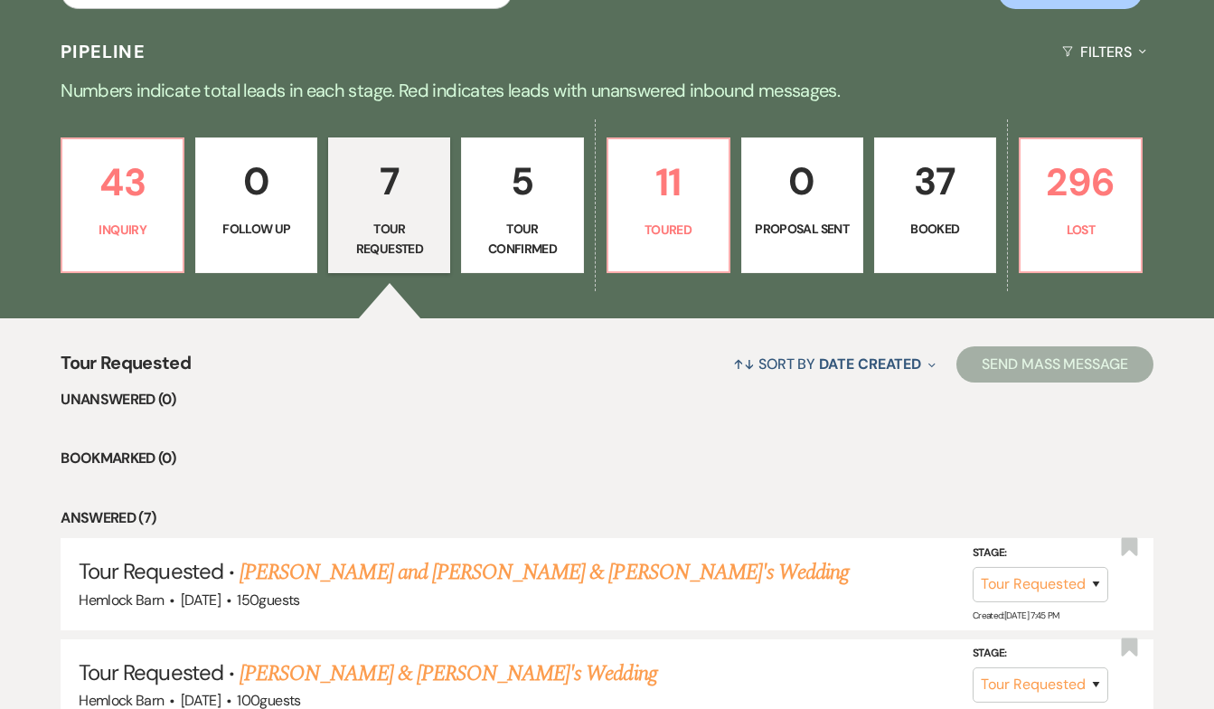
scroll to position [381, 0]
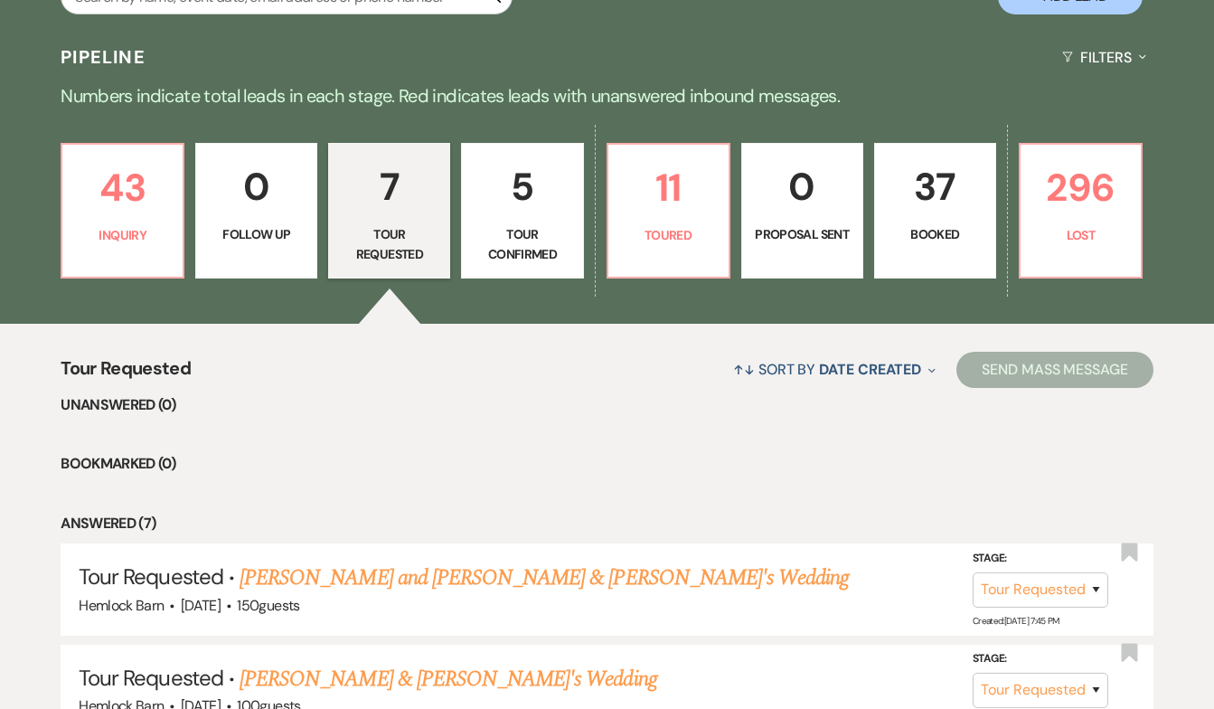
click at [540, 230] on p "Tour Confirmed" at bounding box center [522, 244] width 99 height 41
select select "4"
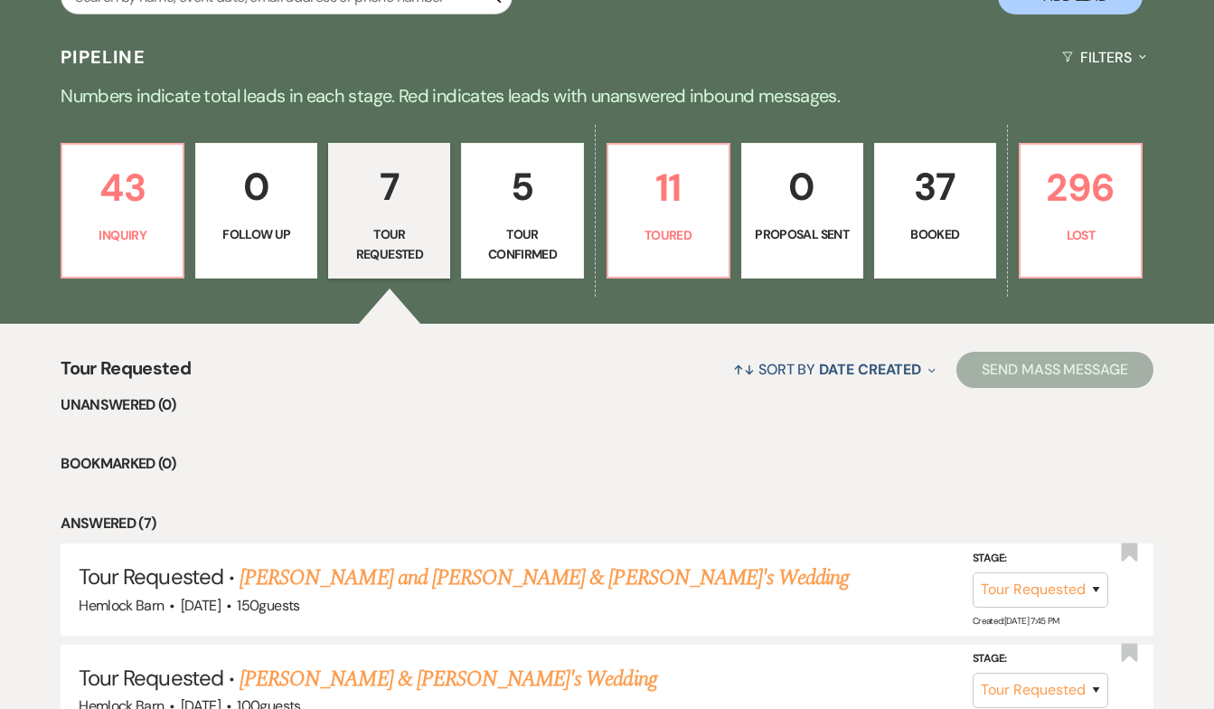
select select "4"
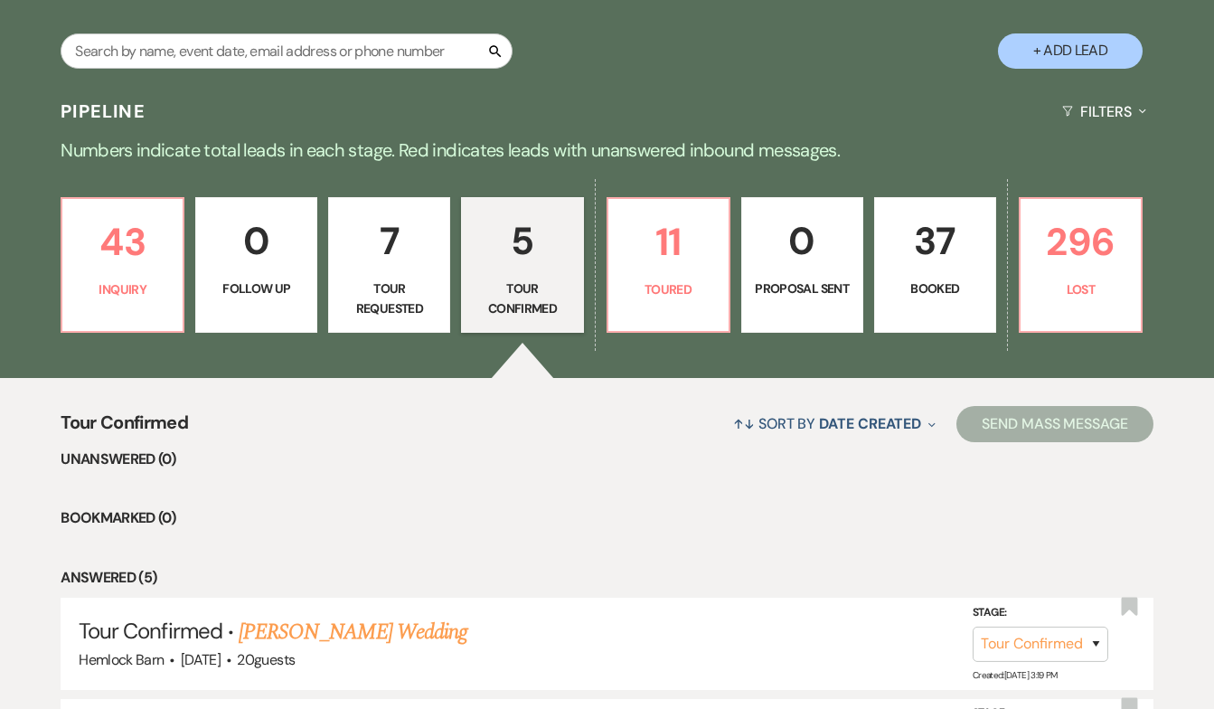
scroll to position [291, 0]
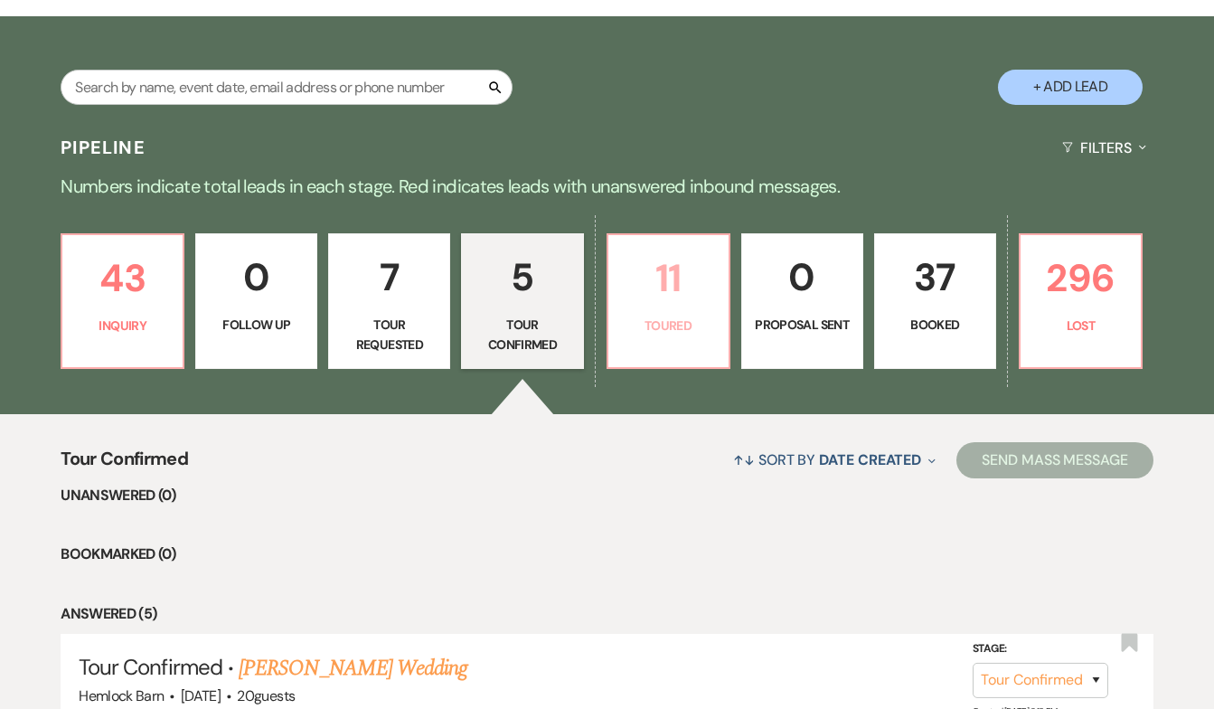
click at [670, 329] on p "Toured" at bounding box center [668, 325] width 99 height 20
select select "5"
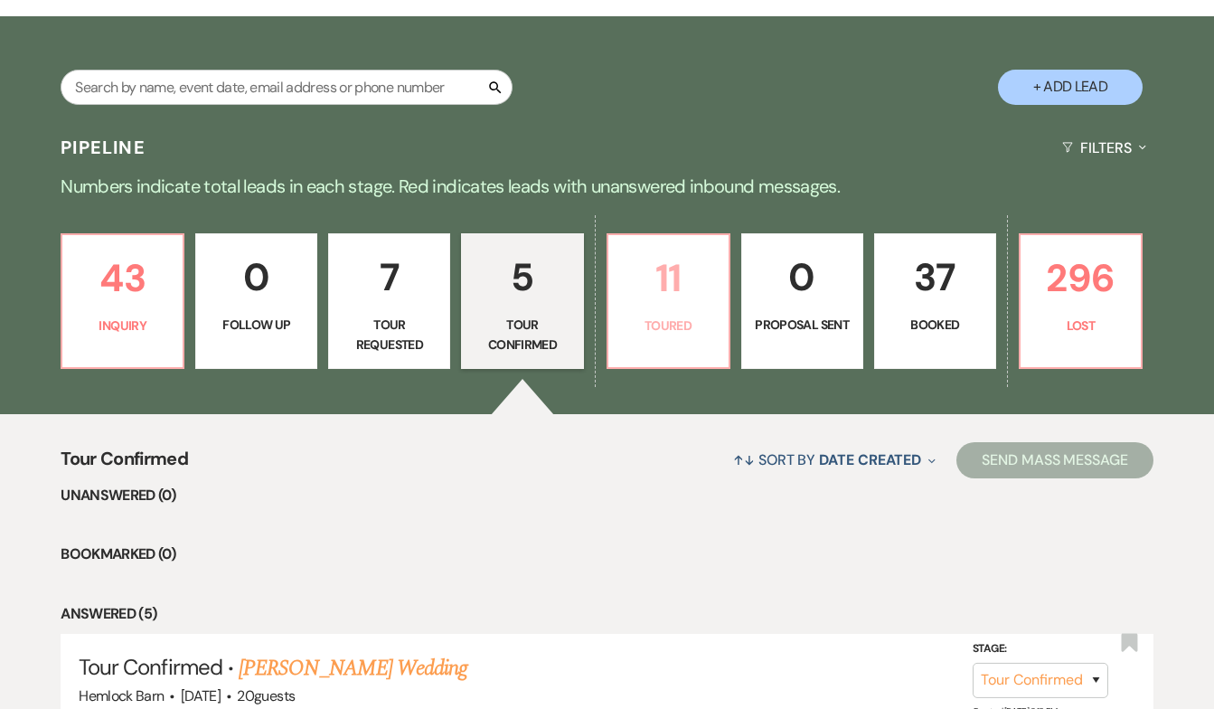
select select "5"
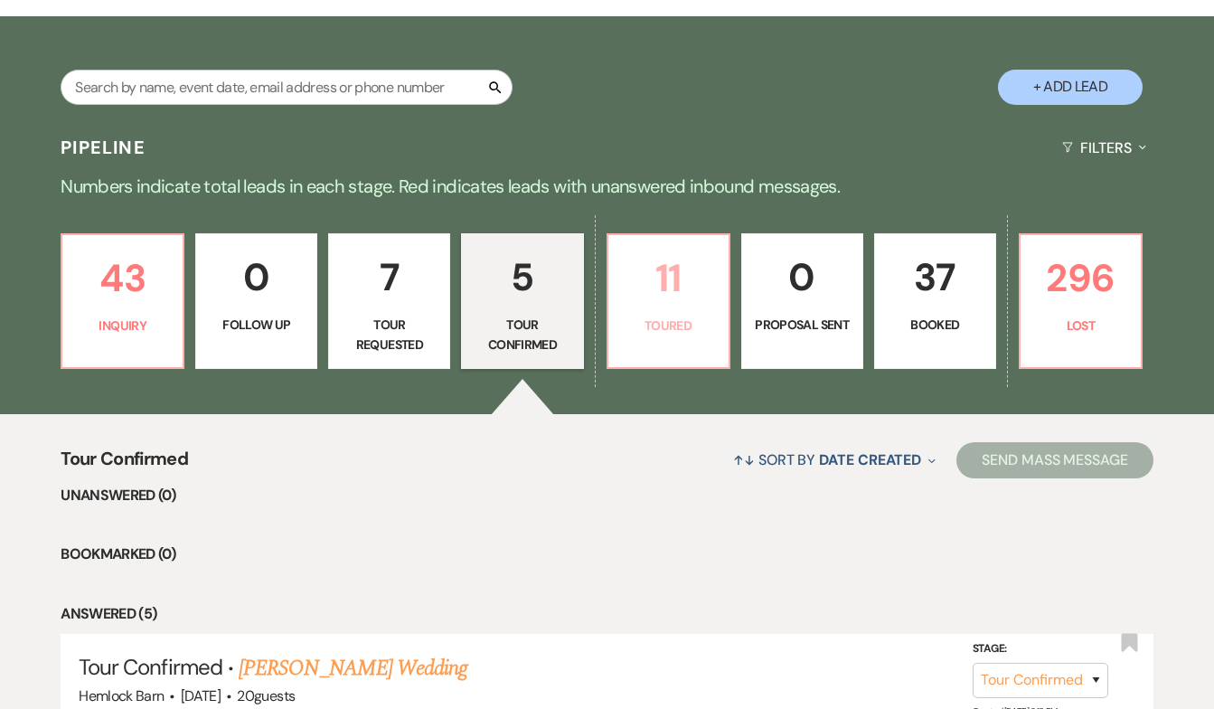
select select "5"
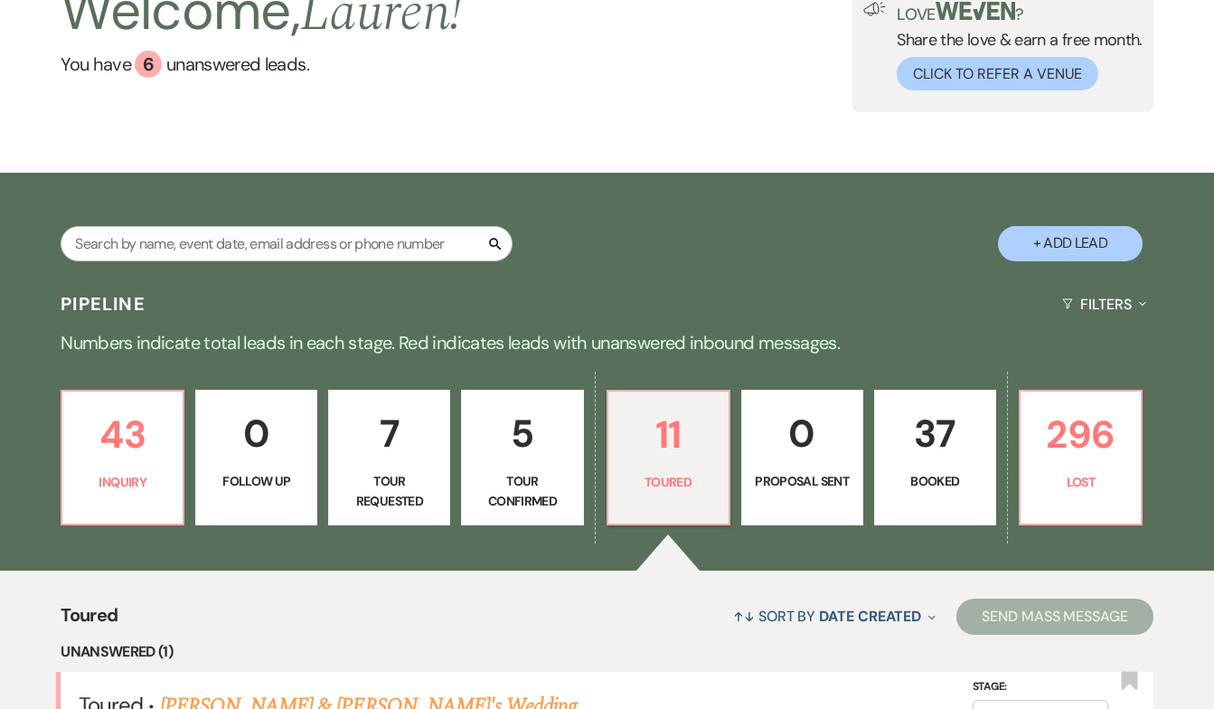
scroll to position [161, 0]
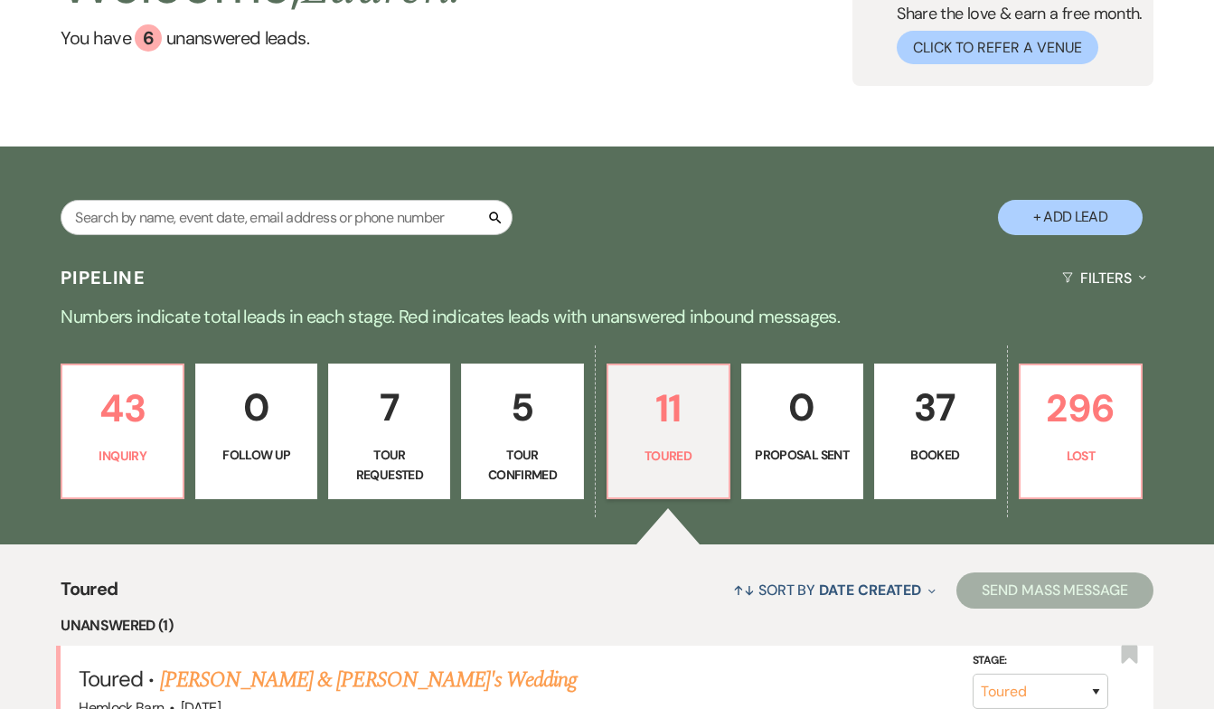
click at [940, 428] on p "37" at bounding box center [935, 407] width 99 height 61
